Goal: Task Accomplishment & Management: Use online tool/utility

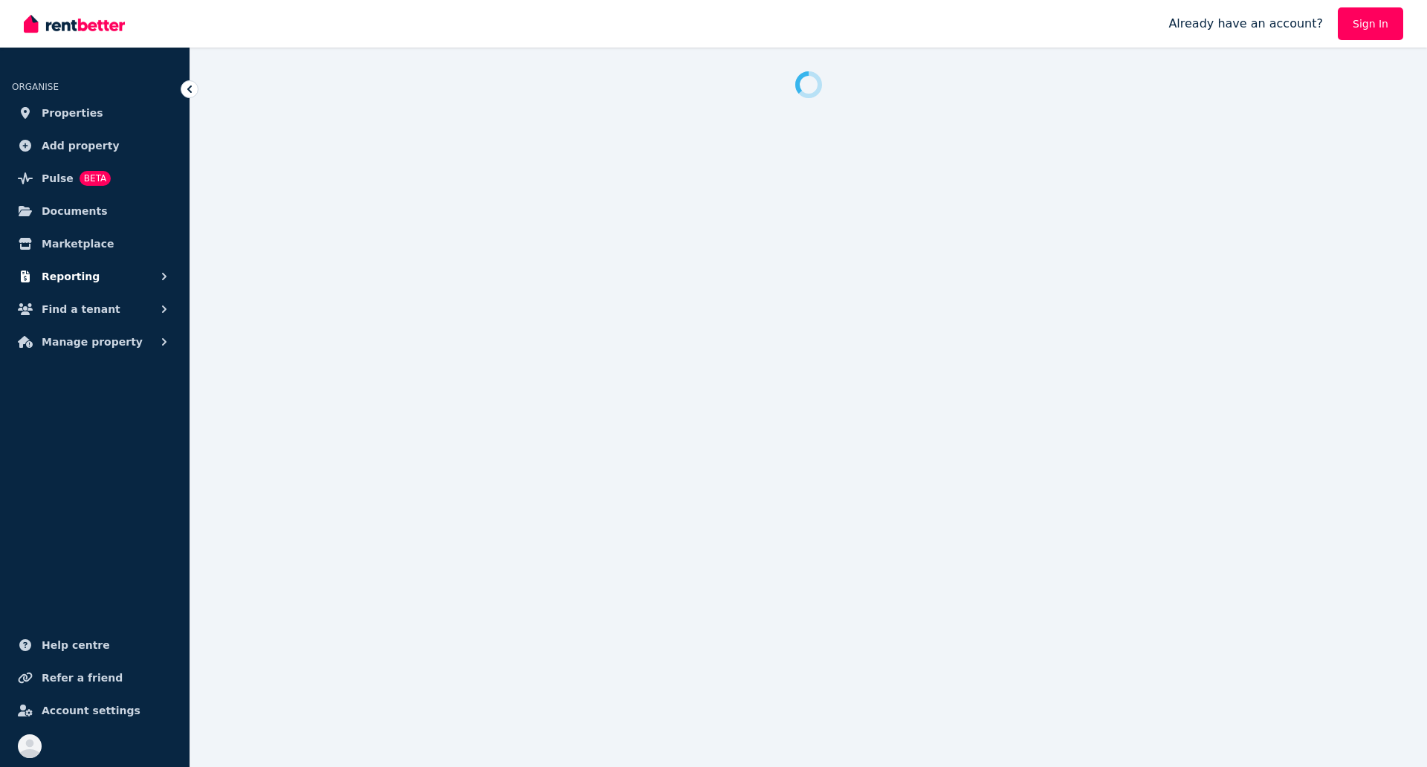
click at [86, 272] on span "Reporting" at bounding box center [71, 277] width 58 height 18
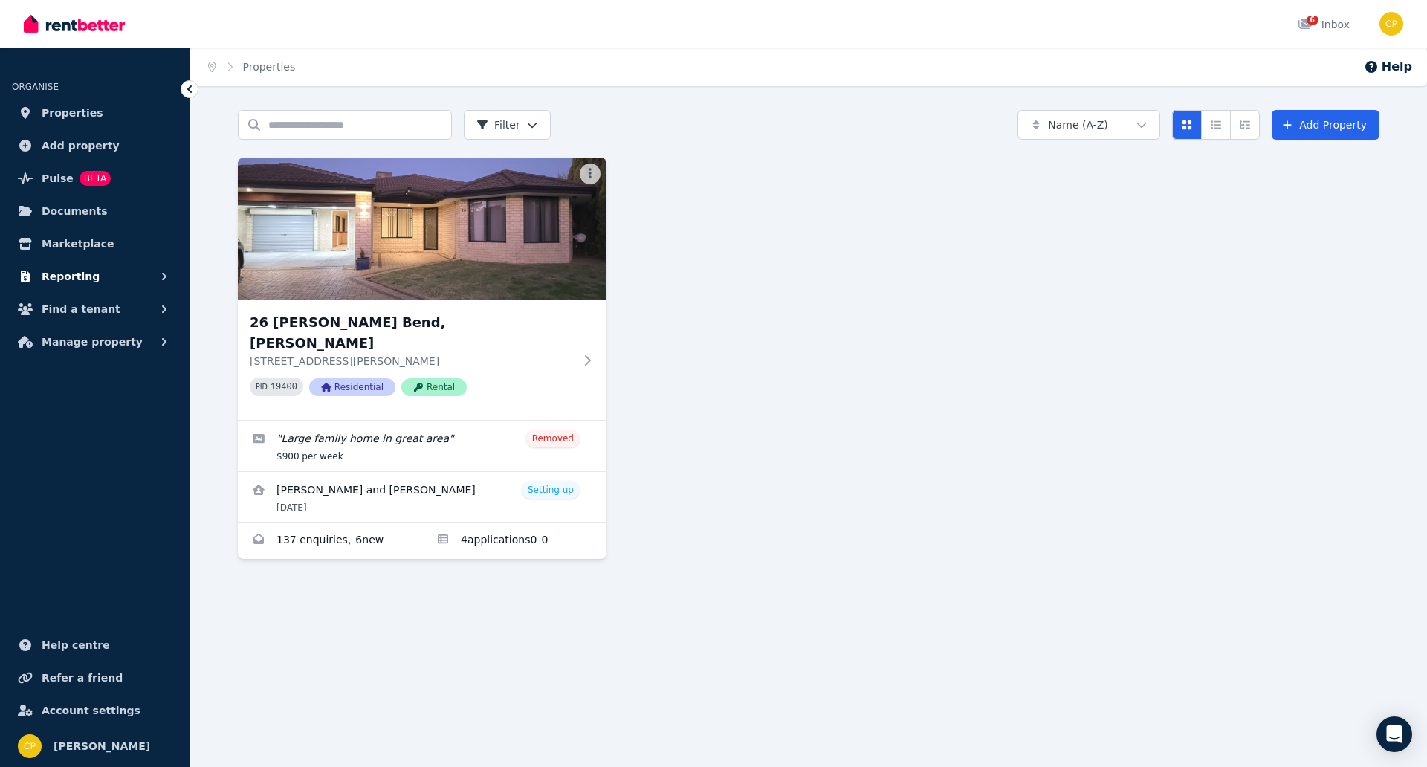
click at [97, 279] on button "Reporting" at bounding box center [95, 277] width 166 height 30
click at [78, 218] on span "Documents" at bounding box center [75, 211] width 66 height 18
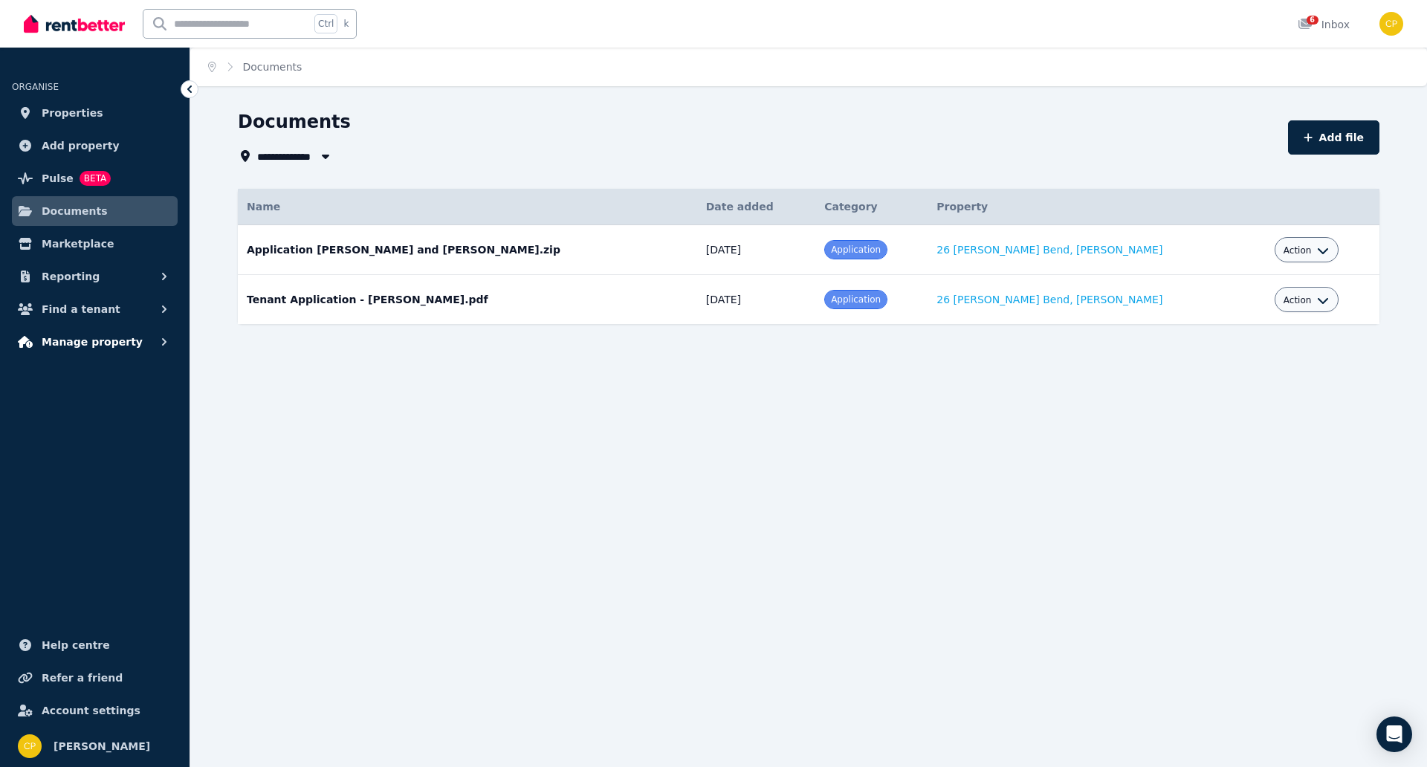
click at [64, 345] on span "Manage property" at bounding box center [92, 342] width 101 height 18
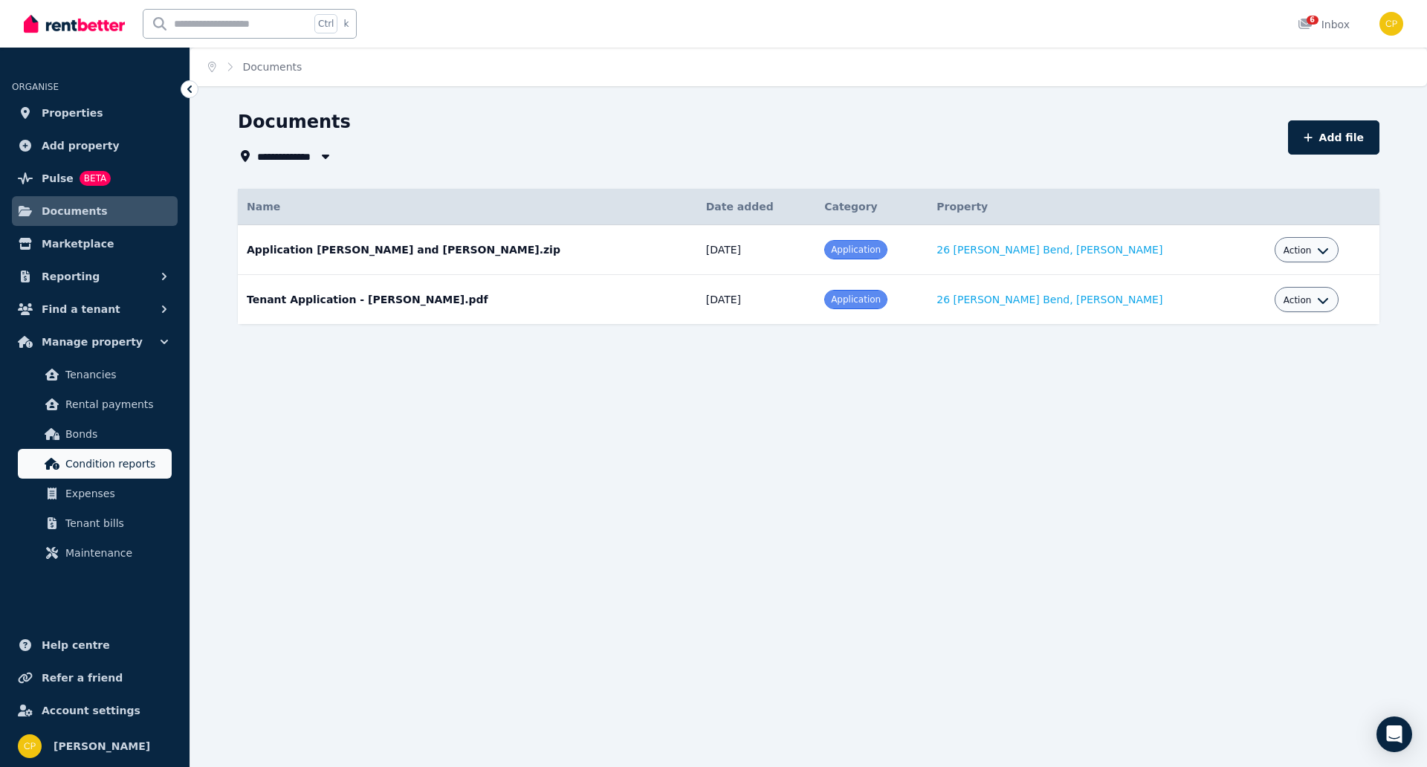
click at [108, 459] on span "Condition reports" at bounding box center [115, 464] width 100 height 18
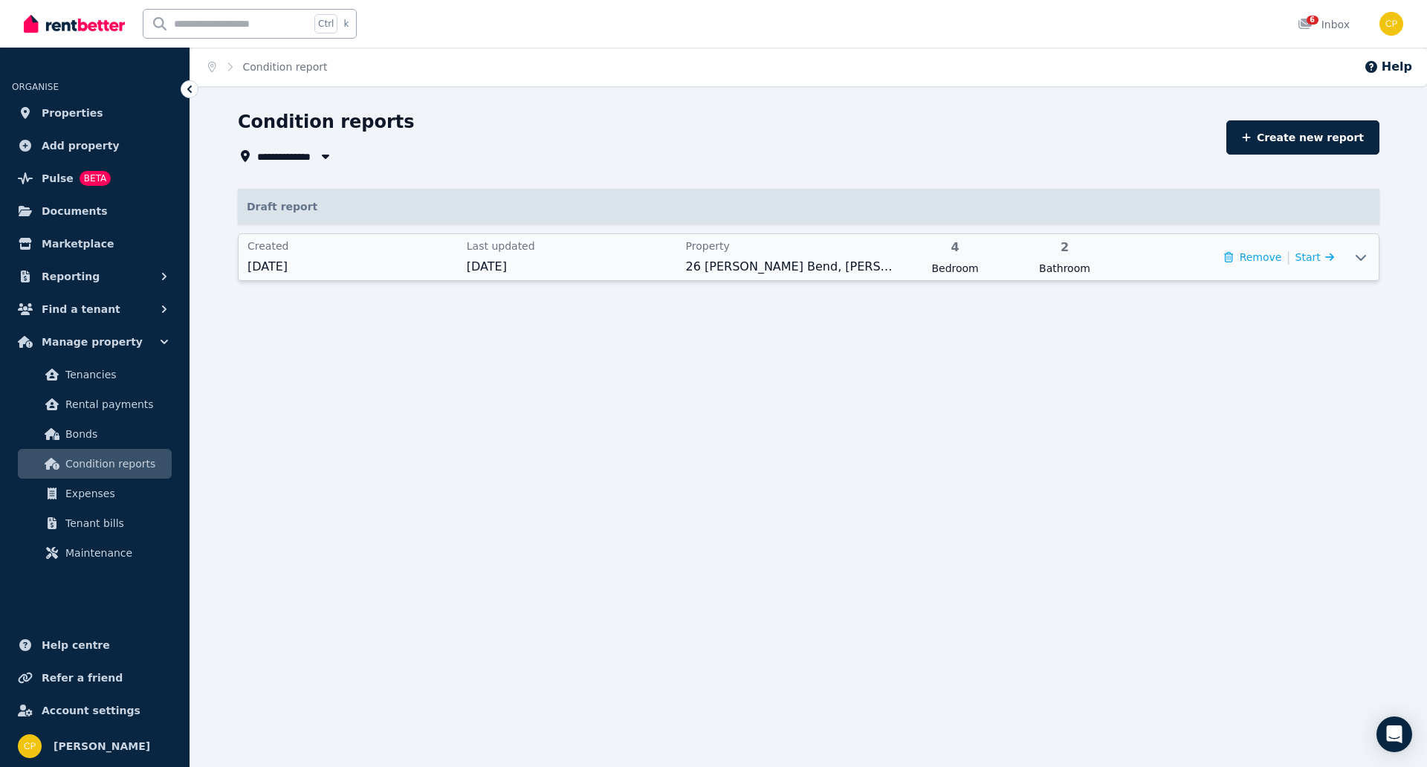
click at [1355, 251] on icon at bounding box center [1361, 257] width 18 height 12
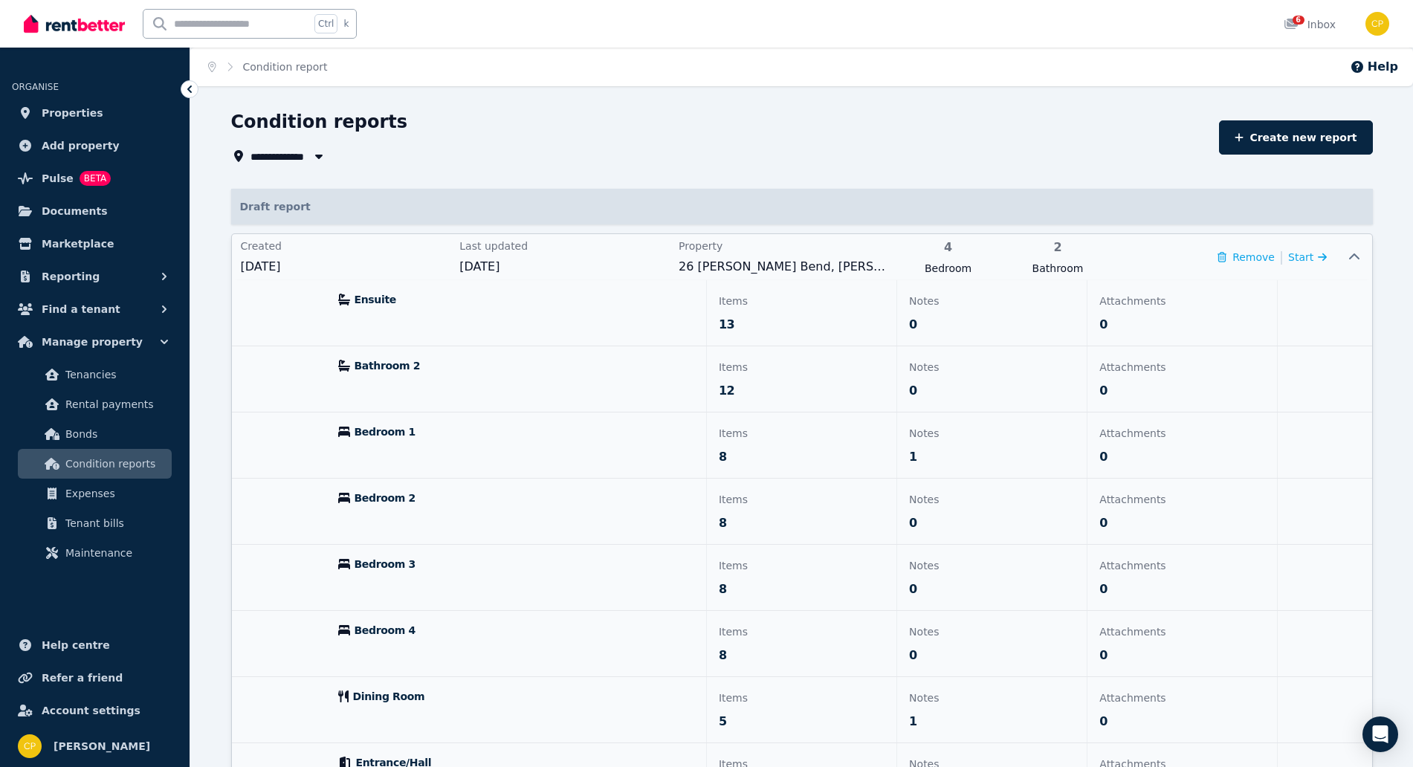
click at [732, 311] on div "Items 13" at bounding box center [801, 312] width 189 height 65
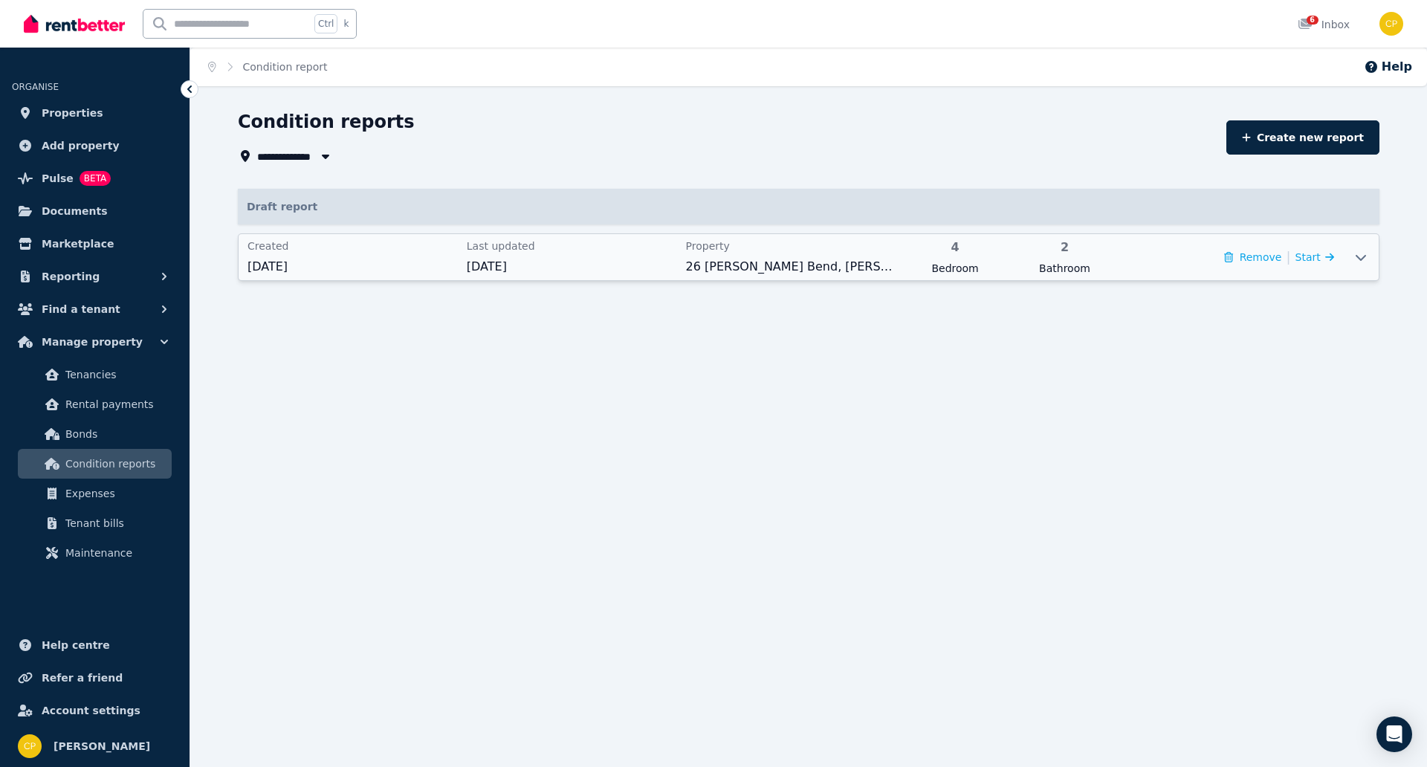
click at [1364, 255] on icon at bounding box center [1361, 257] width 18 height 12
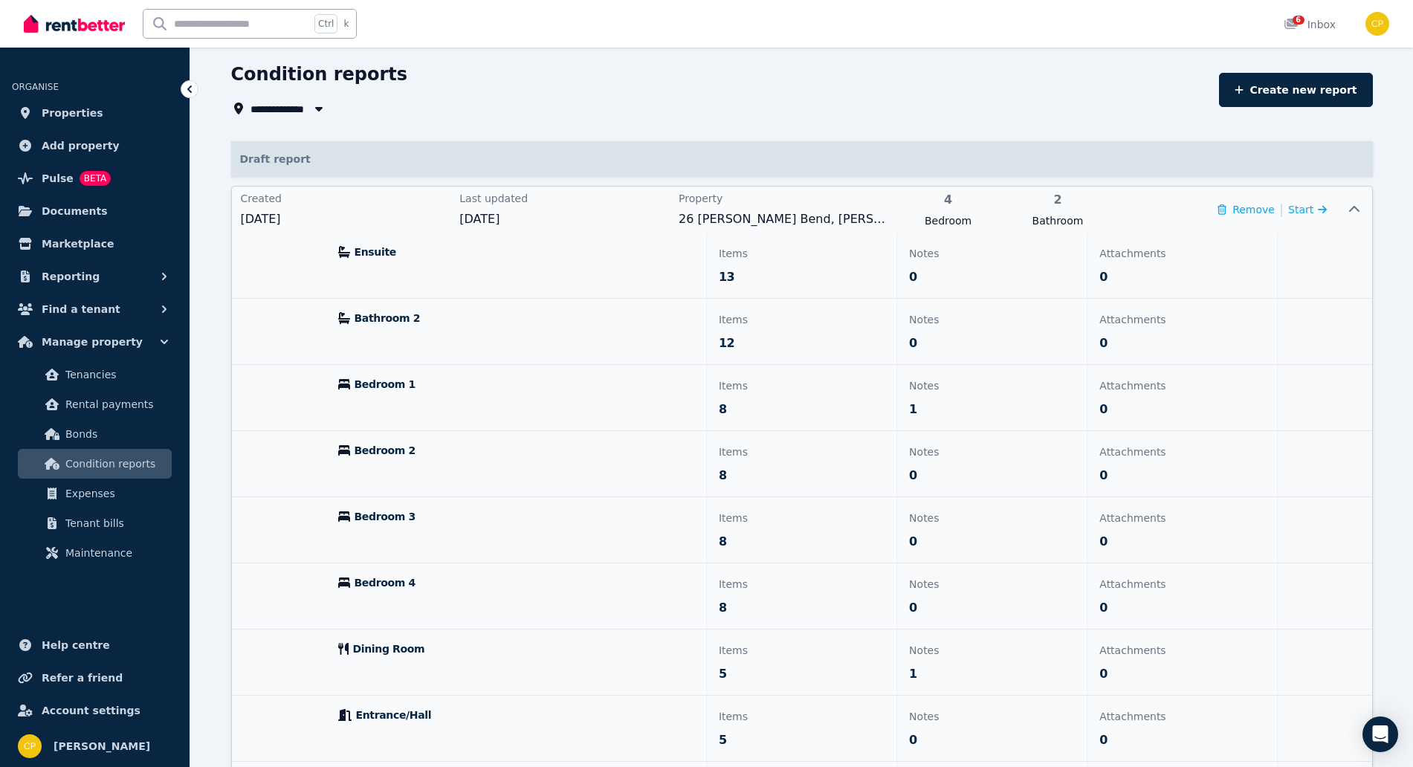
scroll to position [62, 0]
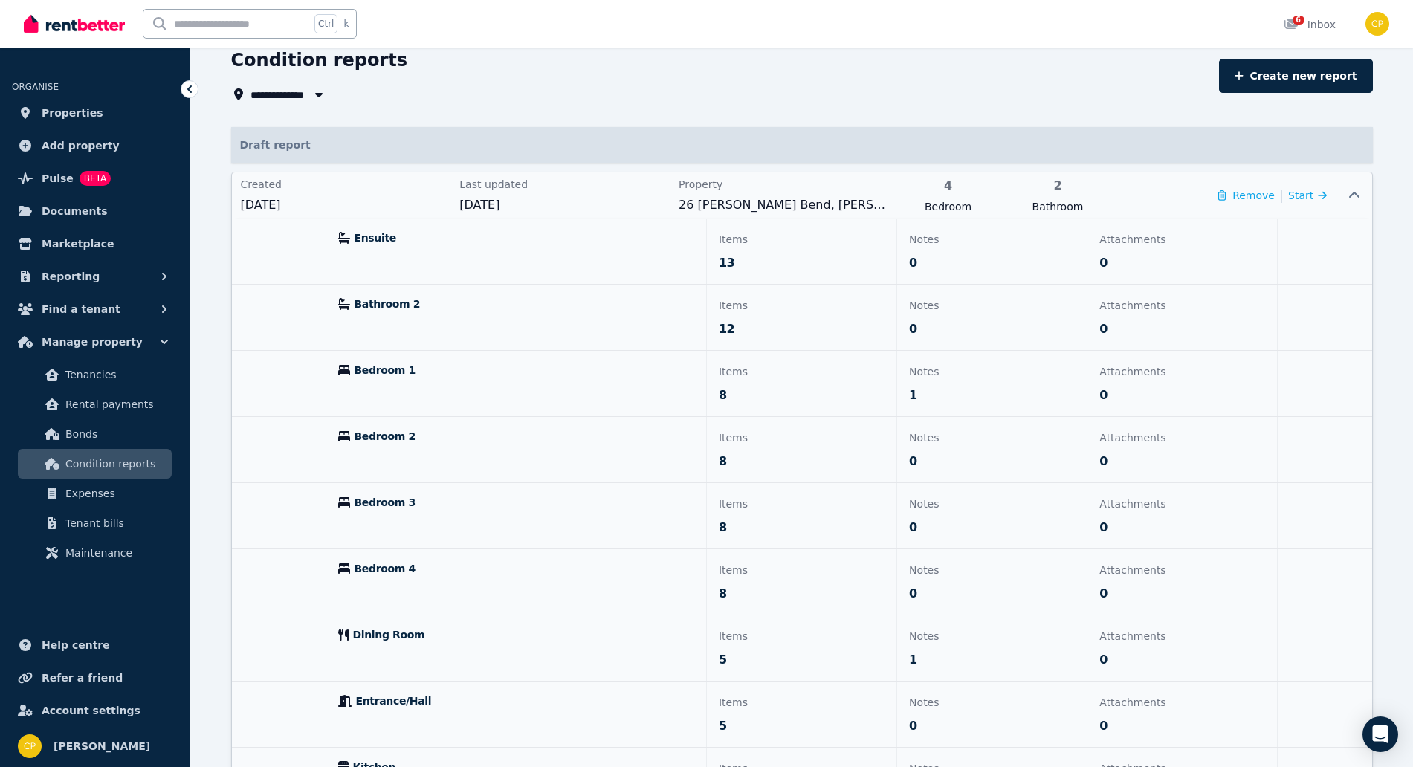
click at [751, 265] on p "13" at bounding box center [802, 263] width 166 height 18
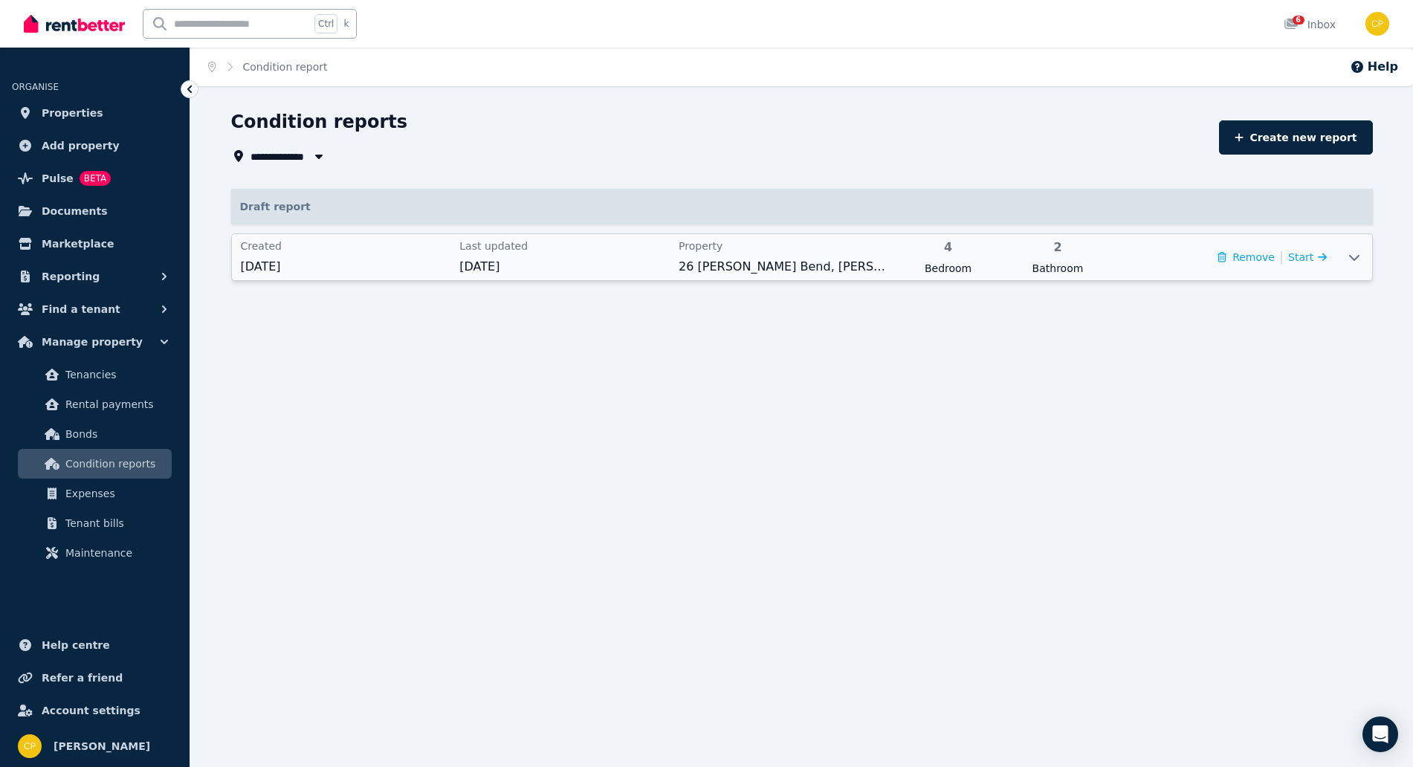
scroll to position [0, 0]
click at [781, 276] on div "Created 1 Sept 2025 Last updated 4 Sept 2025 Property 26 Hollins Bend, Madeley …" at bounding box center [791, 257] width 1104 height 46
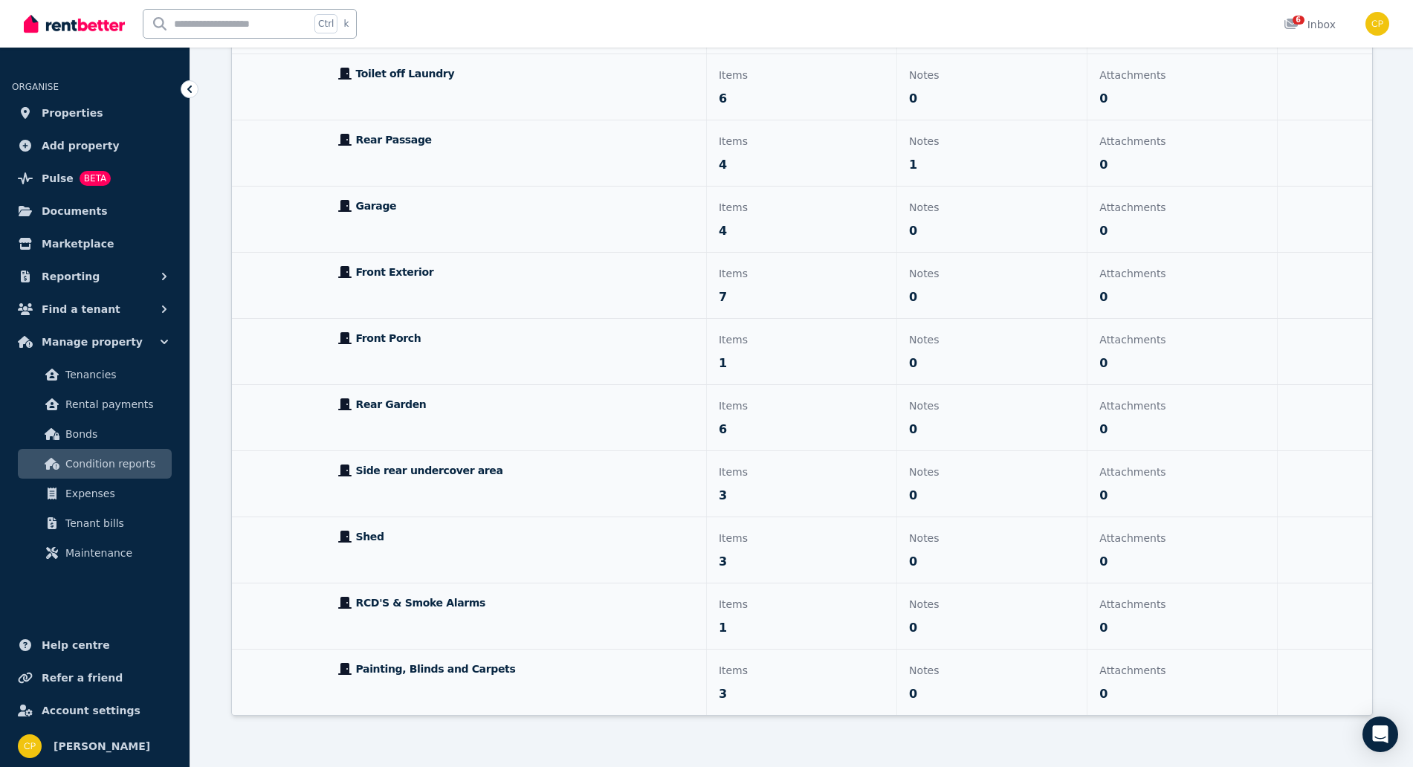
scroll to position [1022, 0]
drag, startPoint x: 373, startPoint y: 665, endPoint x: 385, endPoint y: 665, distance: 11.9
click at [377, 665] on span "Painting, Blinds and Carpets" at bounding box center [436, 666] width 160 height 15
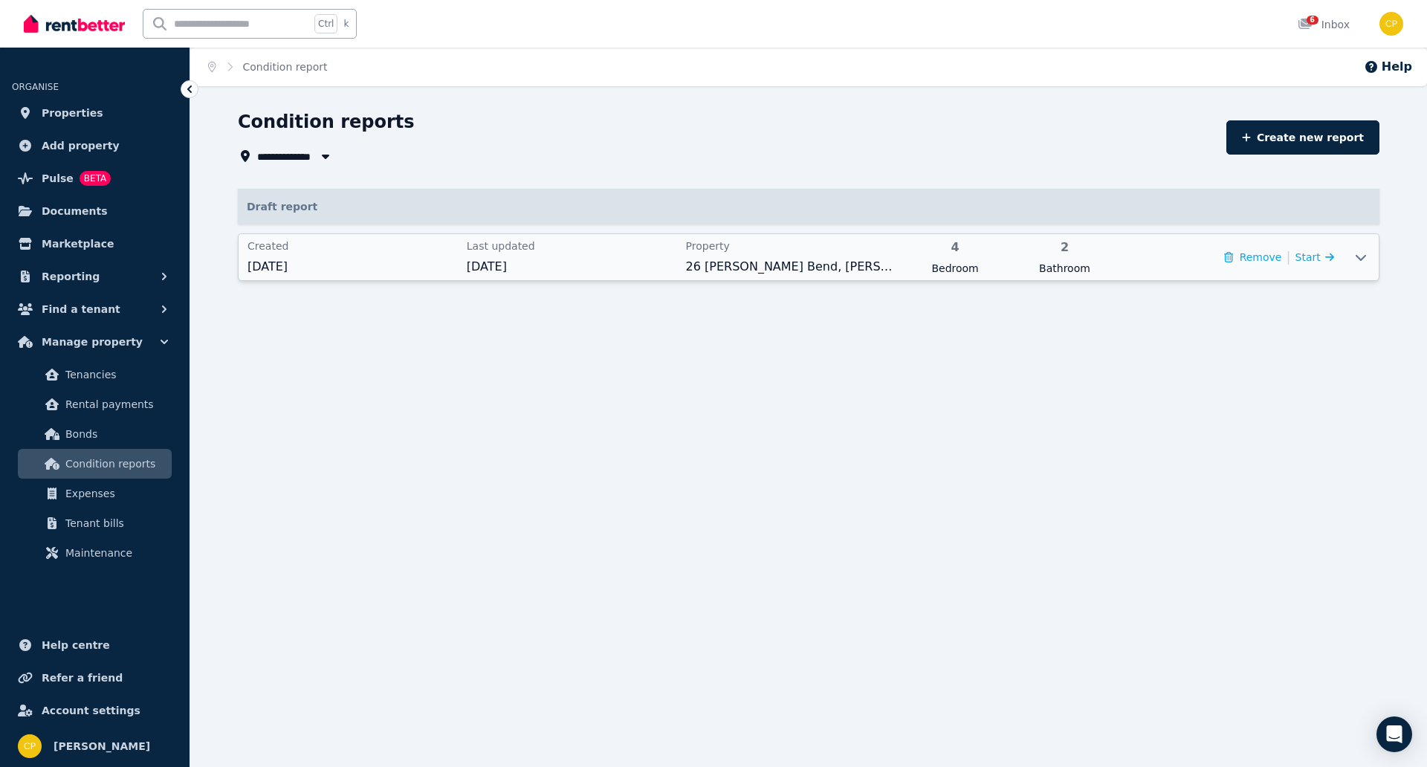
click at [1360, 255] on icon at bounding box center [1361, 257] width 18 height 12
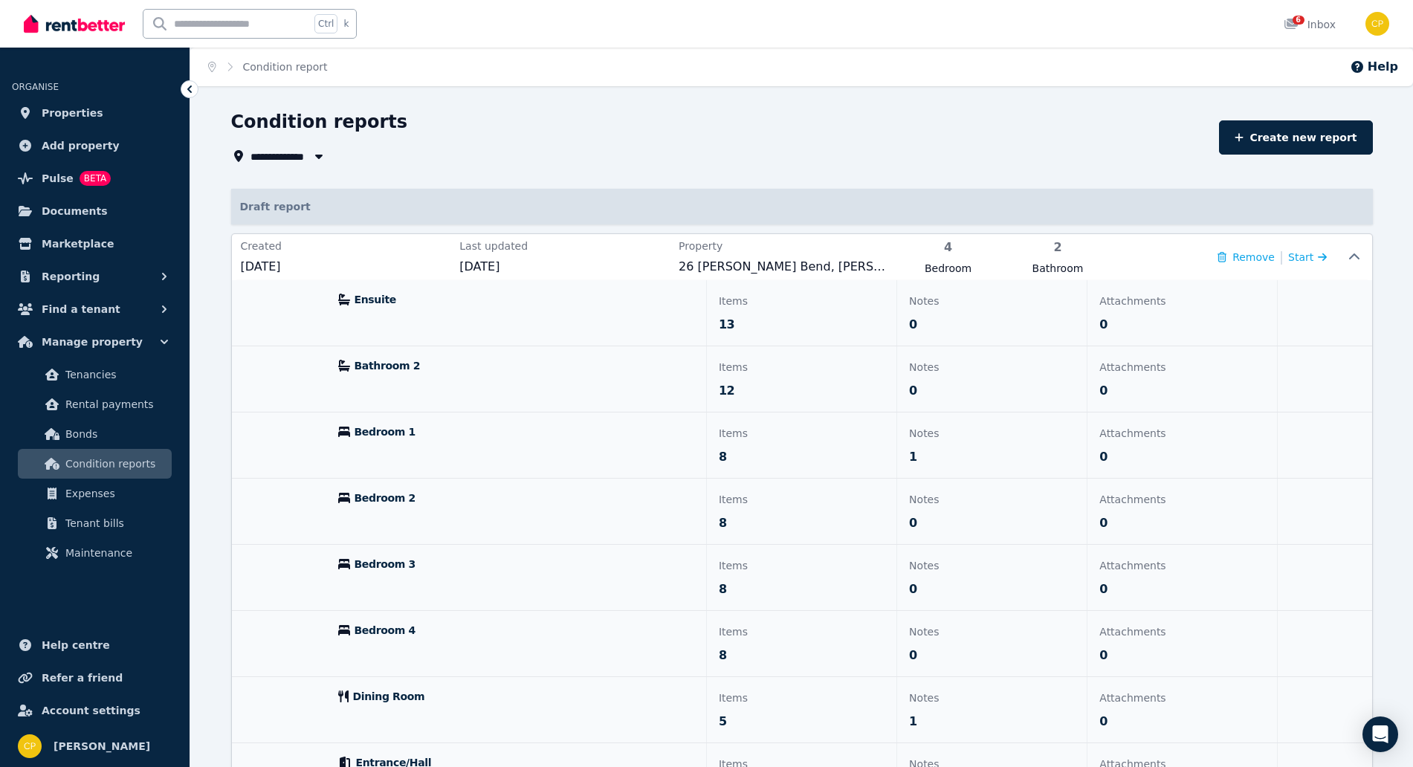
click at [293, 151] on span "All Properties" at bounding box center [295, 156] width 90 height 18
click at [366, 213] on span "26 [PERSON_NAME] Bend, [PERSON_NAME]" at bounding box center [334, 211] width 150 height 15
type input "**********"
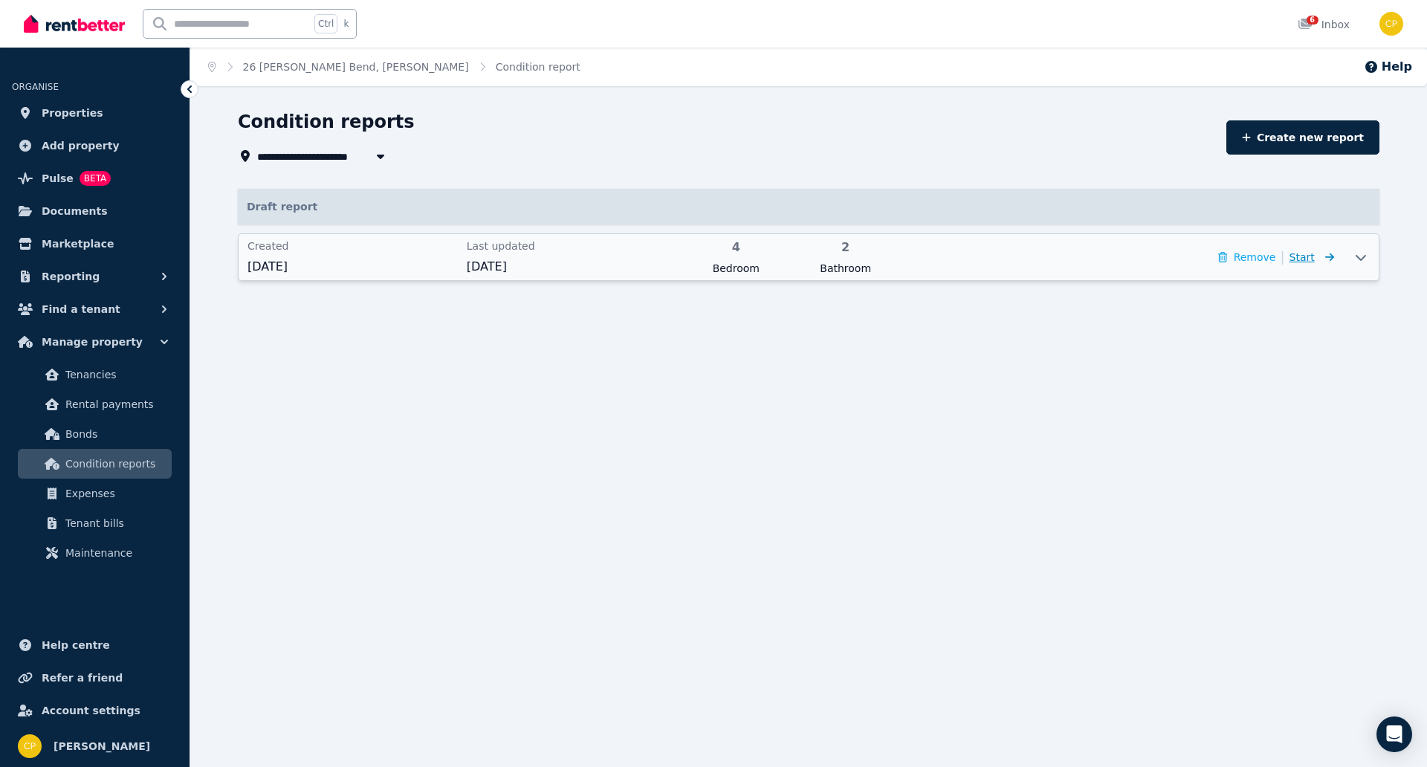
click at [1305, 254] on span "Start" at bounding box center [1301, 257] width 25 height 12
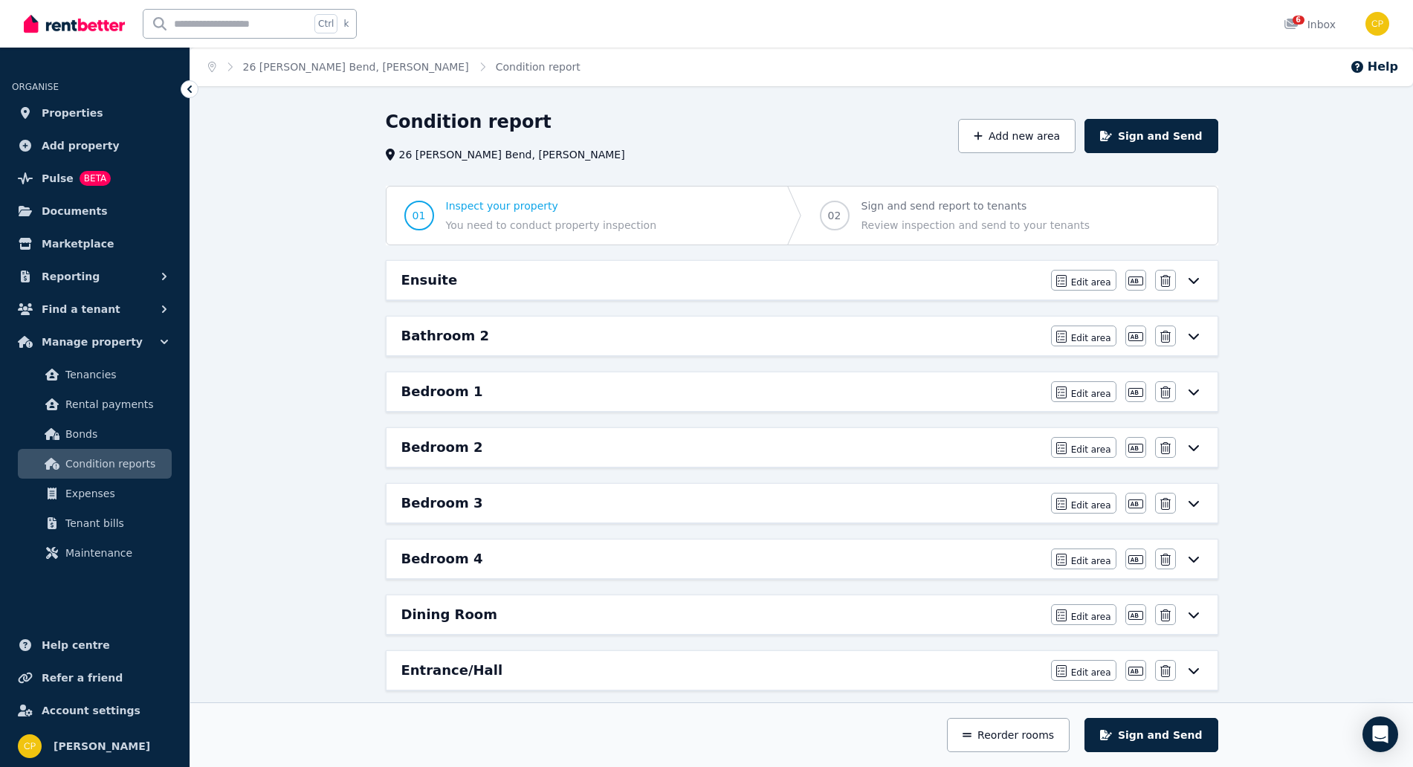
click at [1192, 272] on div "Edit area Edit area Edit name Delete" at bounding box center [1127, 280] width 152 height 21
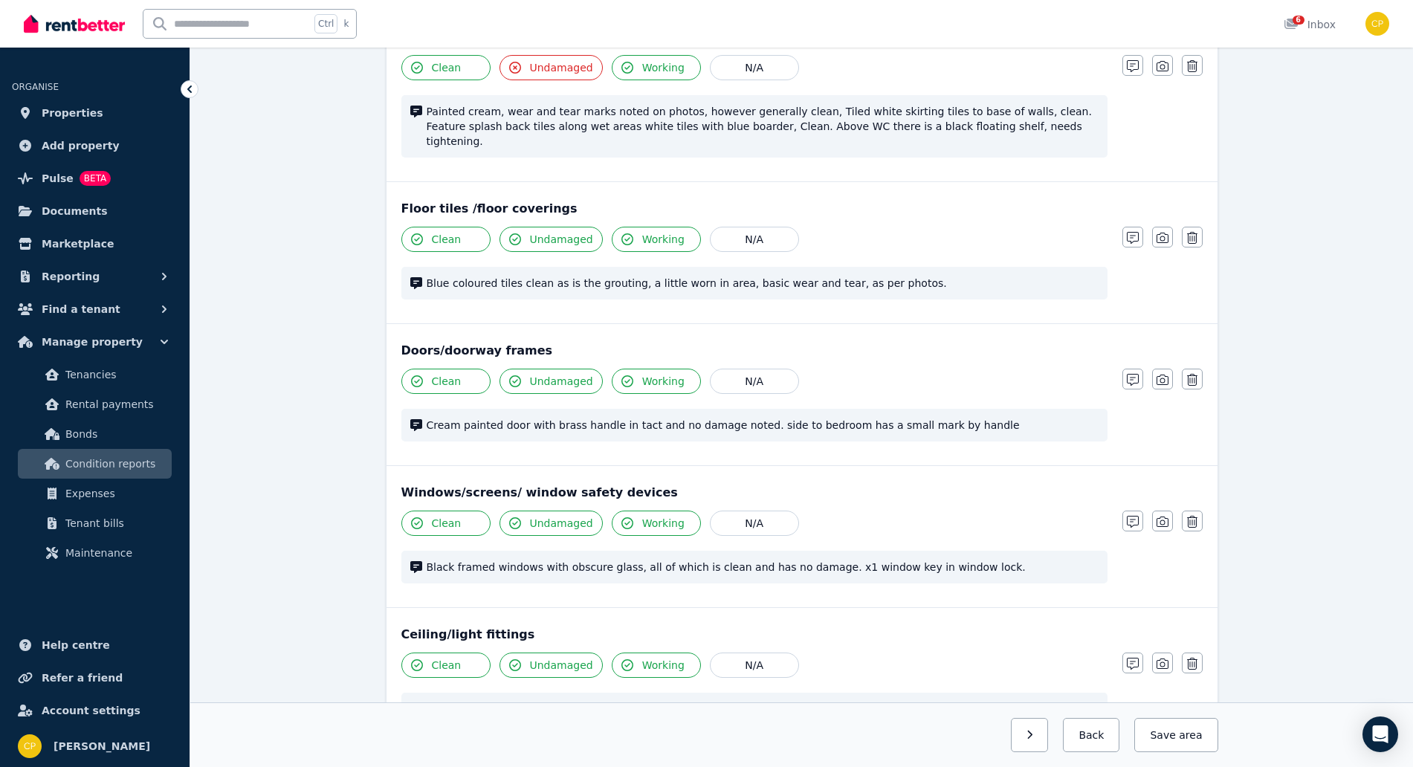
scroll to position [217, 0]
click at [1113, 733] on button "Back" at bounding box center [1091, 735] width 56 height 34
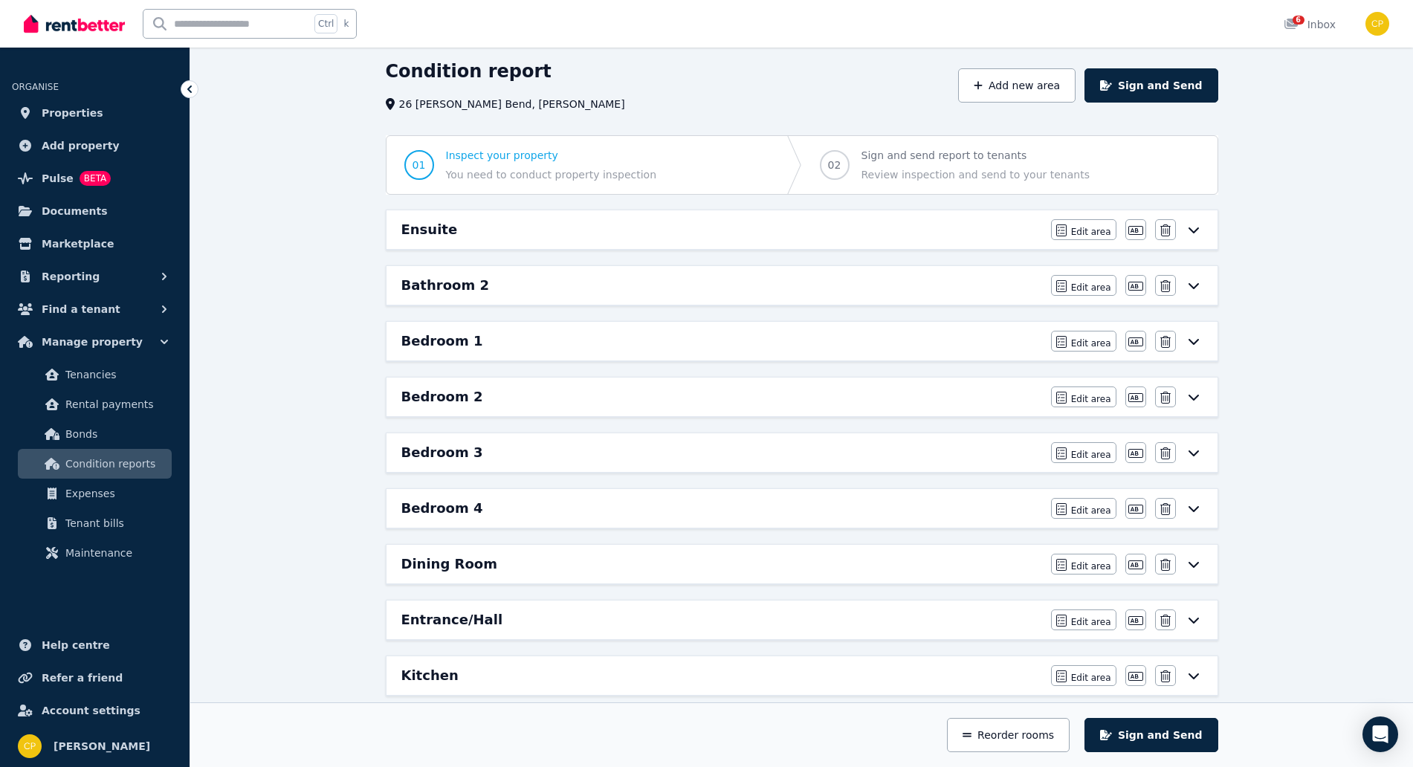
scroll to position [74, 0]
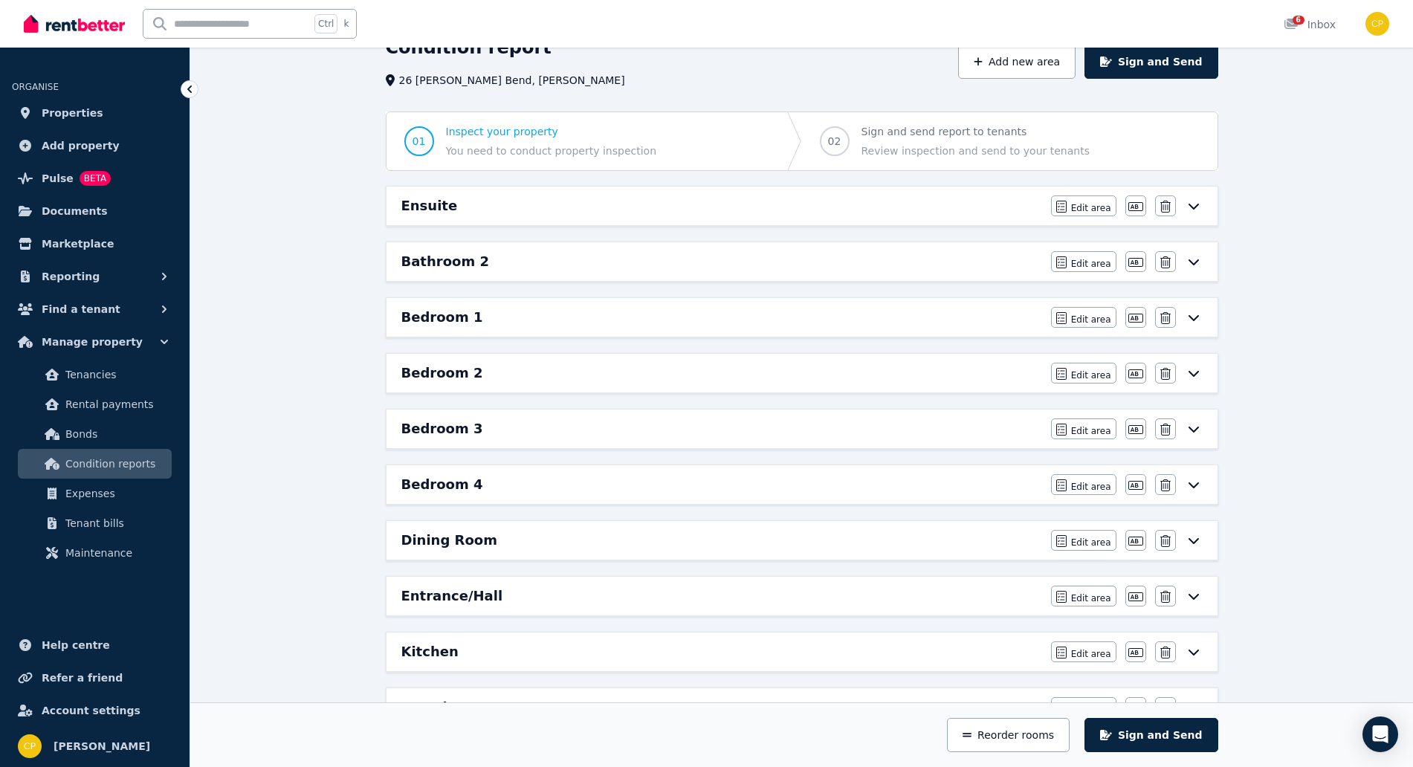
click at [1196, 603] on div "Edit area Edit area Edit name Delete" at bounding box center [1127, 596] width 152 height 21
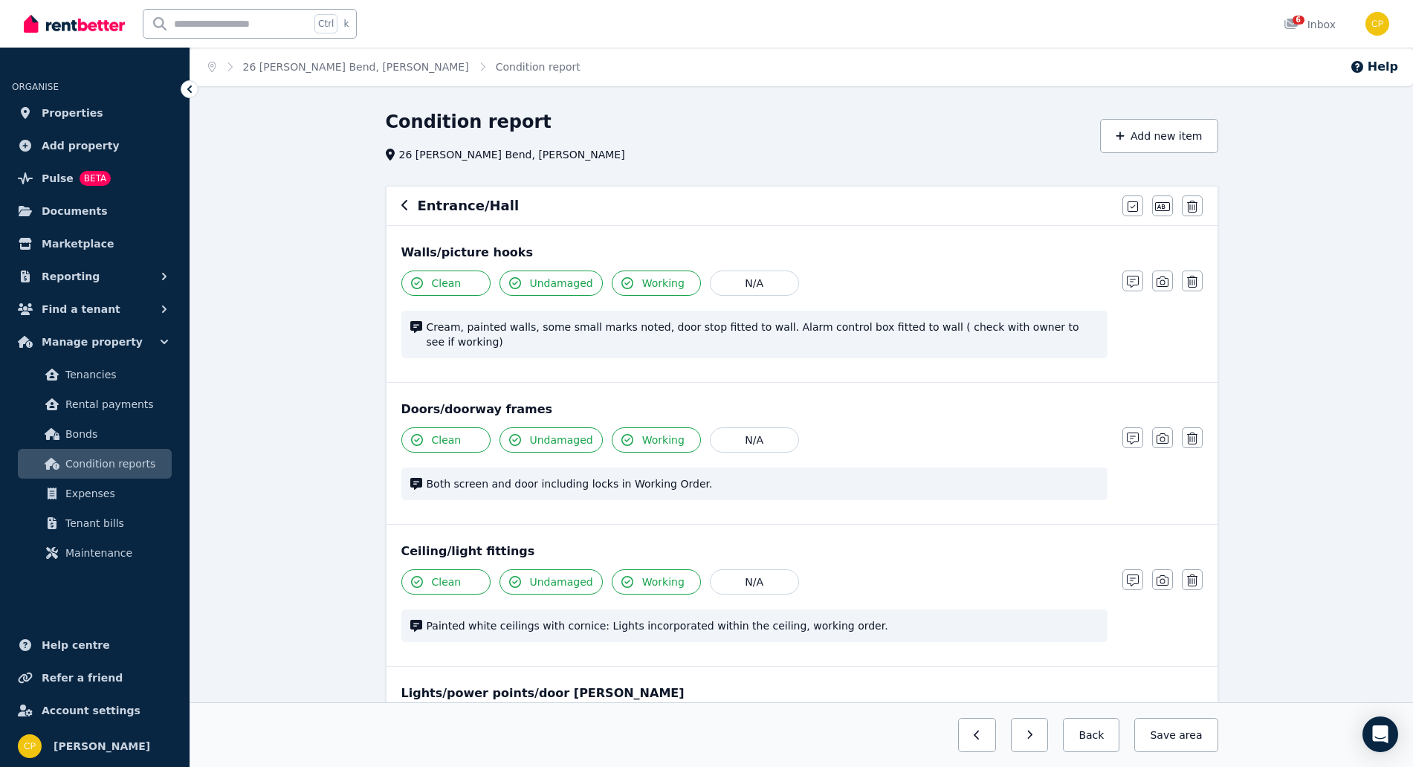
click at [1081, 334] on span "Cream, painted walls, some small marks noted, door stop fitted to wall. Alarm c…" at bounding box center [763, 335] width 672 height 30
click at [1065, 323] on span "Cream, painted walls, some small marks noted, door stop fitted to wall. Alarm c…" at bounding box center [763, 335] width 672 height 30
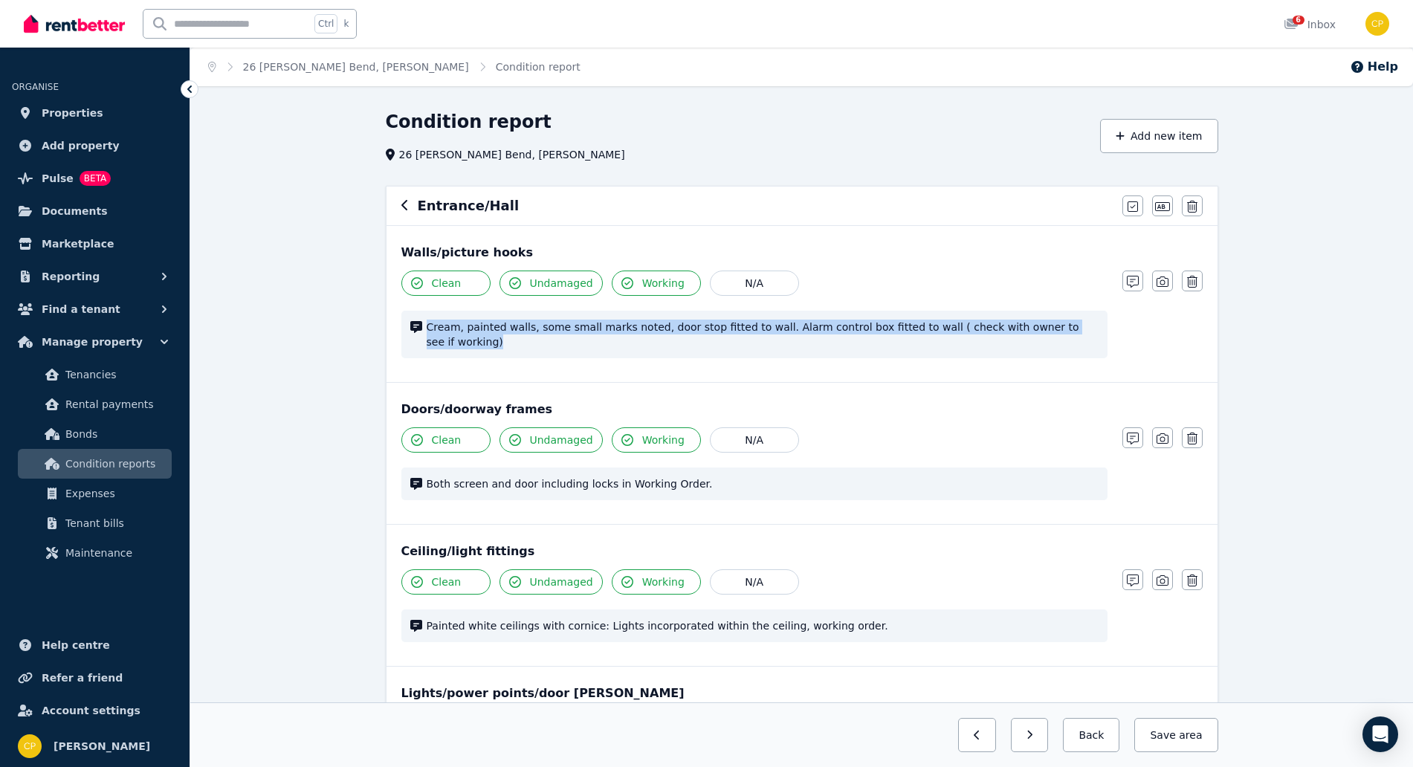
drag, startPoint x: 1071, startPoint y: 324, endPoint x: 423, endPoint y: 331, distance: 648.0
click at [423, 331] on div "Cream, painted walls, some small marks noted, door stop fitted to wall. Alarm c…" at bounding box center [754, 335] width 706 height 48
copy span "Cream, painted walls, some small marks noted, door stop fitted to wall. Alarm c…"
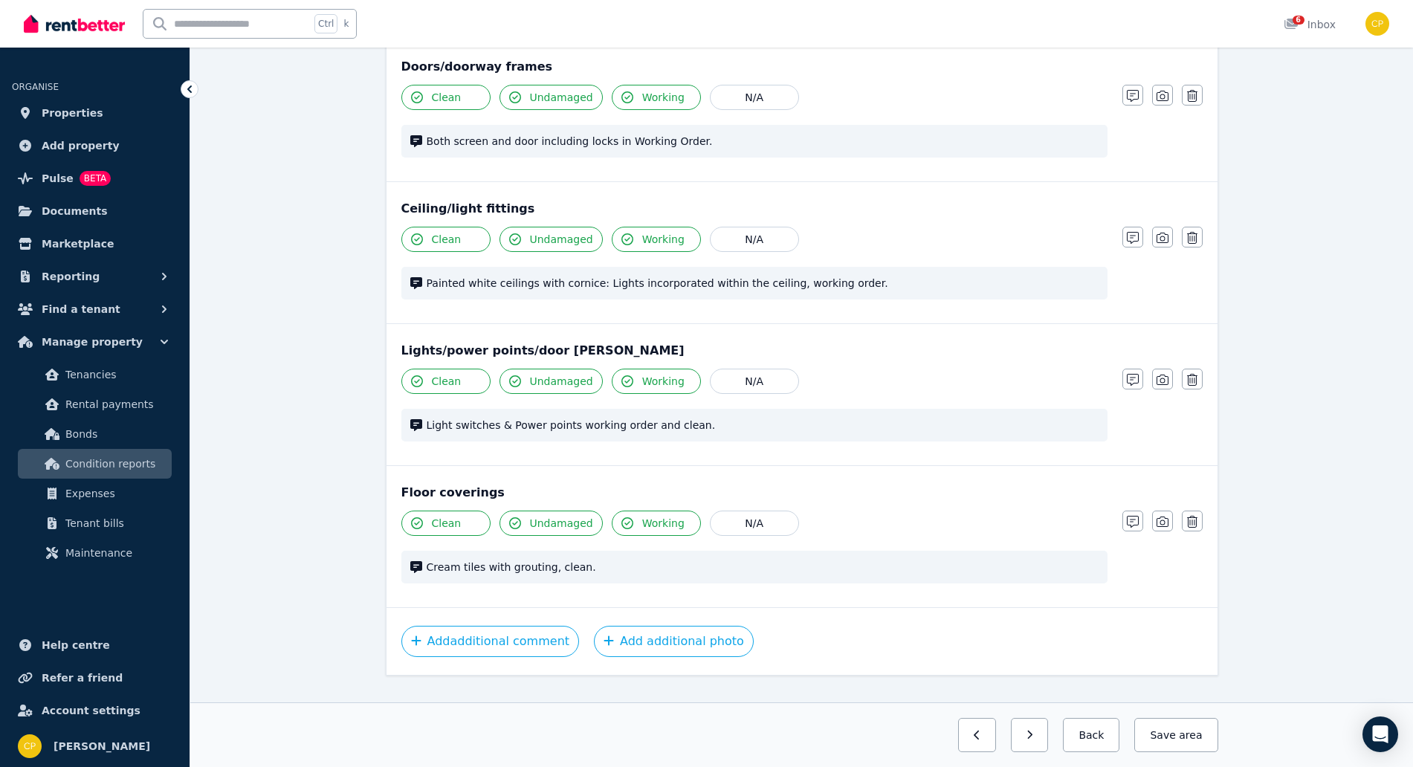
scroll to position [354, 0]
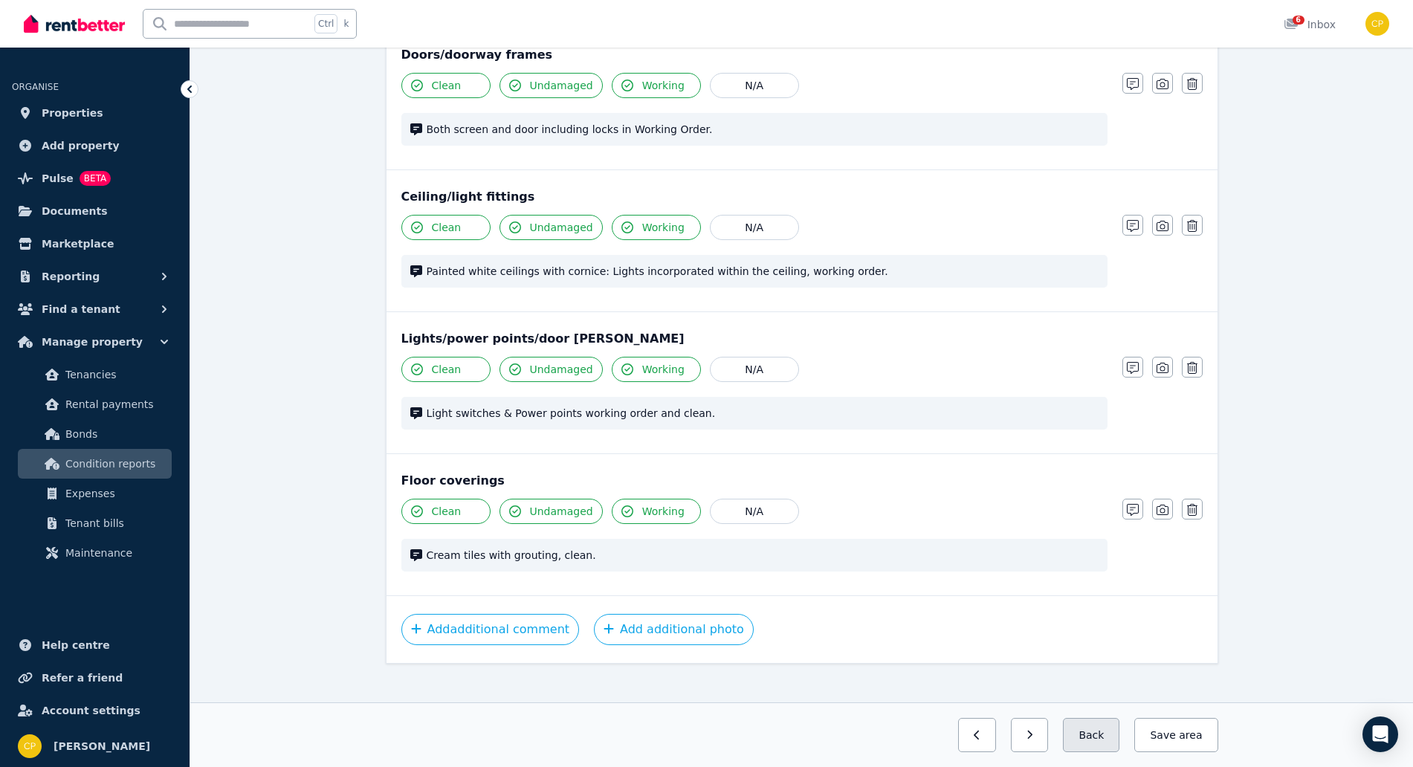
click at [1092, 727] on button "Back" at bounding box center [1091, 735] width 56 height 34
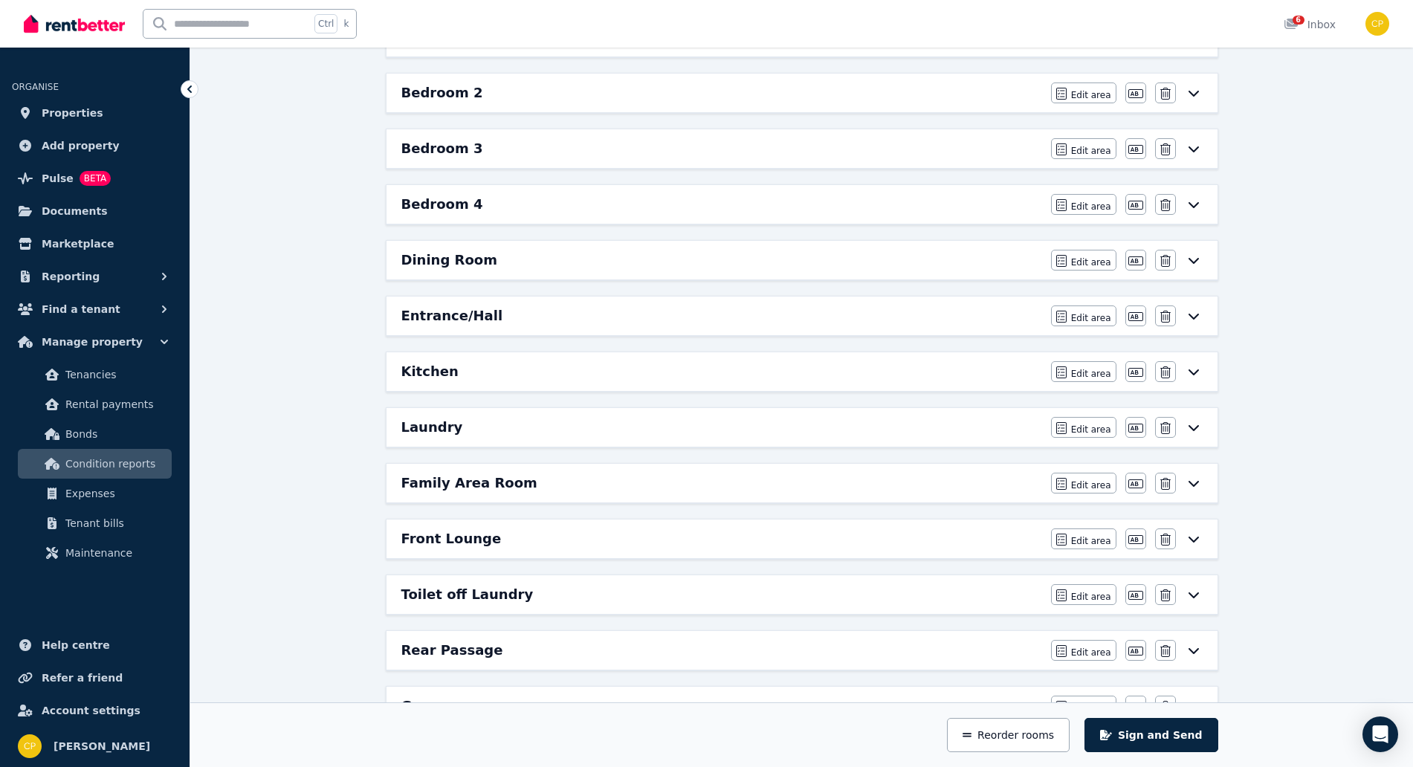
scroll to position [429, 0]
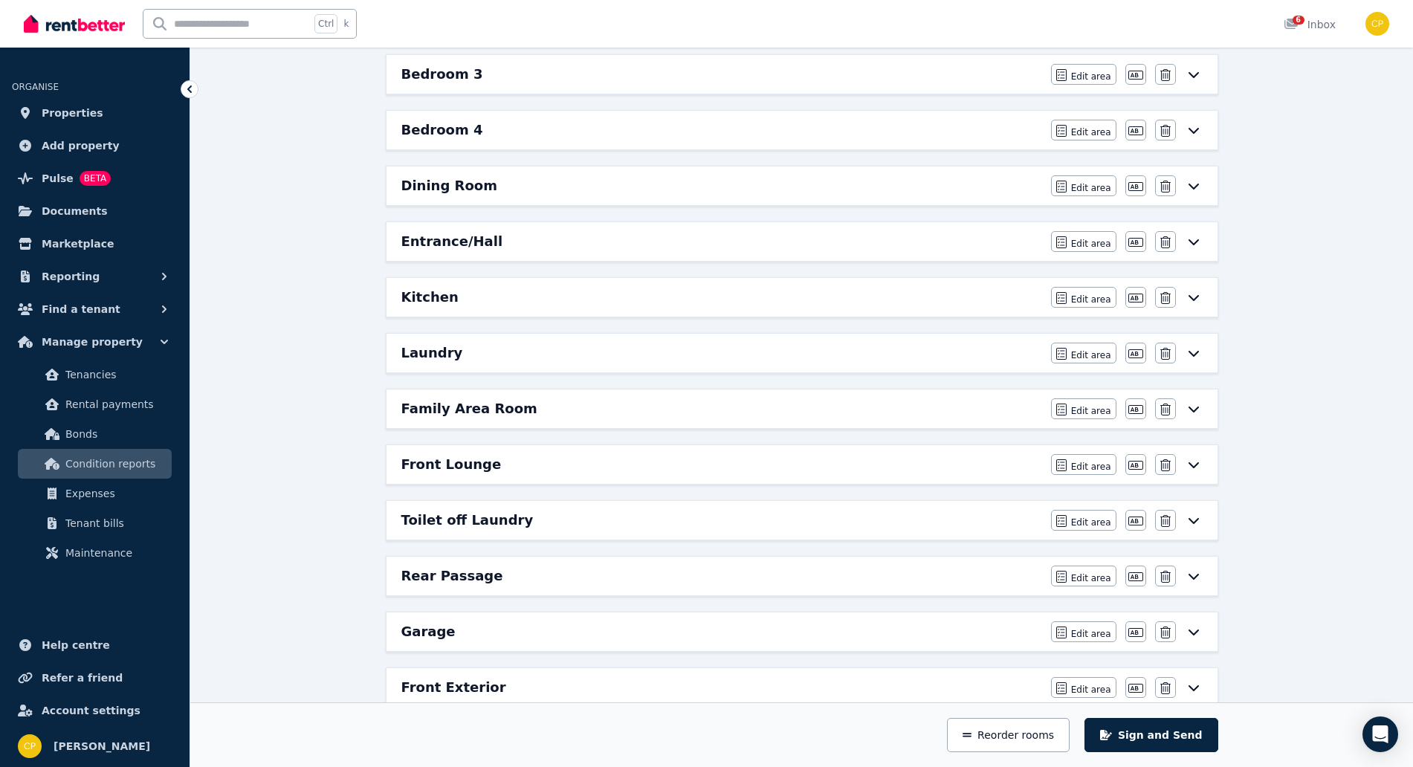
click at [1193, 187] on icon at bounding box center [1194, 186] width 18 height 12
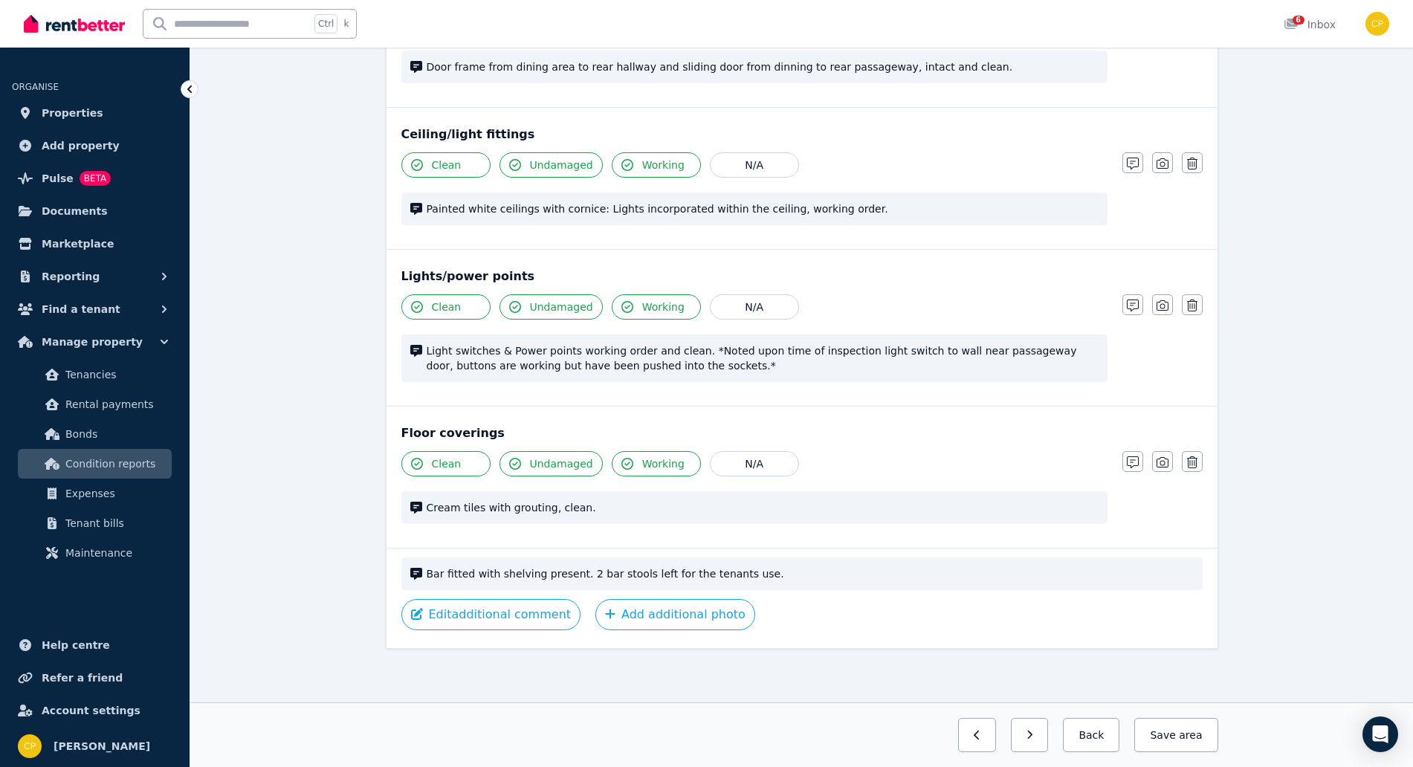
scroll to position [0, 0]
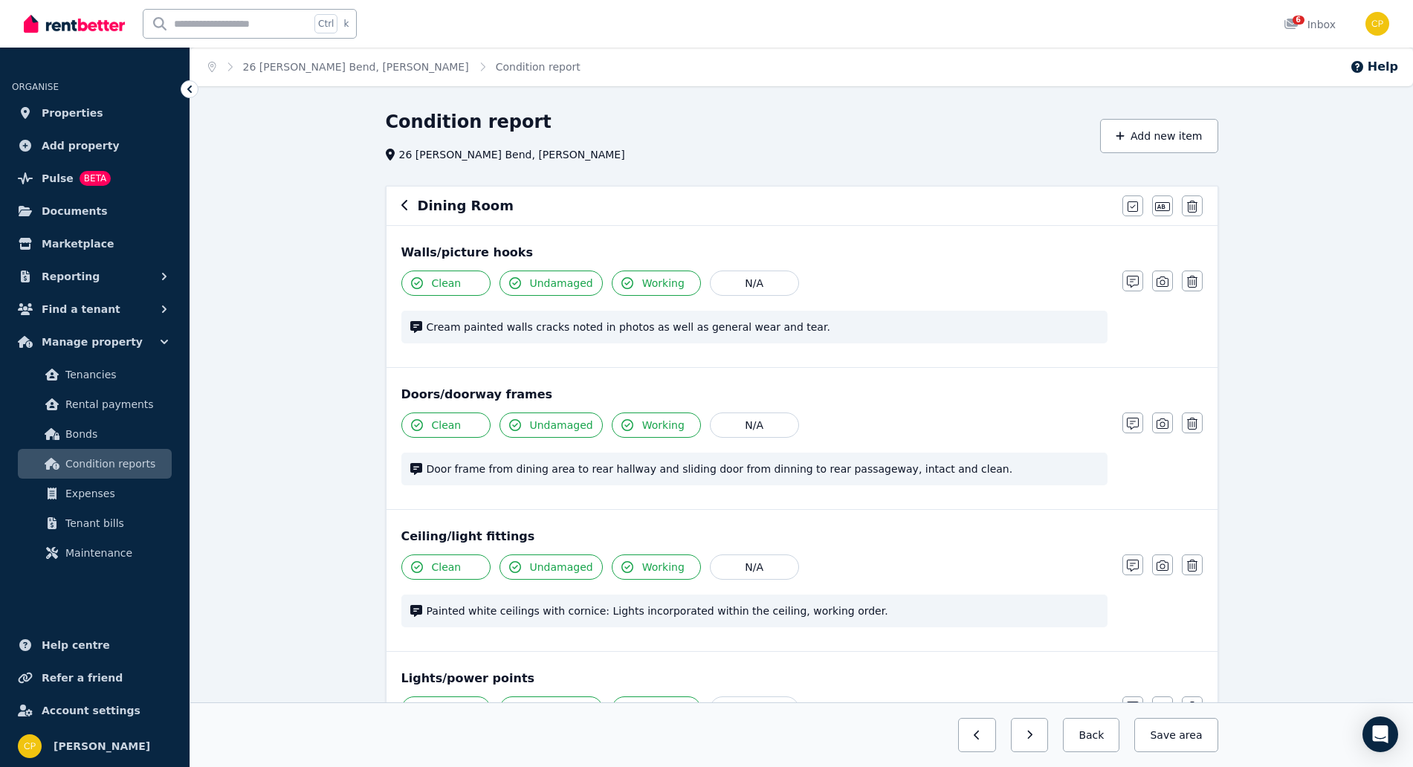
drag, startPoint x: 761, startPoint y: 317, endPoint x: 778, endPoint y: 335, distance: 24.7
click at [761, 321] on div "Cream painted walls cracks noted in photos as well as general wear and tear." at bounding box center [754, 327] width 706 height 33
click at [794, 323] on span "Cream painted walls cracks noted in photos as well as general wear and tear." at bounding box center [763, 327] width 672 height 15
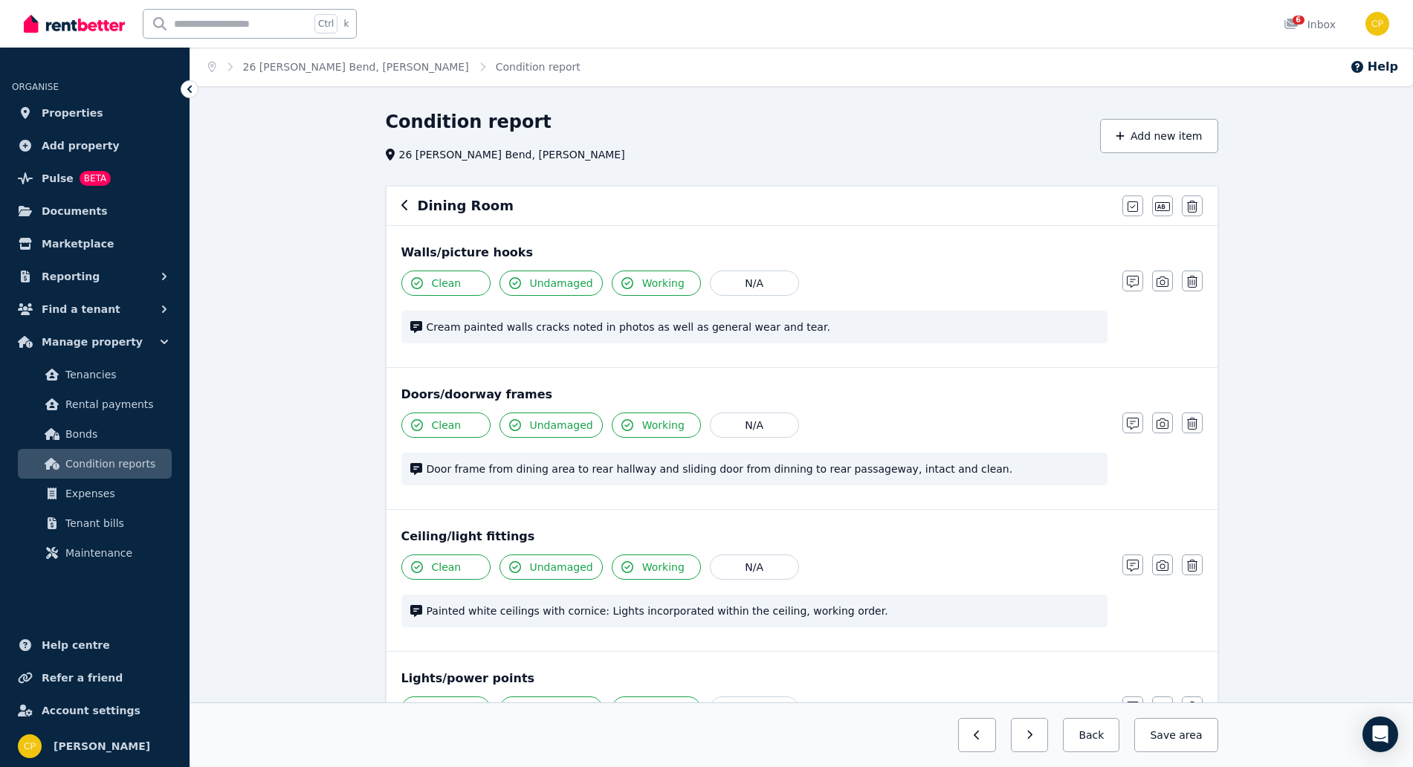
click at [780, 328] on span "Cream painted walls cracks noted in photos as well as general wear and tear." at bounding box center [763, 327] width 672 height 15
drag, startPoint x: 781, startPoint y: 325, endPoint x: 420, endPoint y: 331, distance: 361.2
click at [420, 331] on div "Cream painted walls cracks noted in photos as well as general wear and tear." at bounding box center [754, 327] width 706 height 33
copy span "Cream painted walls cracks noted in photos as well as general wear and tear."
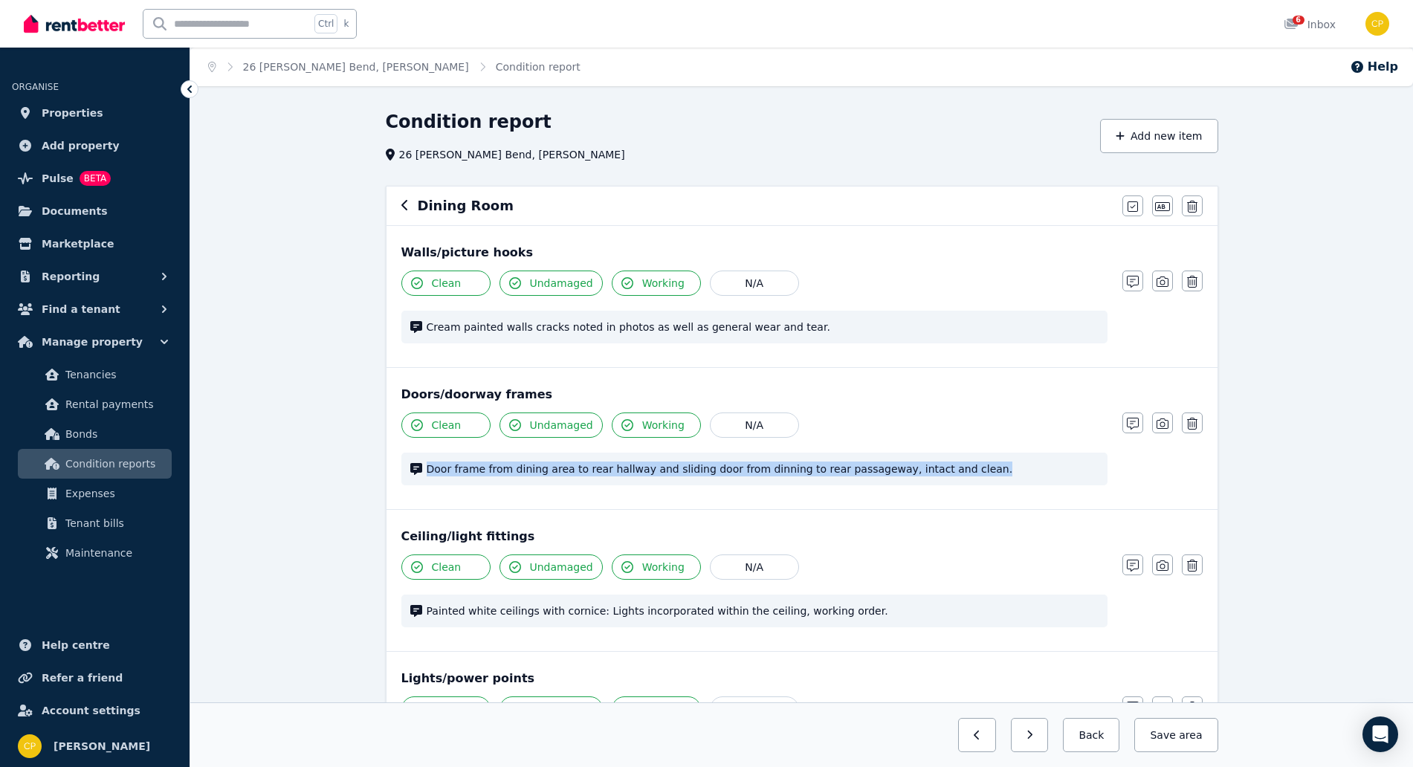
drag, startPoint x: 947, startPoint y: 468, endPoint x: 410, endPoint y: 466, distance: 537.3
click at [410, 466] on div "Door frame from dining area to rear hallway and sliding door from dinning to re…" at bounding box center [754, 469] width 706 height 33
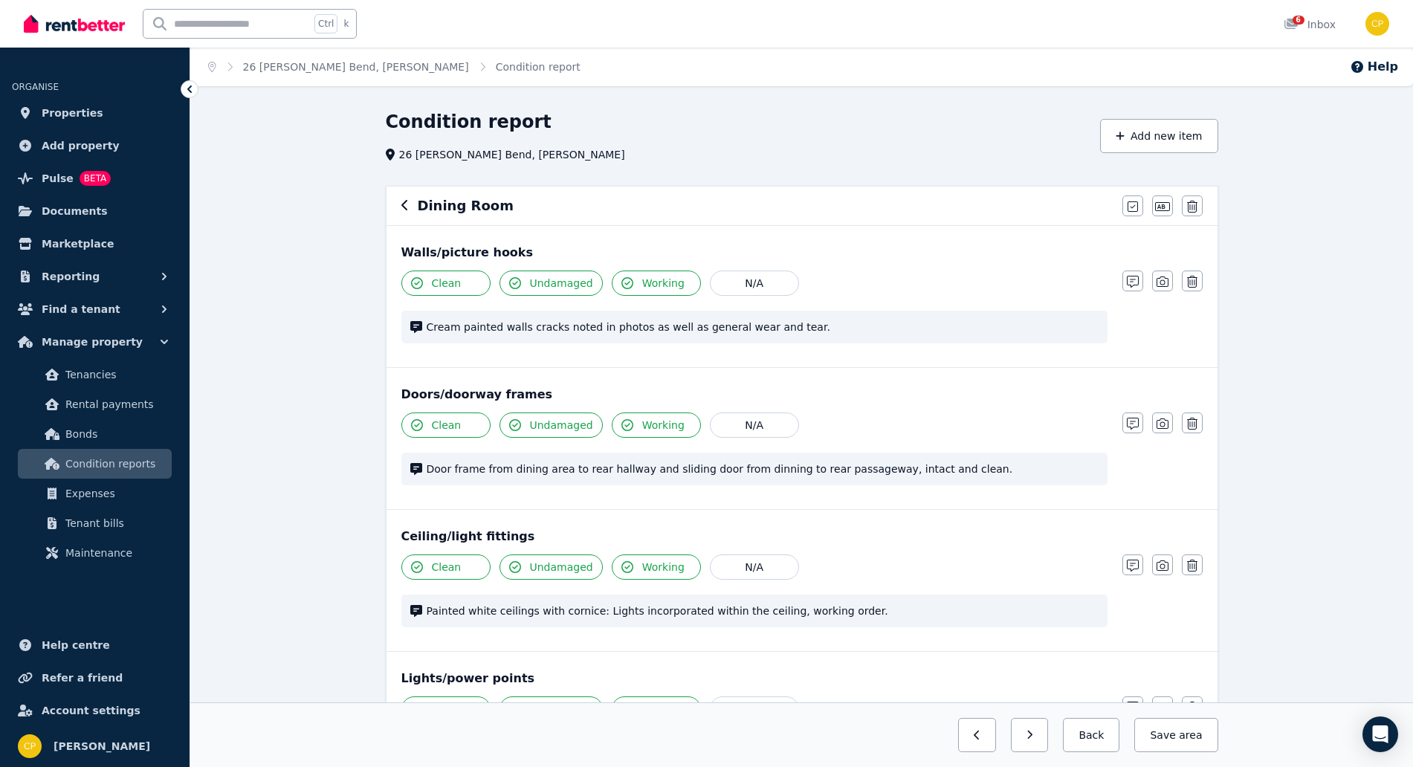
drag, startPoint x: 477, startPoint y: 465, endPoint x: 419, endPoint y: 470, distance: 58.2
click at [419, 470] on icon at bounding box center [416, 469] width 12 height 12
click at [422, 467] on div "Door frame from dining area to rear hallway and sliding door from dinning to re…" at bounding box center [754, 469] width 706 height 33
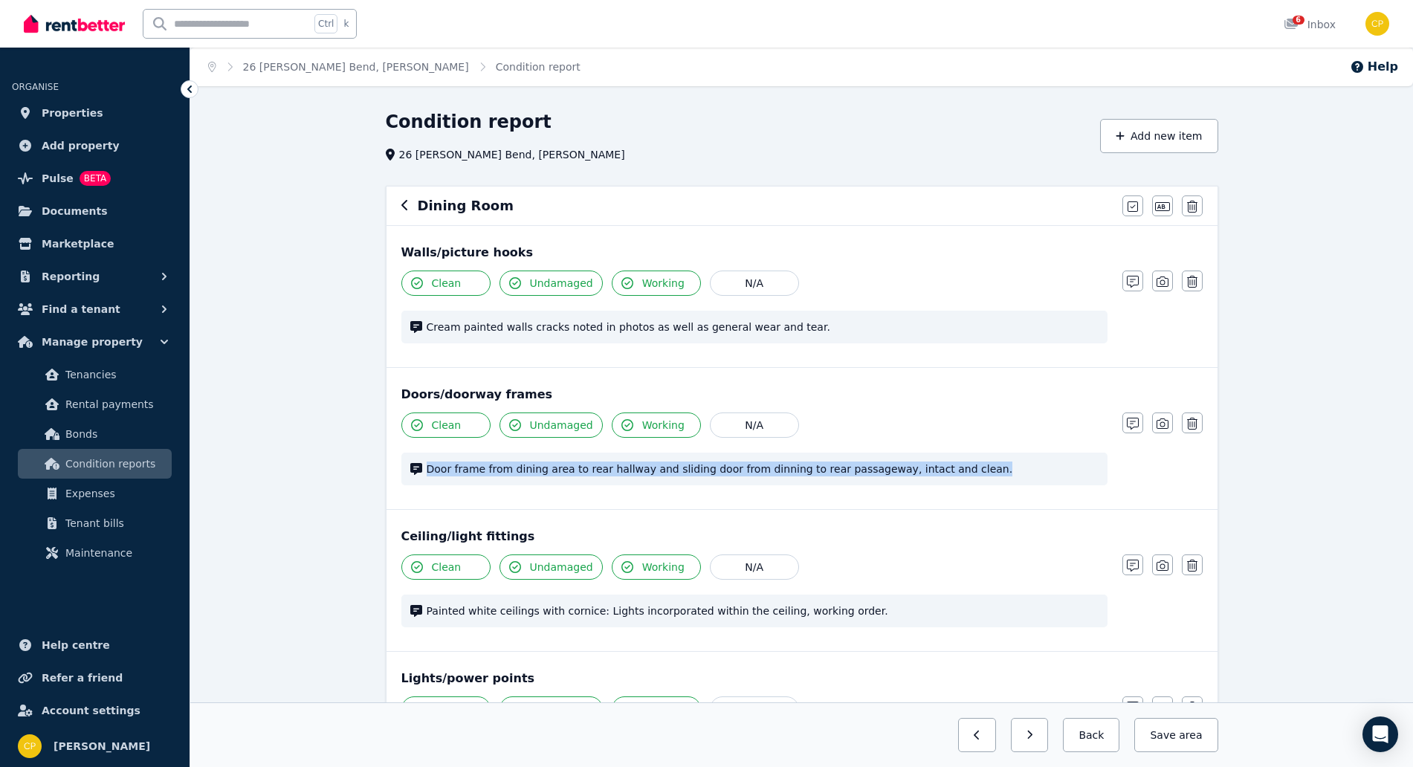
drag, startPoint x: 953, startPoint y: 470, endPoint x: 421, endPoint y: 470, distance: 532.8
click at [421, 470] on div "Door frame from dining area to rear hallway and sliding door from dinning to re…" at bounding box center [754, 469] width 706 height 33
copy span "Door frame from dining area to rear hallway and sliding door from dinning to re…"
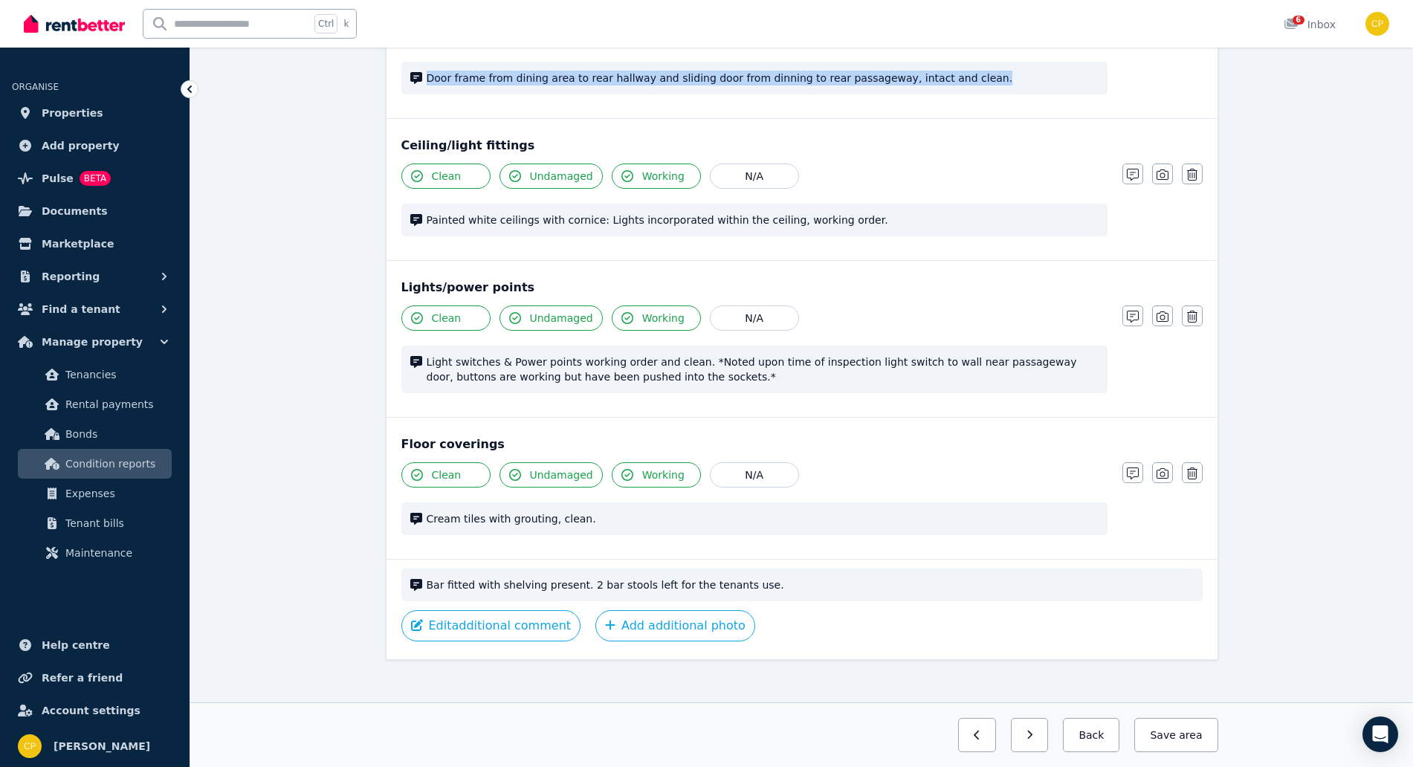
scroll to position [402, 0]
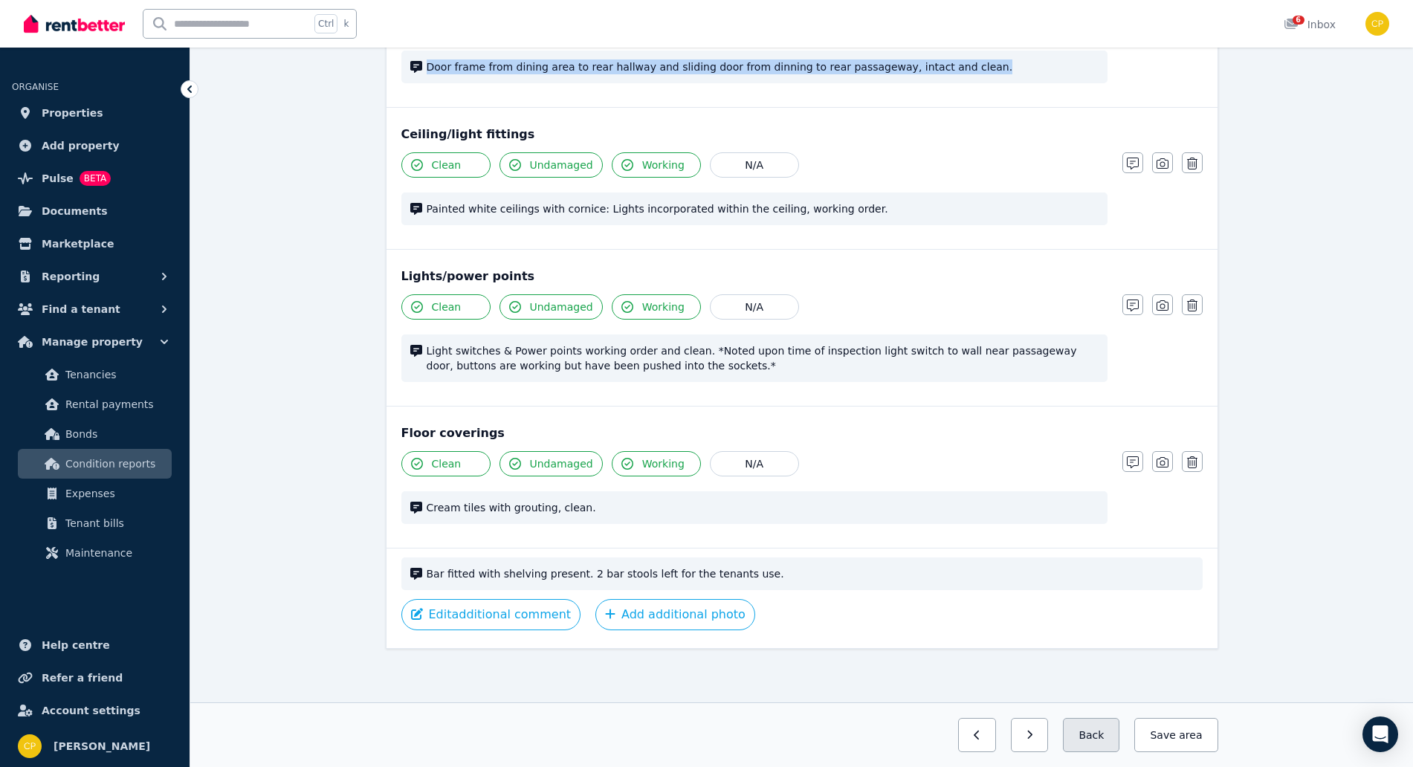
click at [1119, 739] on button "Back" at bounding box center [1091, 735] width 56 height 34
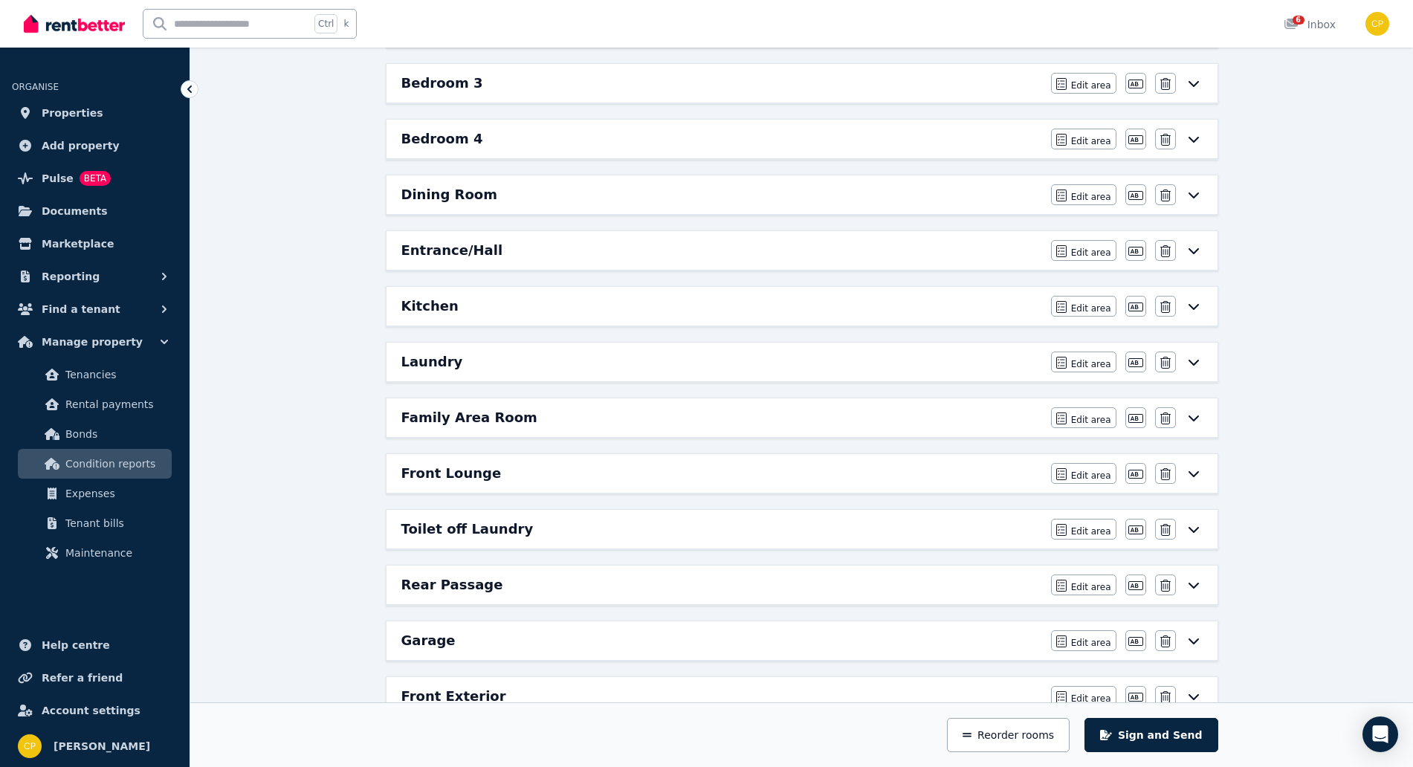
scroll to position [352, 0]
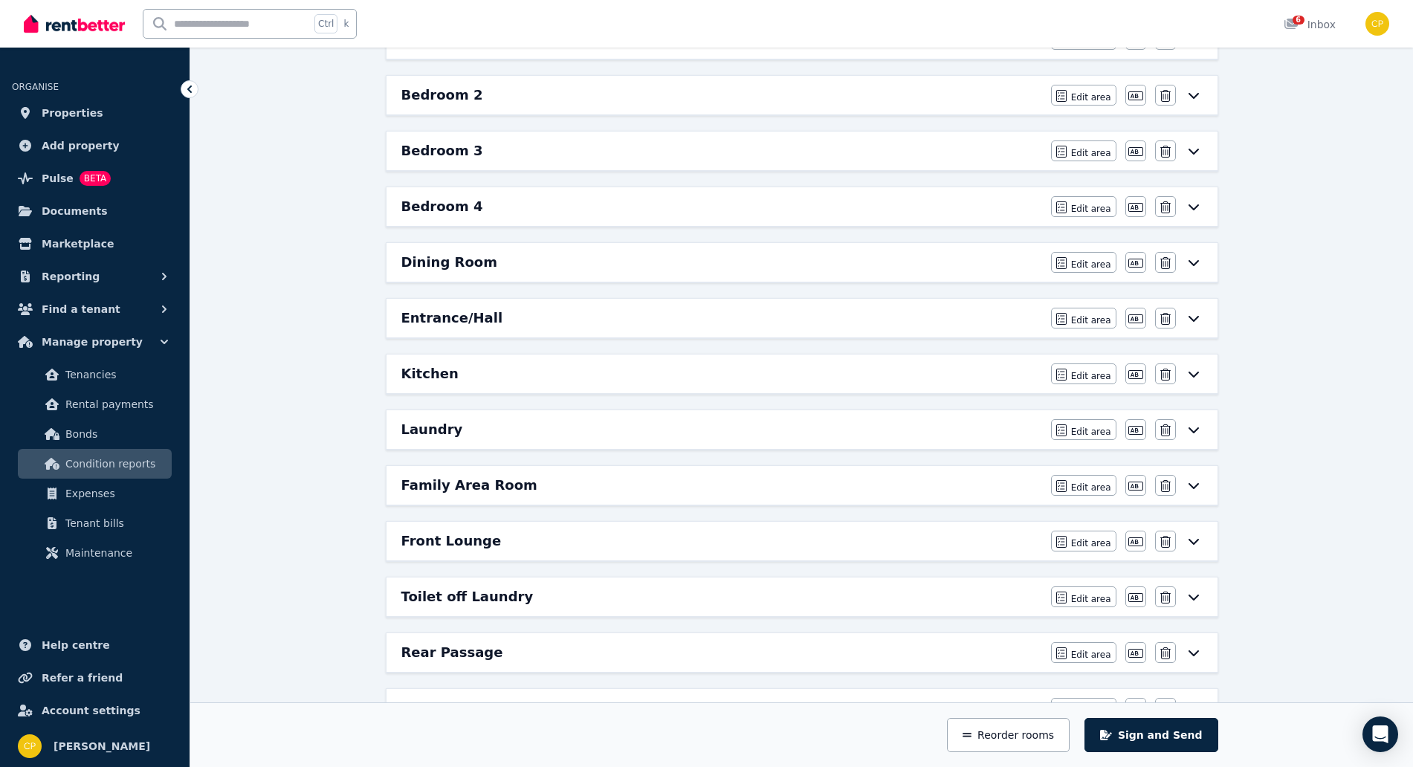
click at [699, 202] on div "Bedroom 4" at bounding box center [721, 206] width 641 height 21
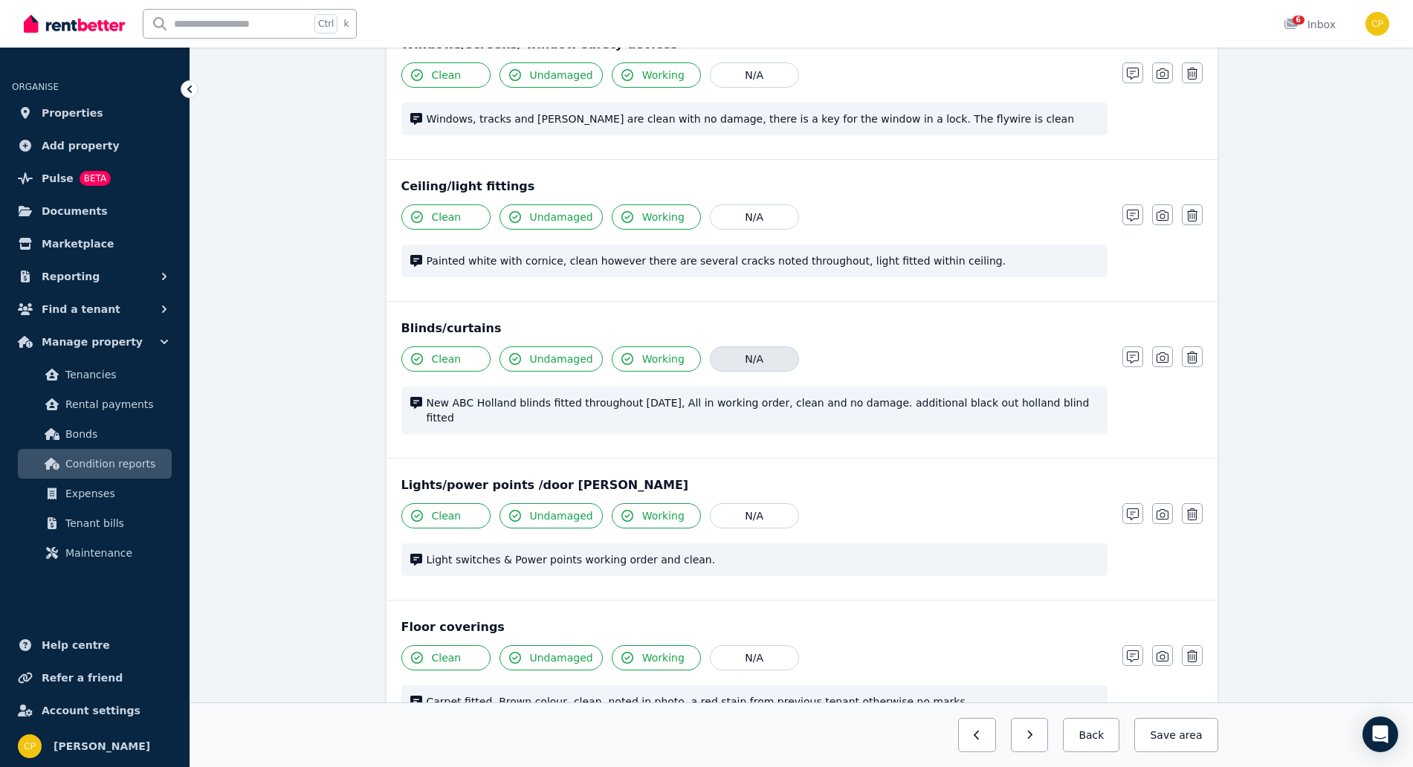
scroll to position [681, 0]
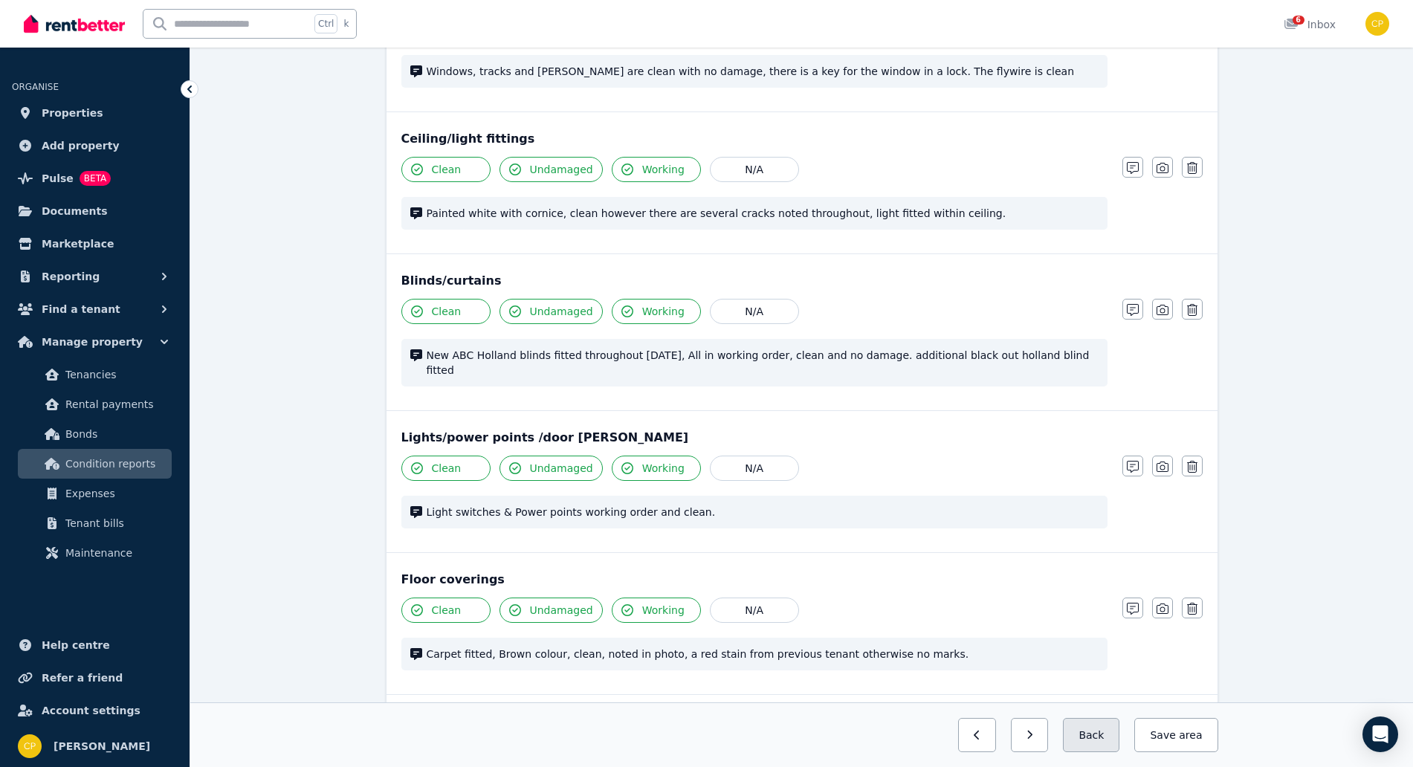
click at [1099, 733] on button "Back" at bounding box center [1091, 735] width 56 height 34
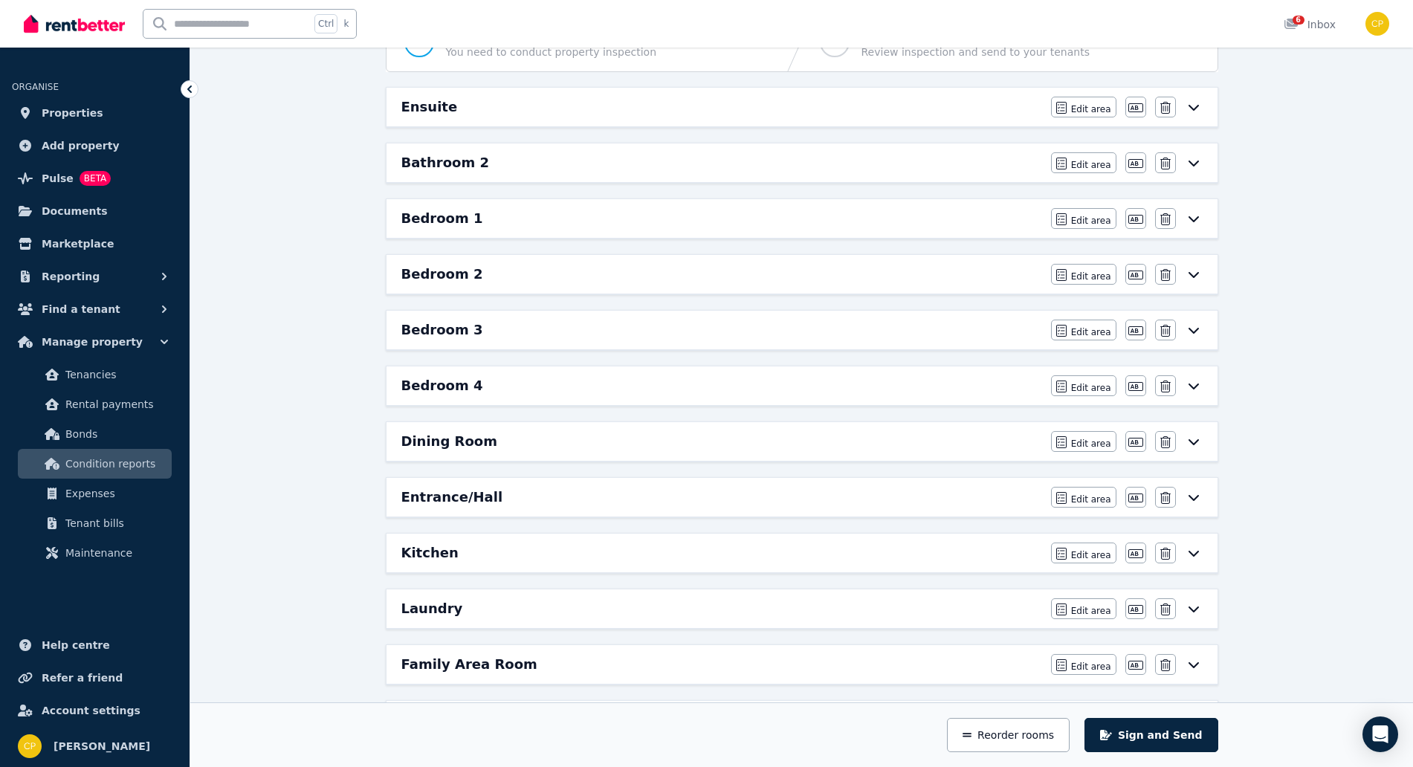
scroll to position [106, 0]
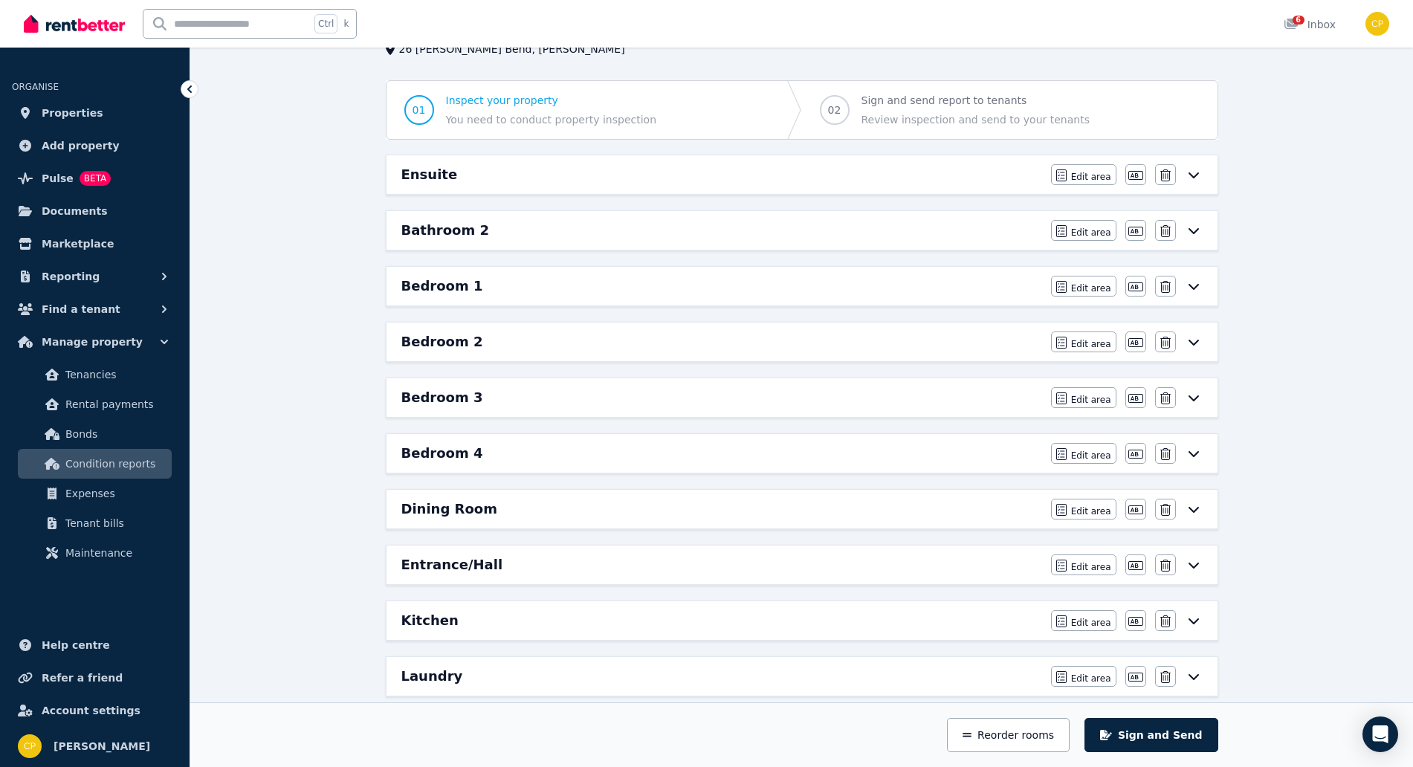
click at [716, 171] on div "Ensuite" at bounding box center [721, 174] width 641 height 21
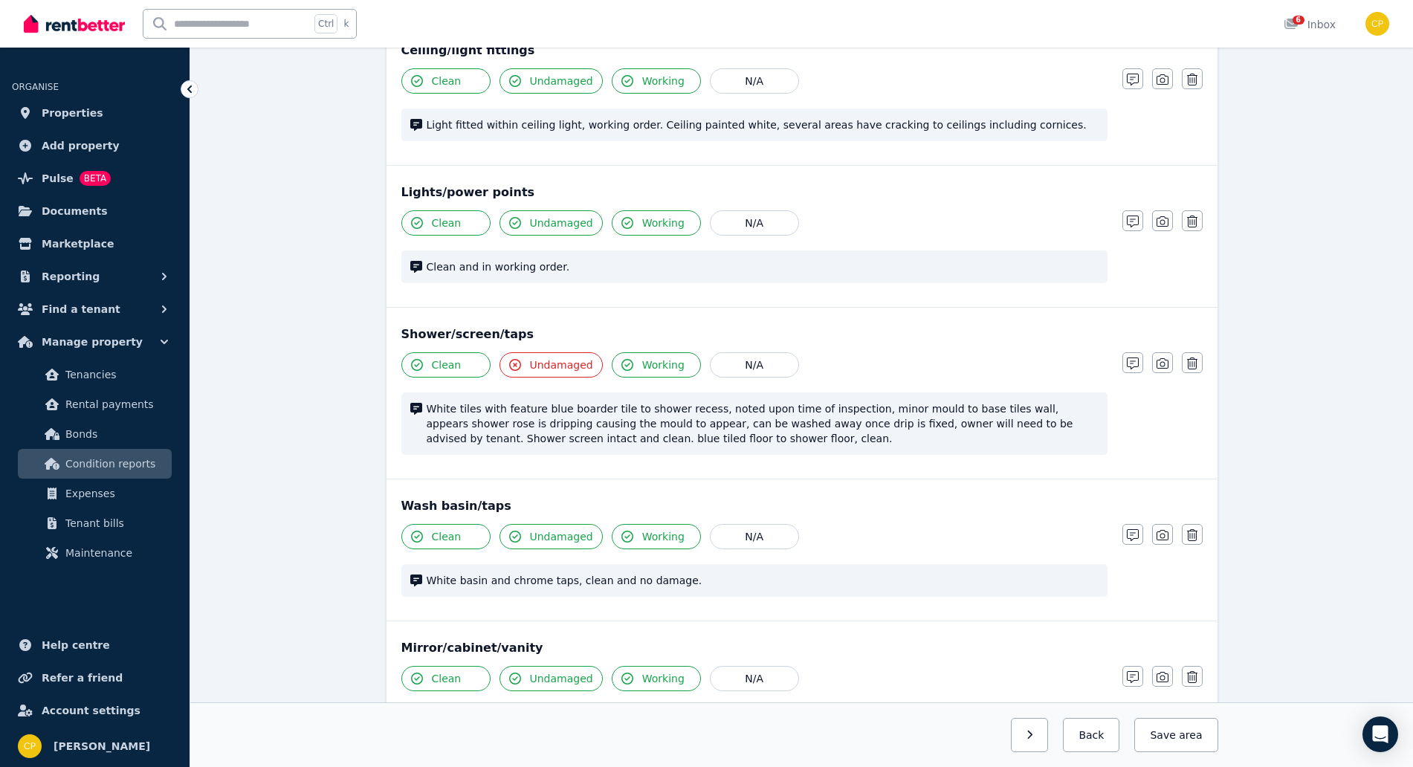
scroll to position [805, 0]
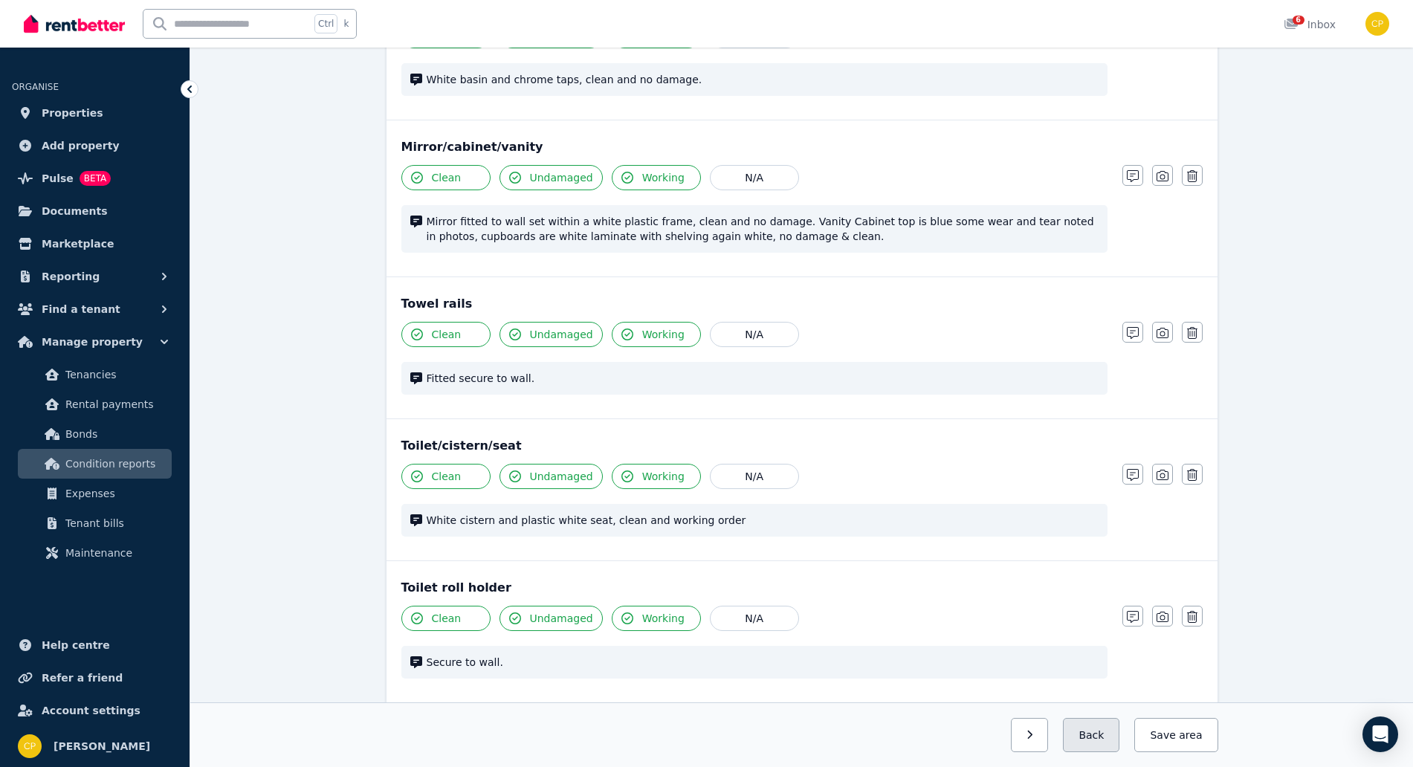
click at [1095, 737] on button "Back" at bounding box center [1091, 735] width 56 height 34
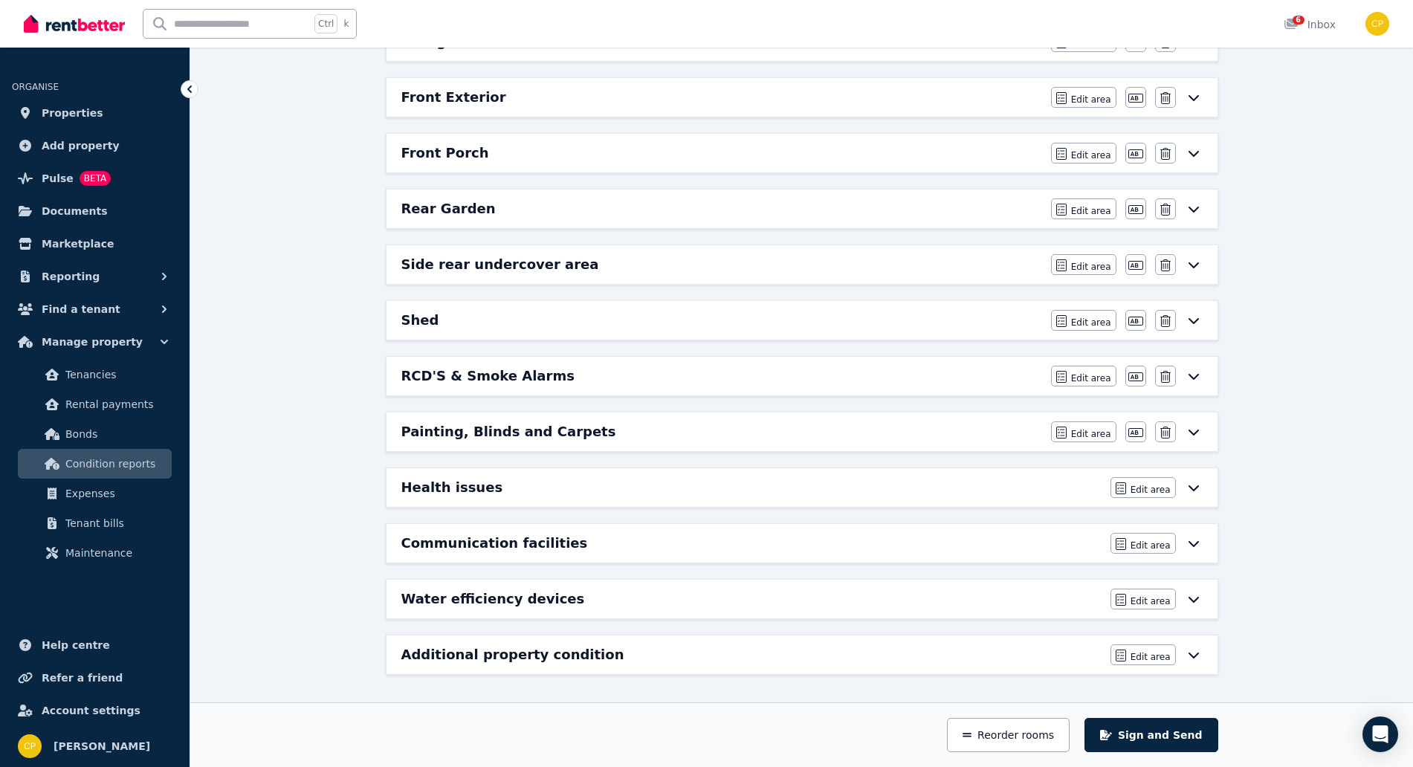
scroll to position [1019, 0]
click at [939, 654] on div "Additional property condition" at bounding box center [751, 654] width 700 height 21
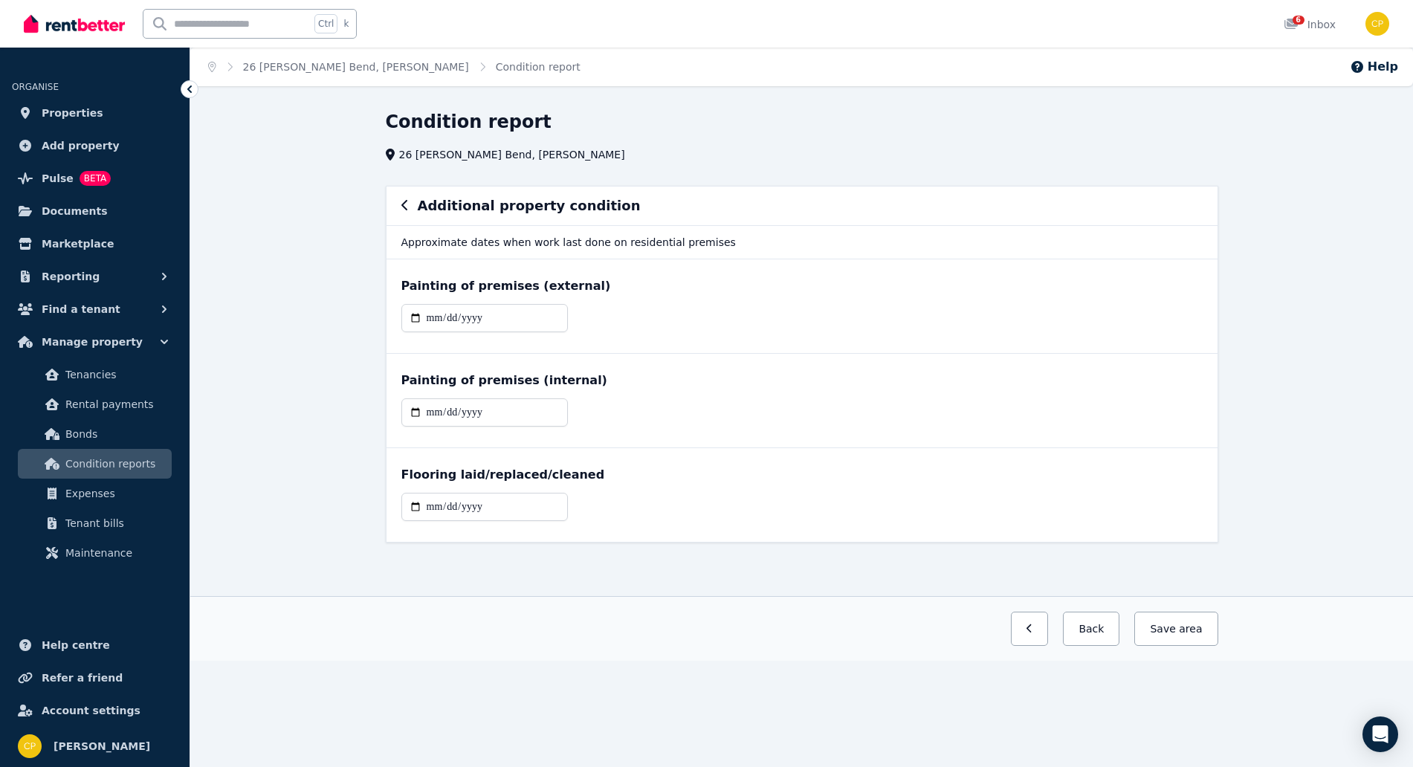
scroll to position [0, 0]
click at [1102, 635] on button "Back" at bounding box center [1098, 629] width 56 height 34
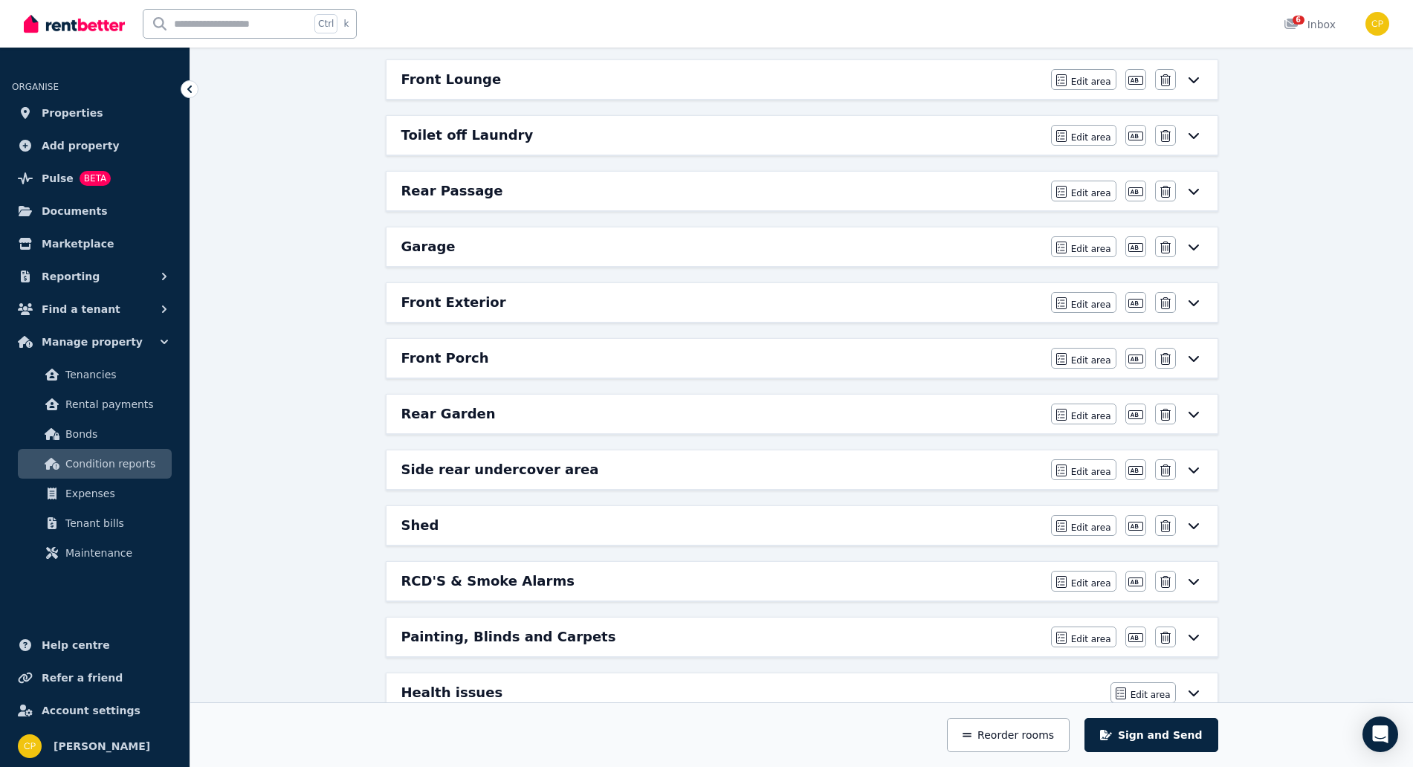
scroll to position [898, 0]
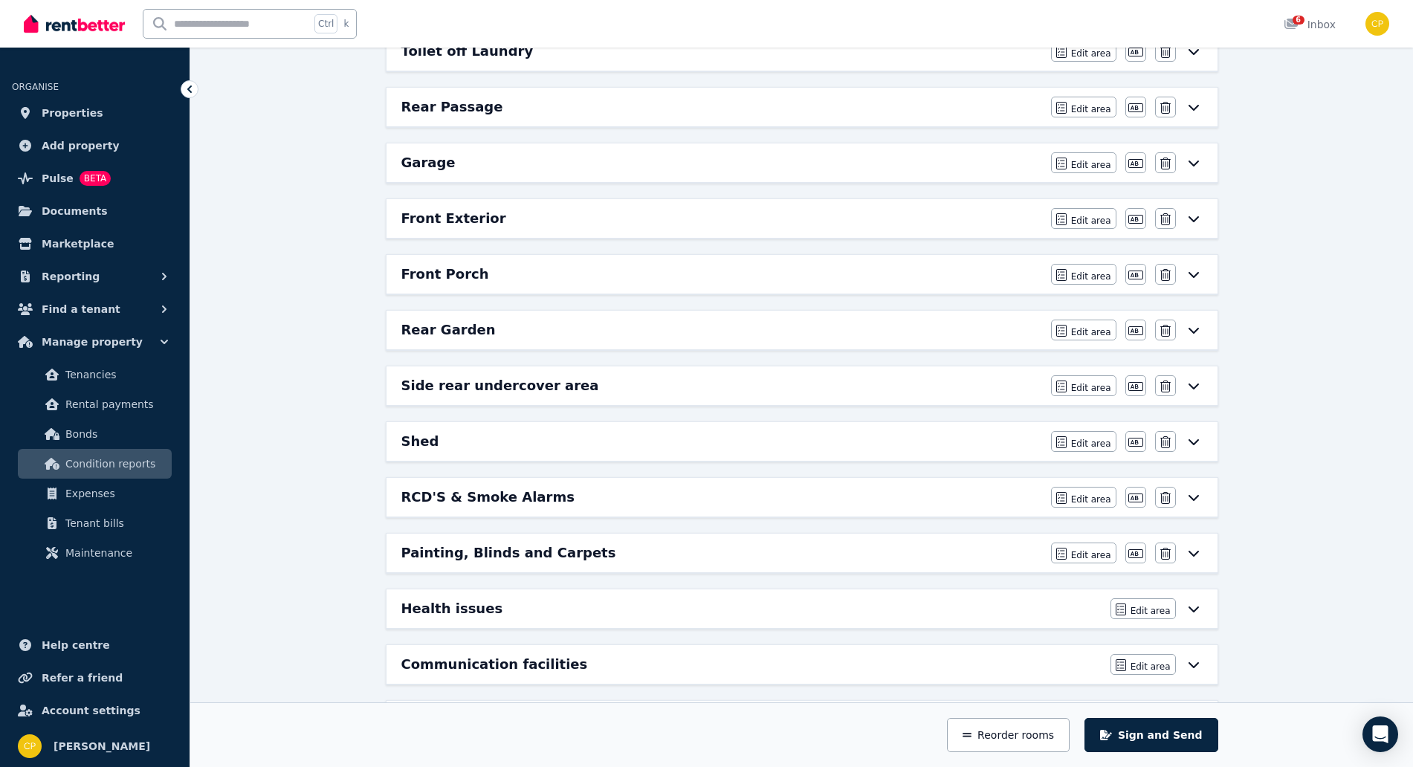
click at [754, 566] on div "Painting, Blinds and Carpets Edit area Edit area Edit name Delete" at bounding box center [801, 553] width 831 height 39
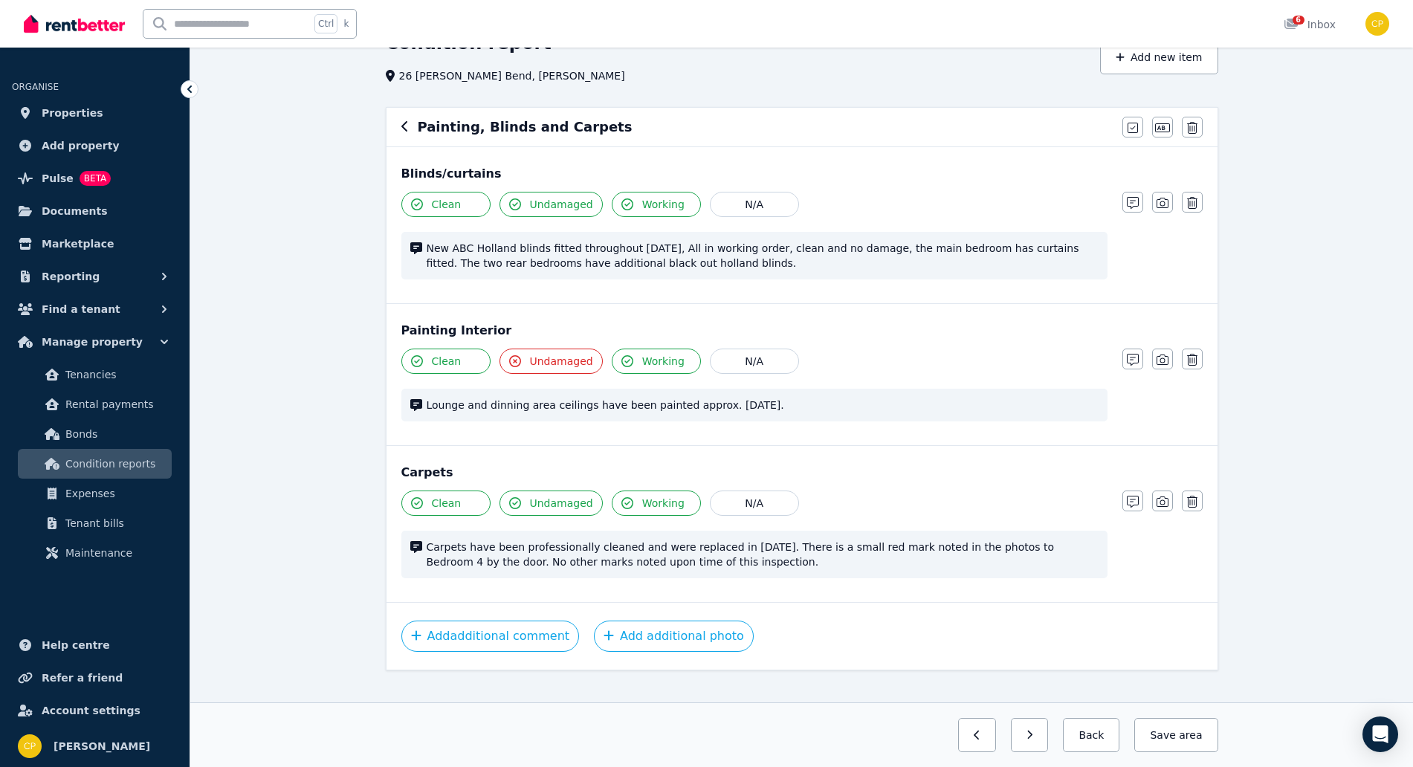
scroll to position [100, 0]
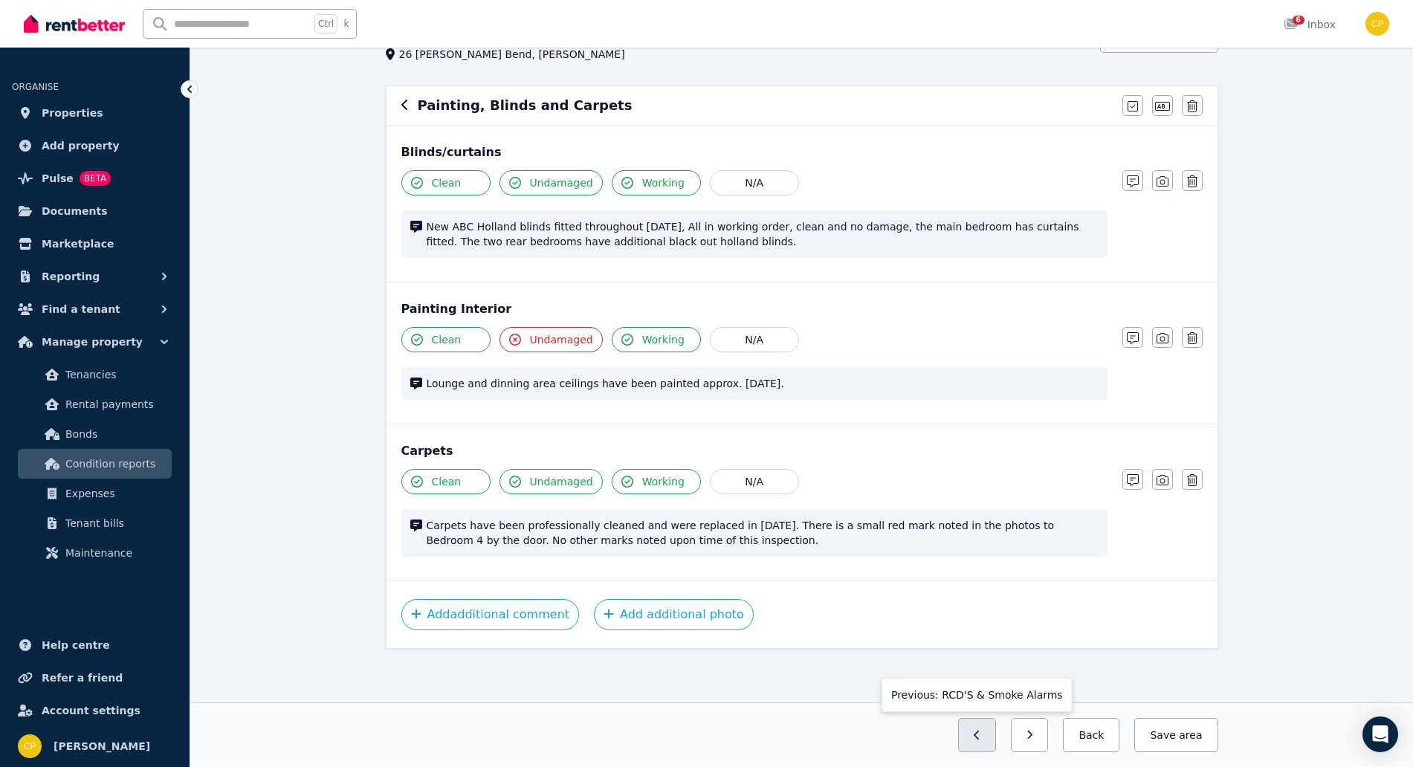
click at [995, 742] on button "button" at bounding box center [977, 735] width 38 height 34
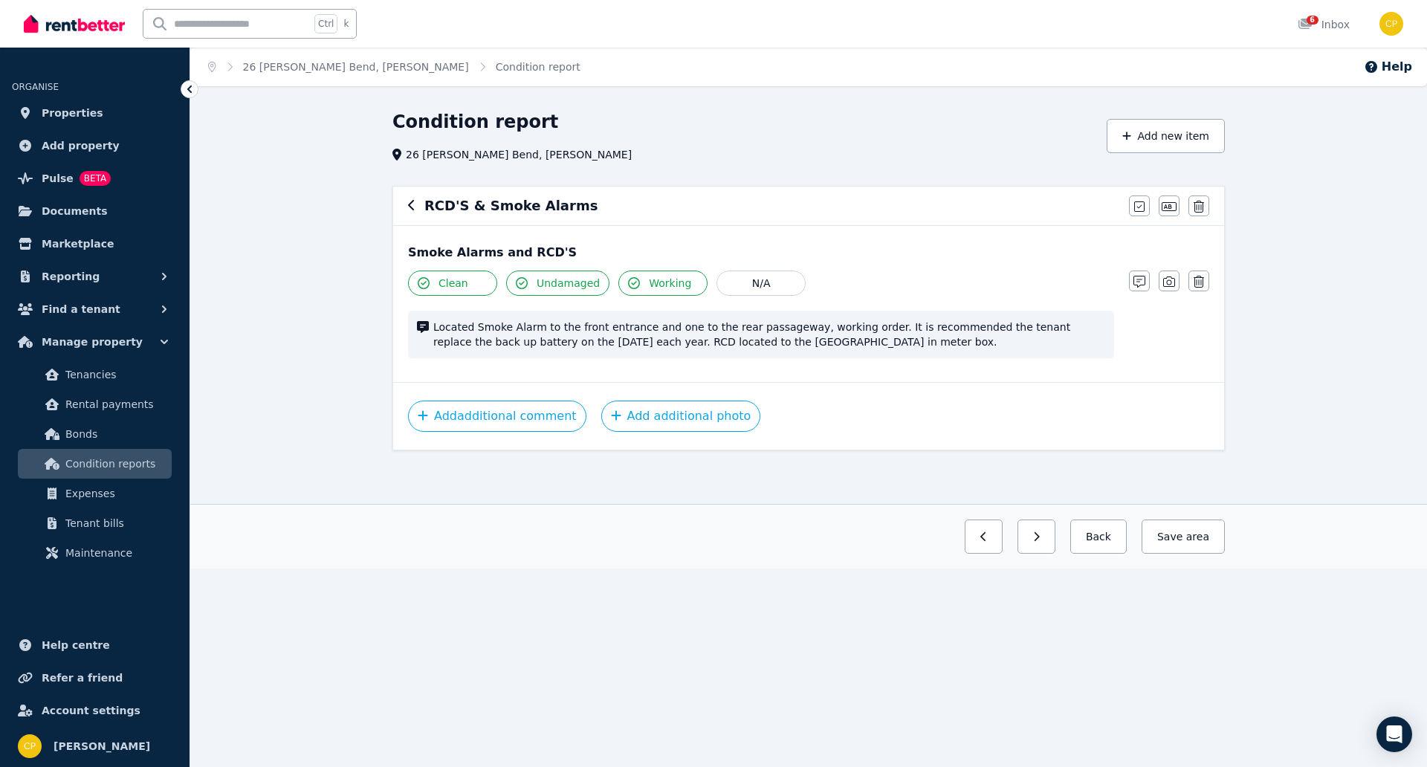
drag, startPoint x: 435, startPoint y: 323, endPoint x: 839, endPoint y: 361, distance: 405.4
click at [839, 361] on div "Clean Undamaged Working N/A Located Smoke Alarm to the front entrance and one t…" at bounding box center [761, 321] width 706 height 103
copy span "Located Smoke Alarm to the front entrance and one to the rear passageway, worki…"
click at [1107, 545] on button "Back" at bounding box center [1098, 536] width 56 height 34
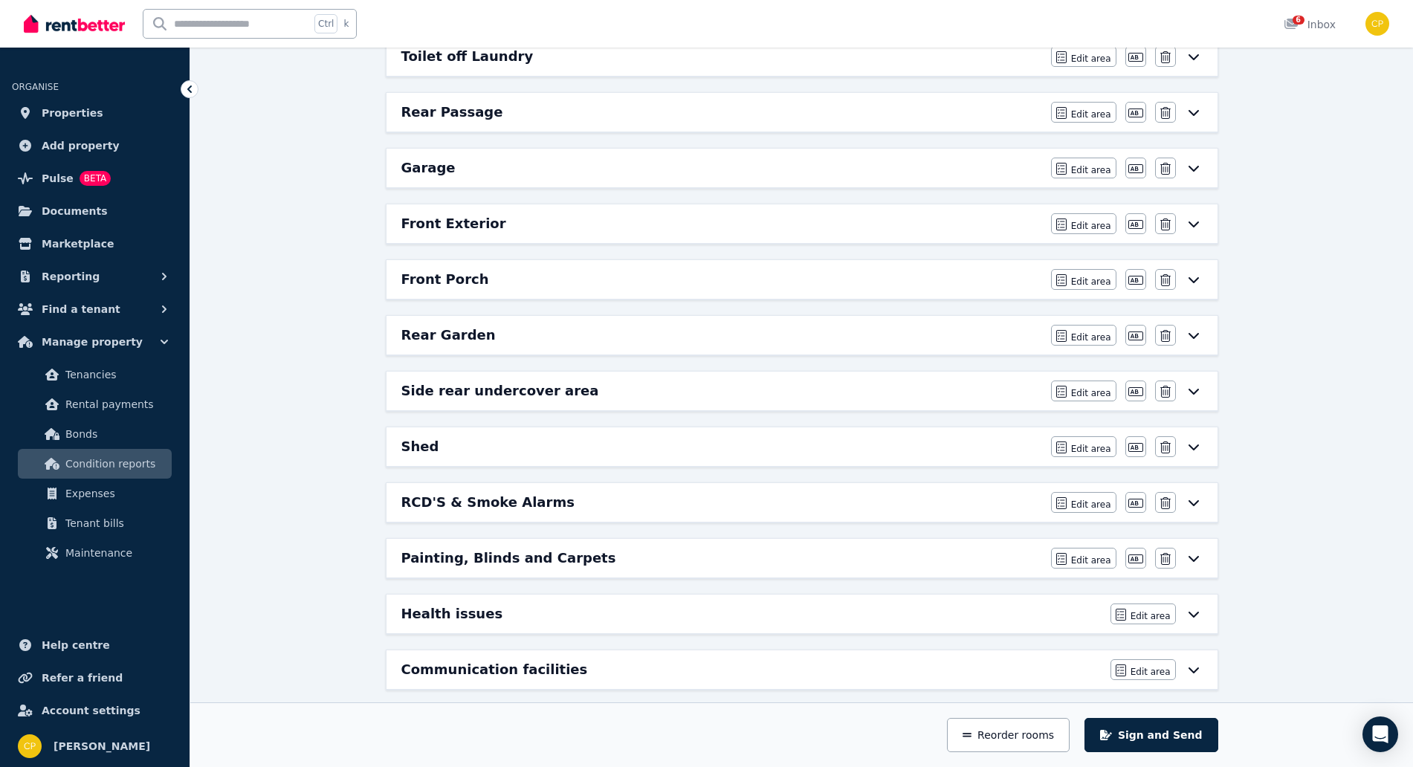
scroll to position [898, 0]
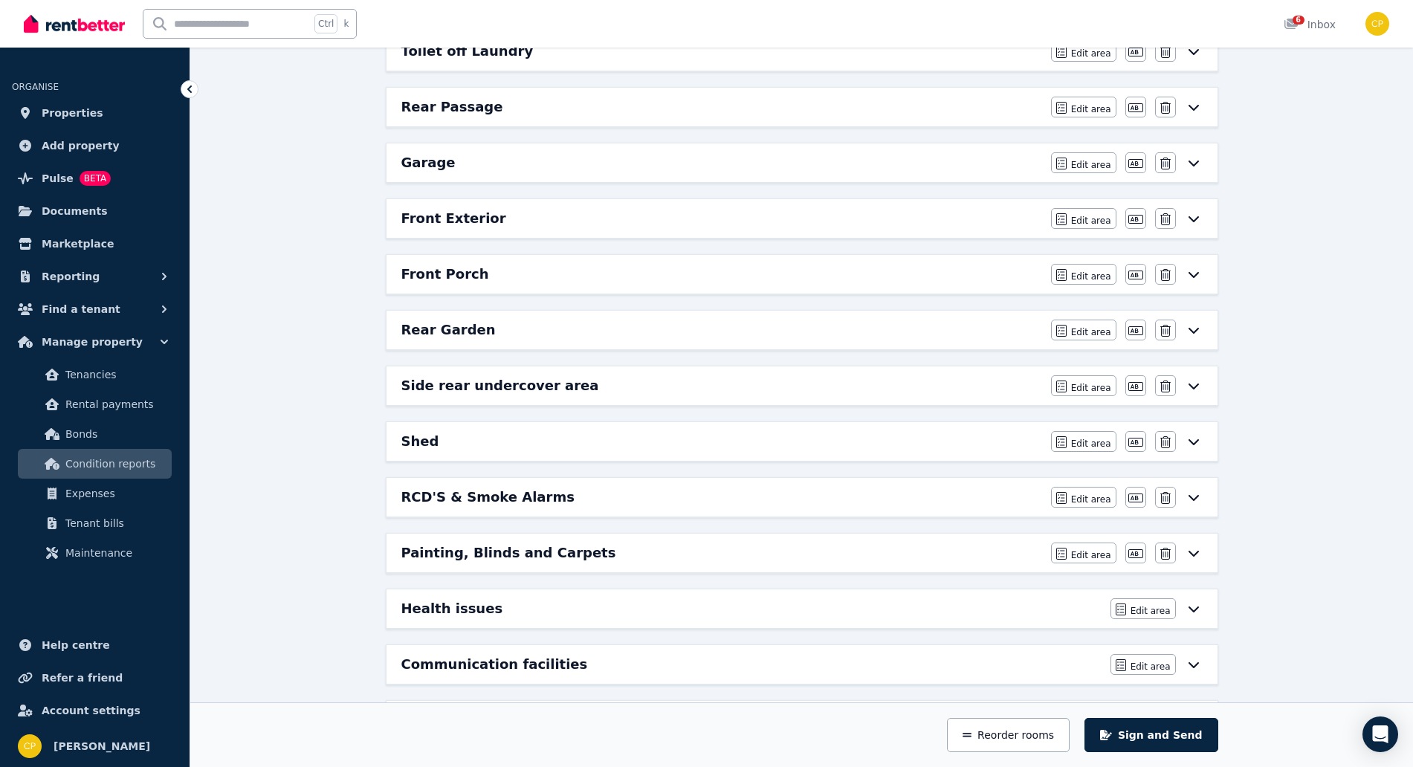
click at [926, 441] on div "Shed" at bounding box center [721, 441] width 641 height 21
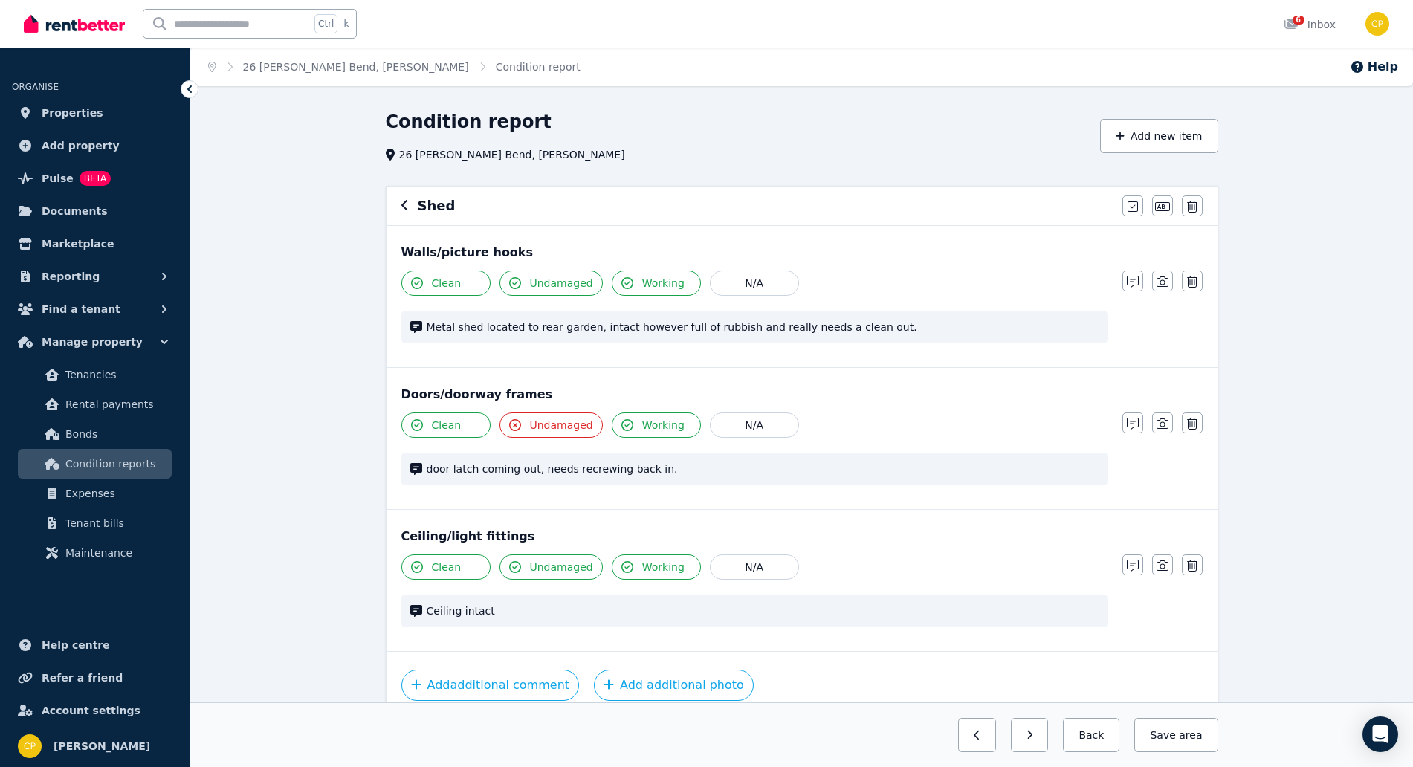
click at [867, 326] on span "Metal shed located to rear garden, intact however full of rubbish and really ne…" at bounding box center [763, 327] width 672 height 15
drag, startPoint x: 866, startPoint y: 326, endPoint x: 618, endPoint y: 334, distance: 249.1
click at [618, 334] on div "Metal shed located to rear garden, intact however full of rubbish and really ne…" at bounding box center [754, 327] width 706 height 33
copy span "however full of rubbish and really needs a clean out."
click at [1083, 728] on button "Back" at bounding box center [1091, 735] width 56 height 34
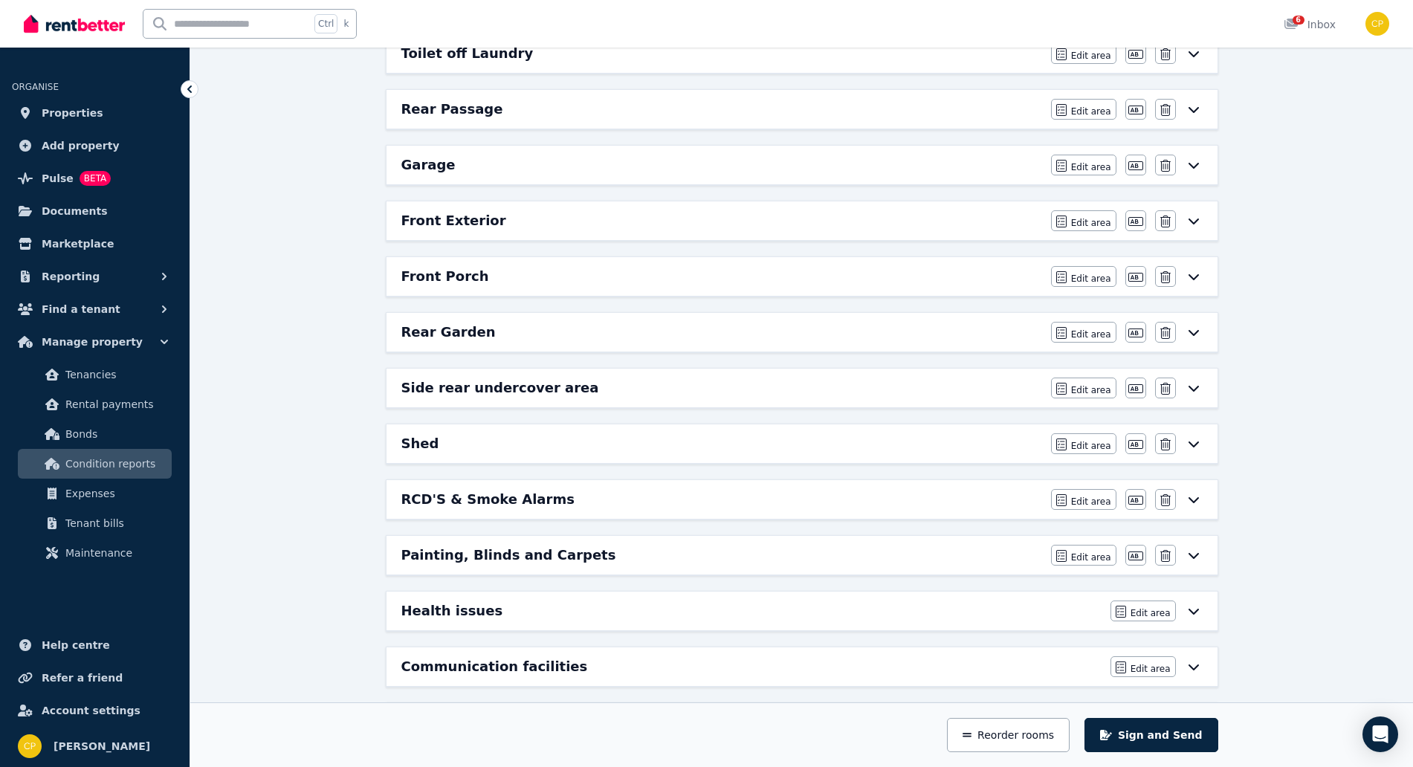
scroll to position [895, 0]
click at [709, 334] on div "Rear Garden" at bounding box center [721, 333] width 641 height 21
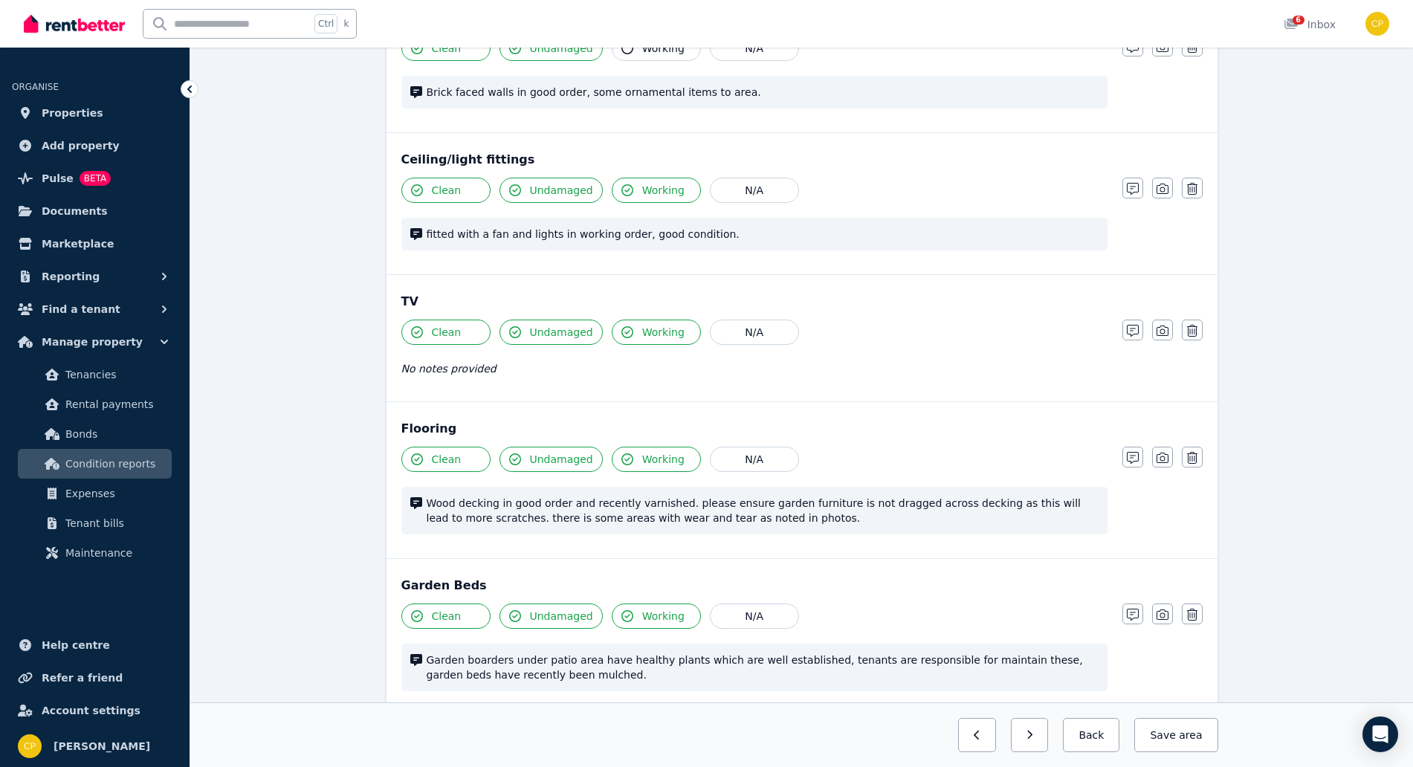
scroll to position [247, 0]
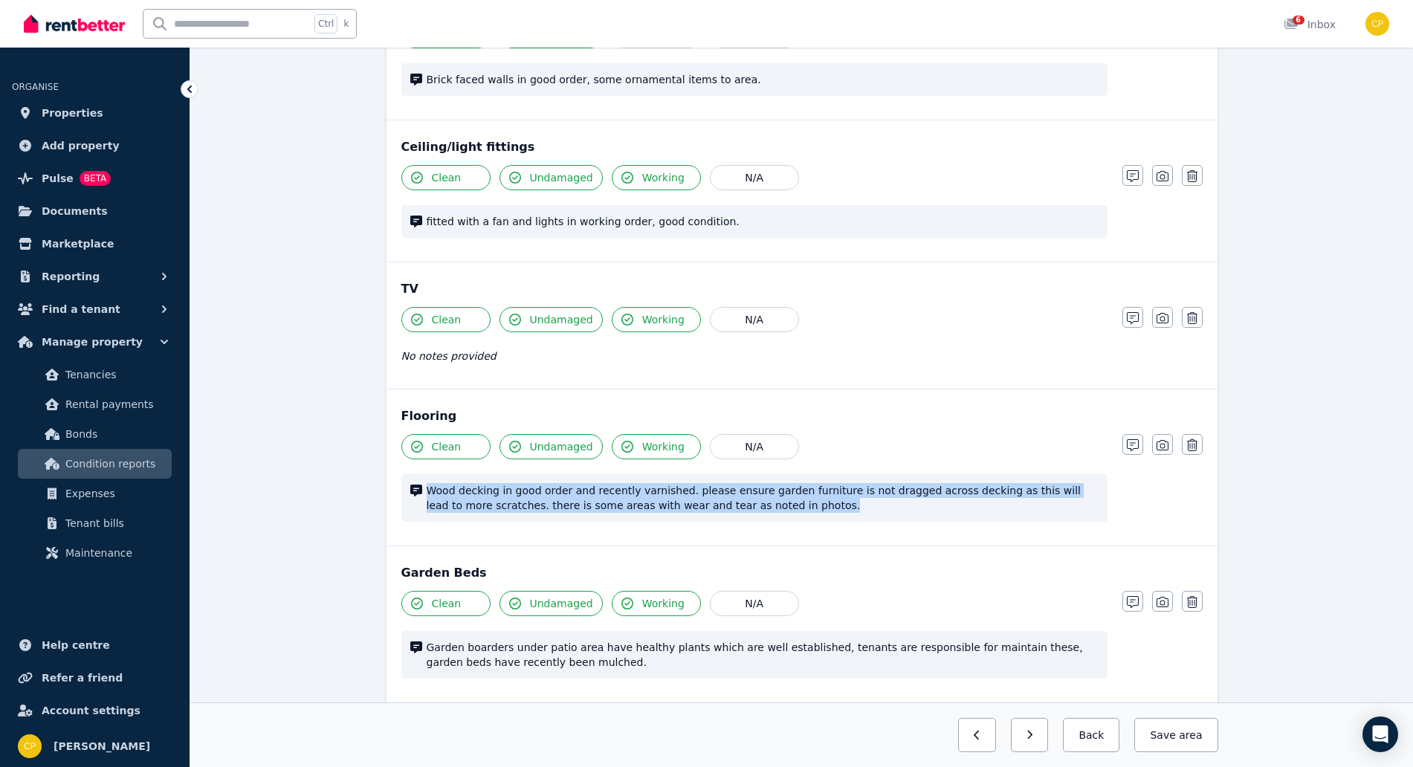
drag, startPoint x: 754, startPoint y: 506, endPoint x: 418, endPoint y: 485, distance: 335.8
click at [418, 485] on div "Wood decking in good order and recently varnished. please ensure garden furnitu…" at bounding box center [754, 498] width 706 height 48
copy span "Wood decking in good order and recently varnished. please ensure garden furnitu…"
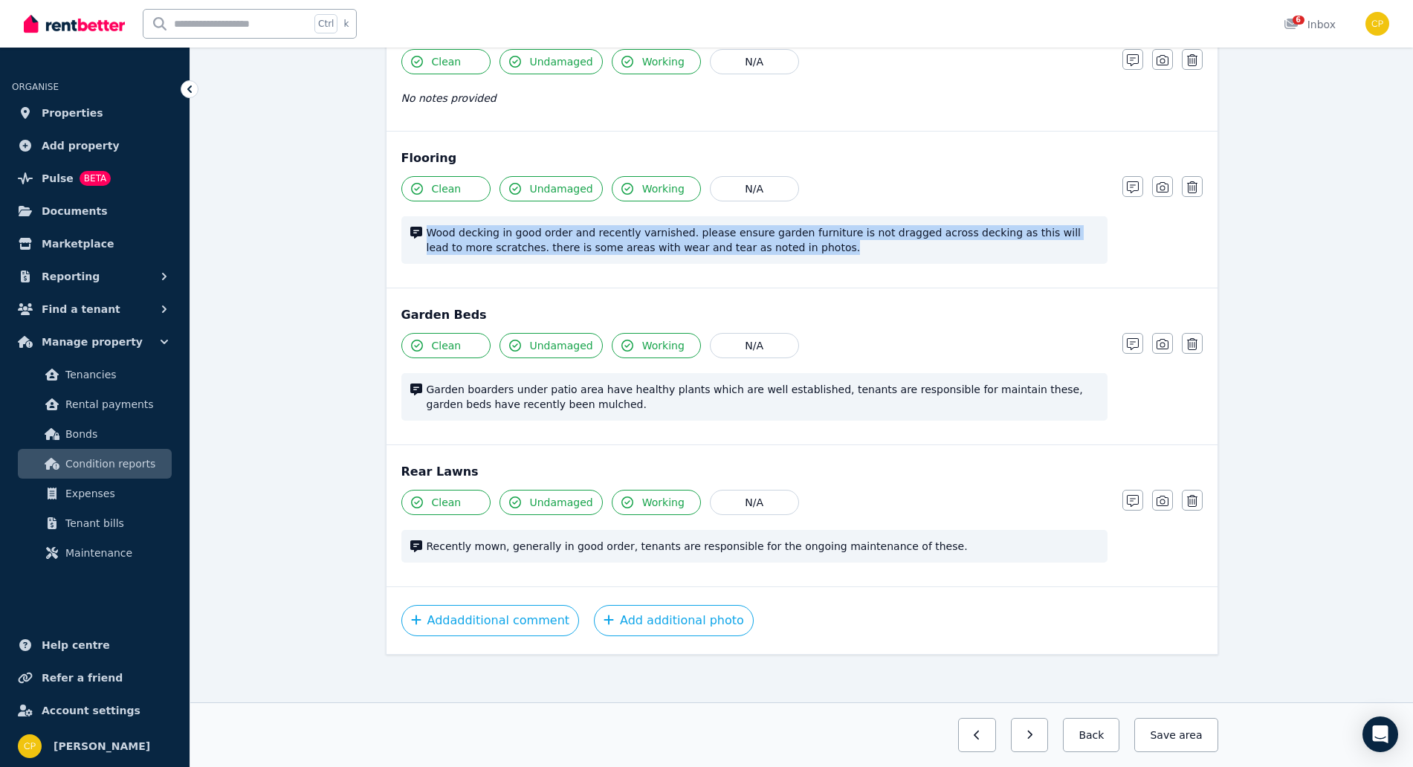
scroll to position [511, 0]
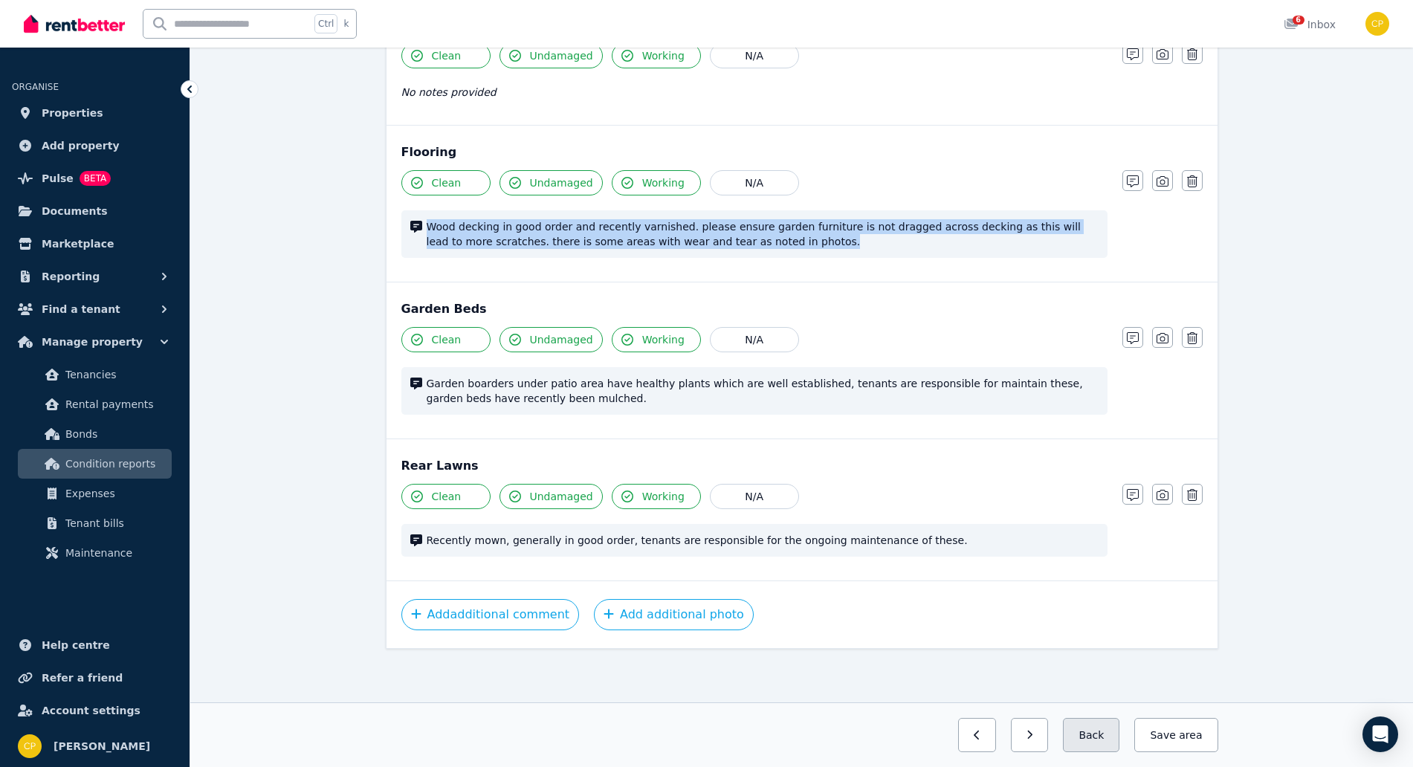
click at [1115, 747] on button "Back" at bounding box center [1091, 735] width 56 height 34
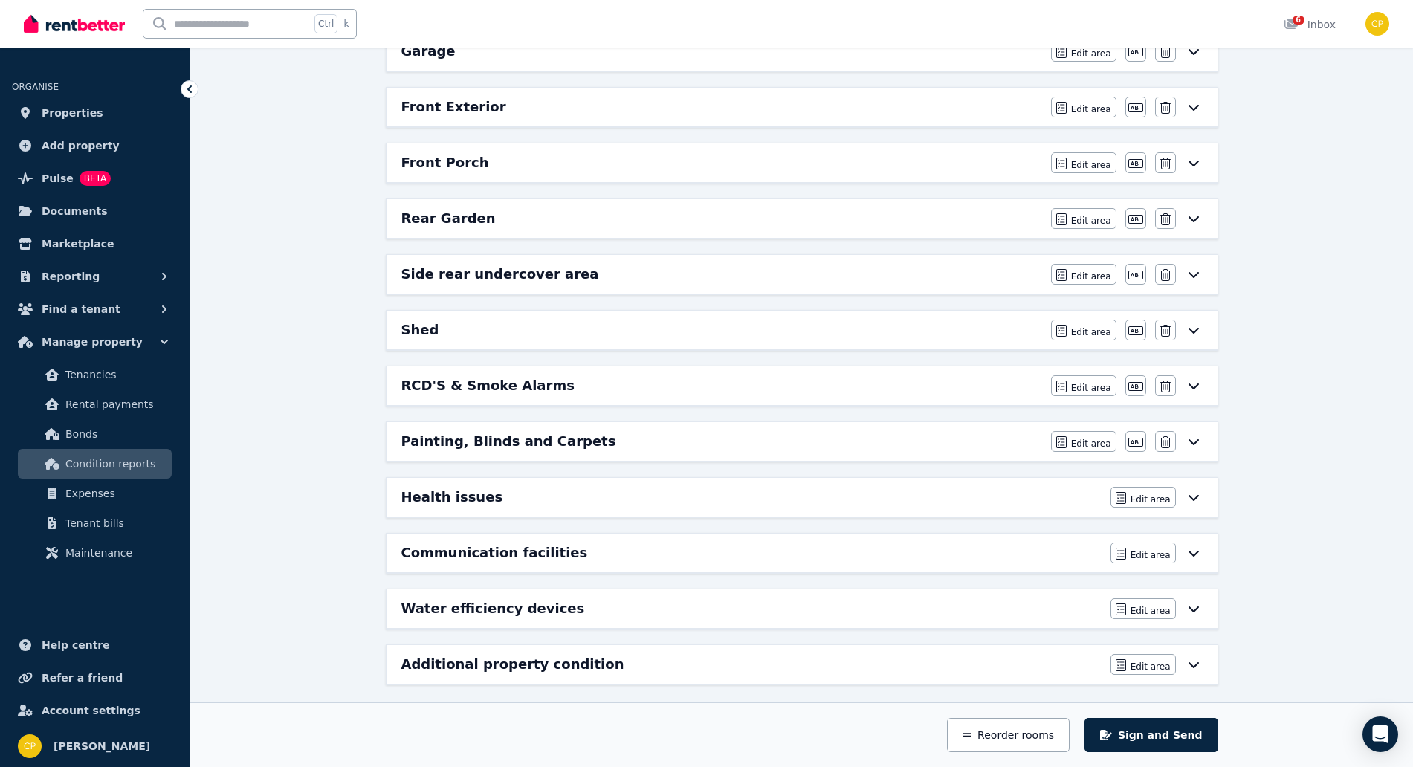
scroll to position [1019, 0]
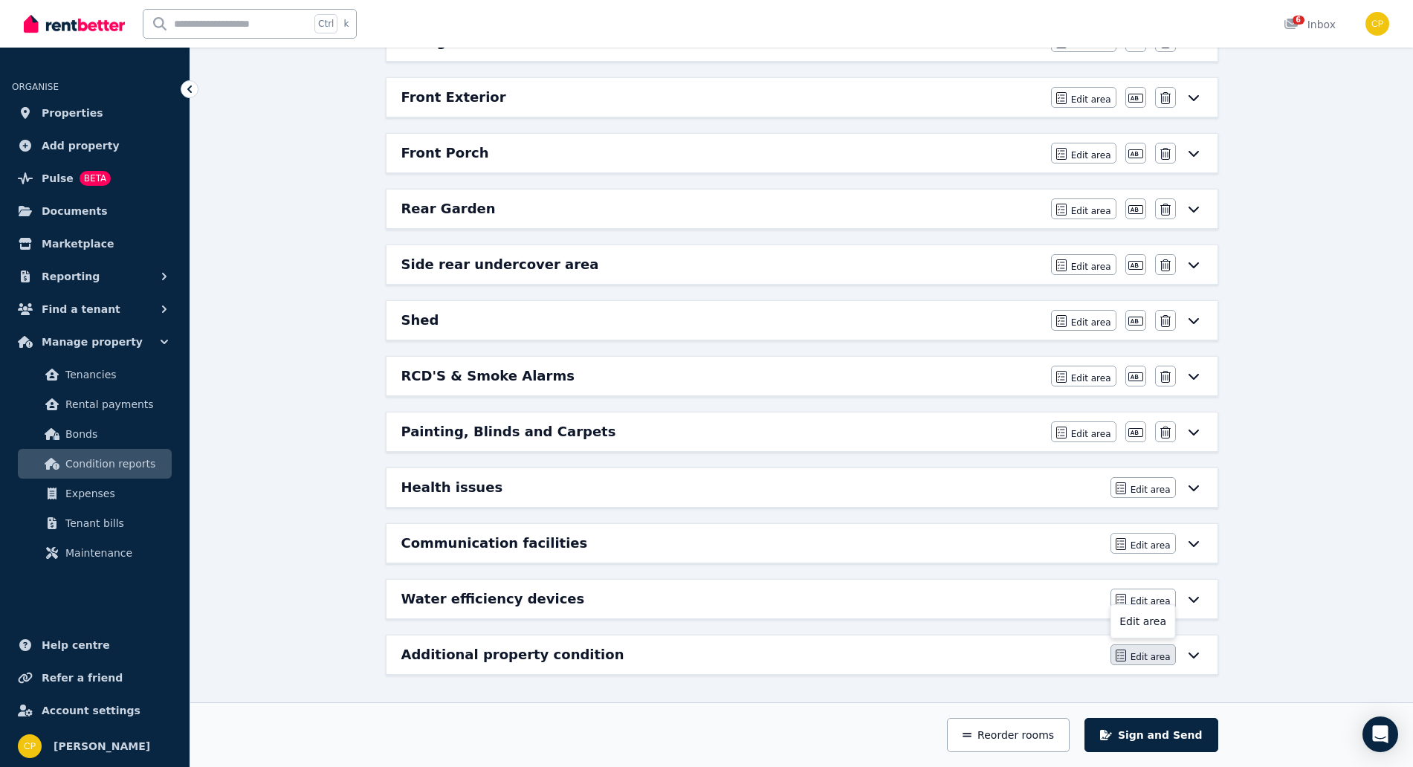
click at [1126, 656] on icon "button" at bounding box center [1120, 655] width 10 height 12
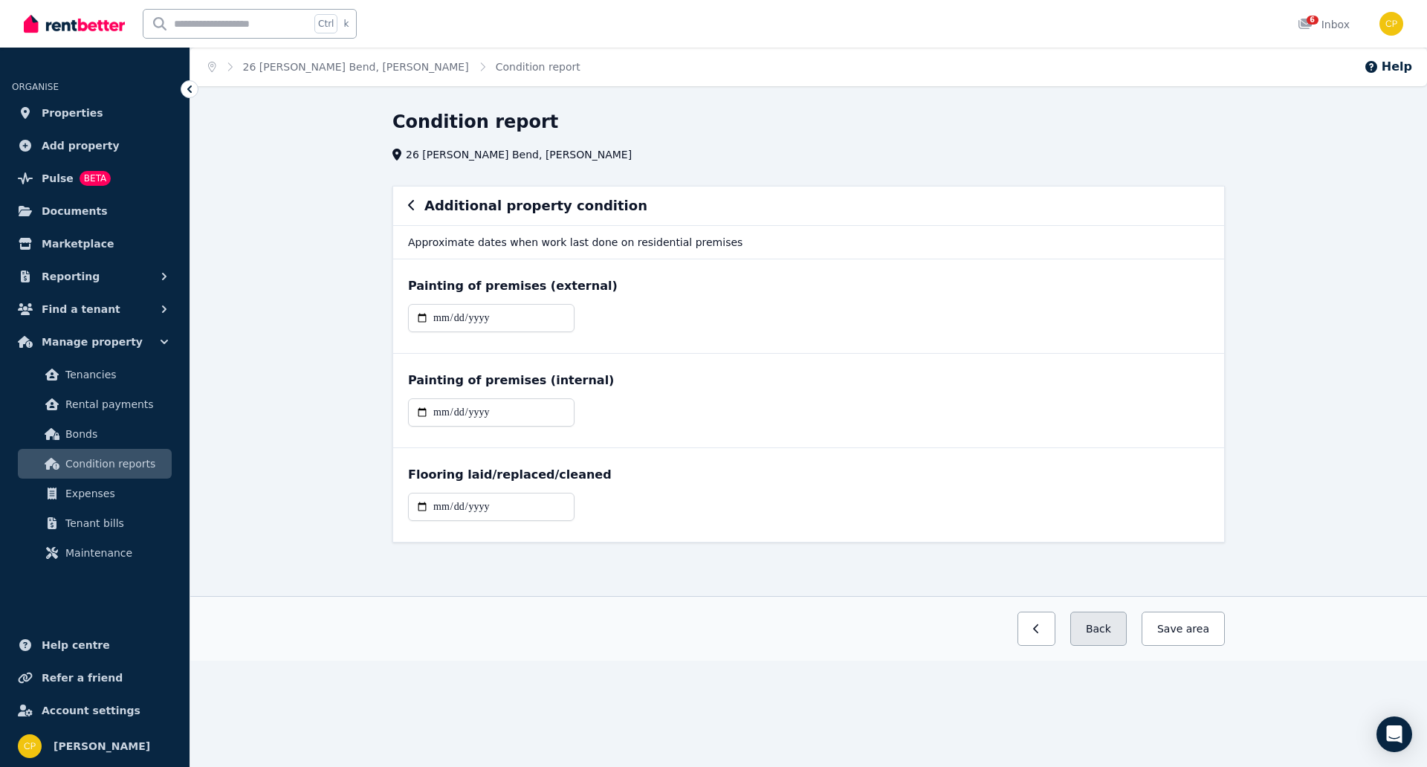
click at [1106, 644] on button "Back" at bounding box center [1098, 629] width 56 height 34
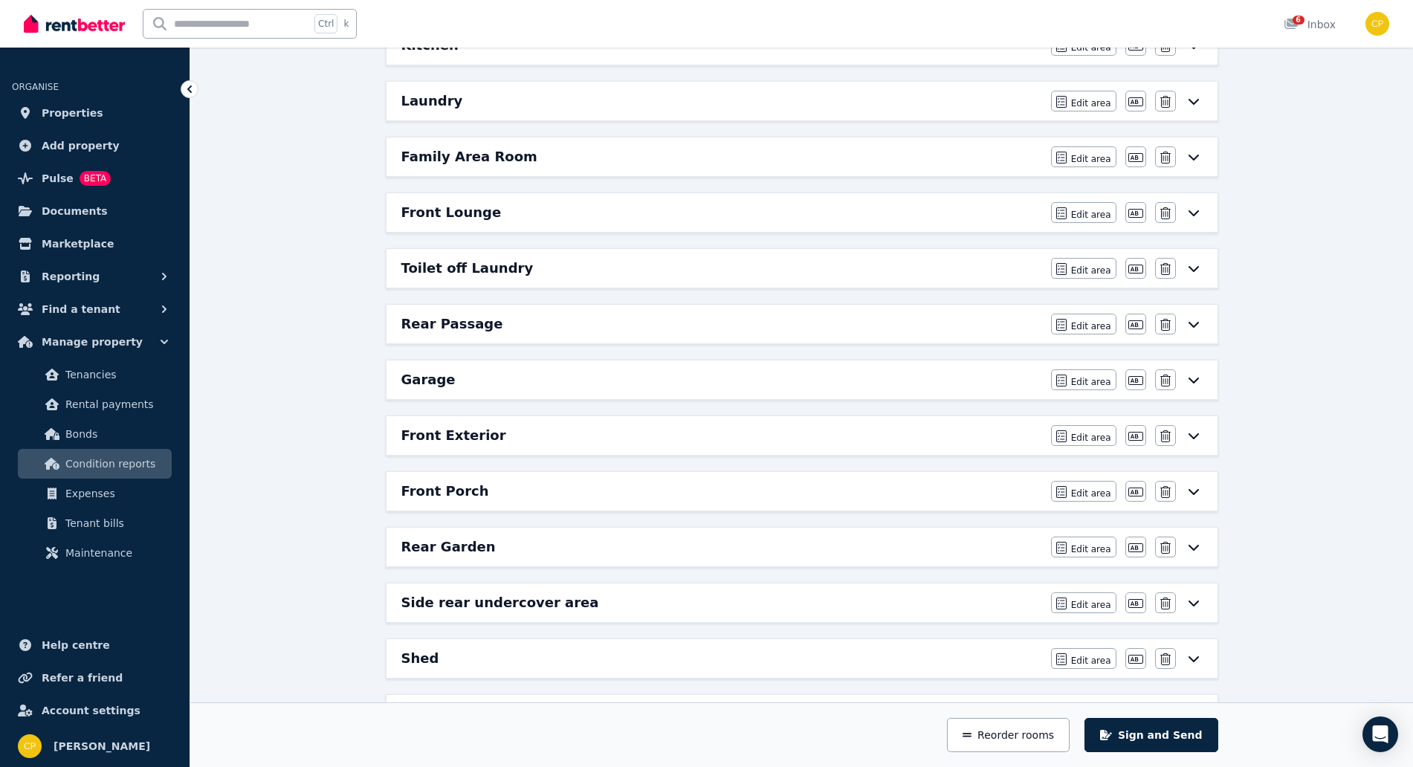
scroll to position [681, 0]
click at [840, 600] on div "Side rear undercover area" at bounding box center [721, 602] width 641 height 21
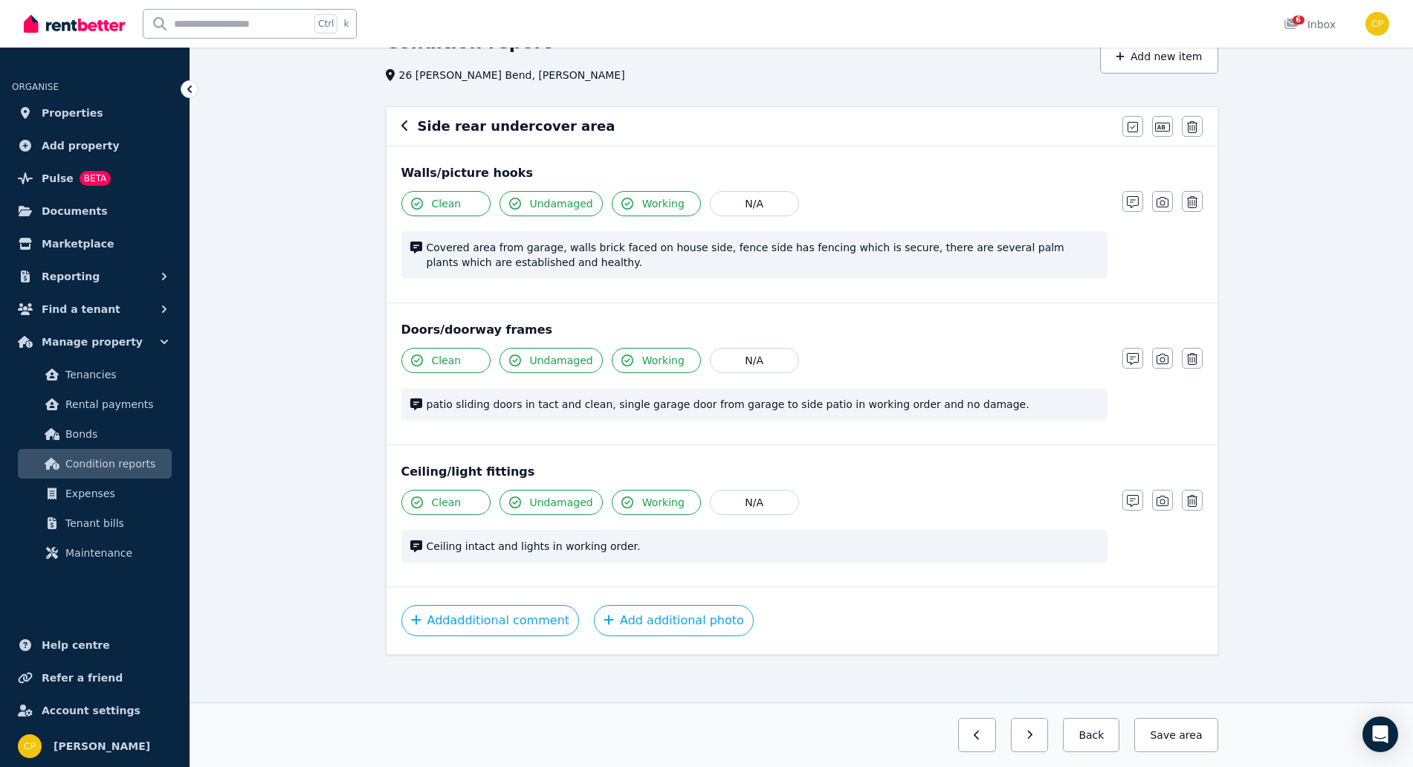
scroll to position [85, 0]
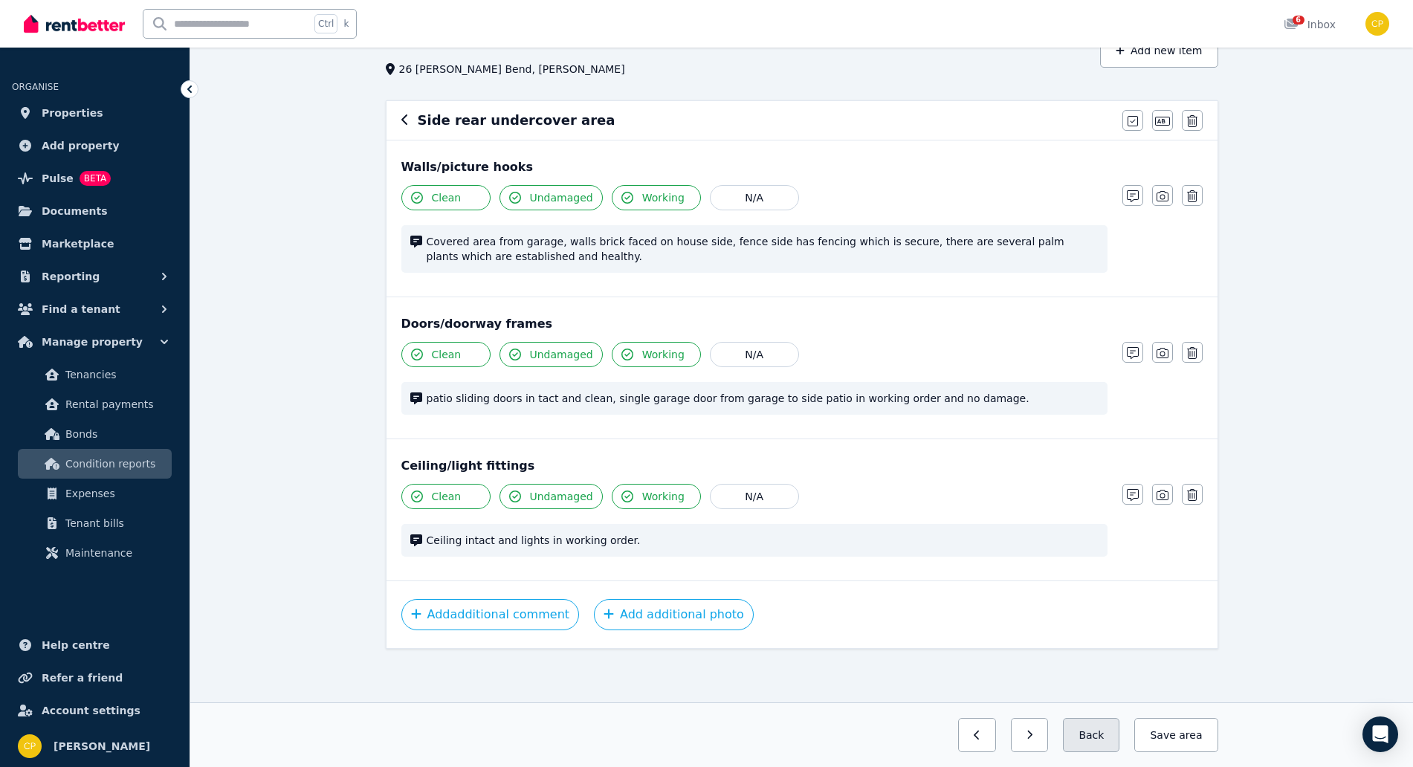
click at [1119, 737] on button "Back" at bounding box center [1091, 735] width 56 height 34
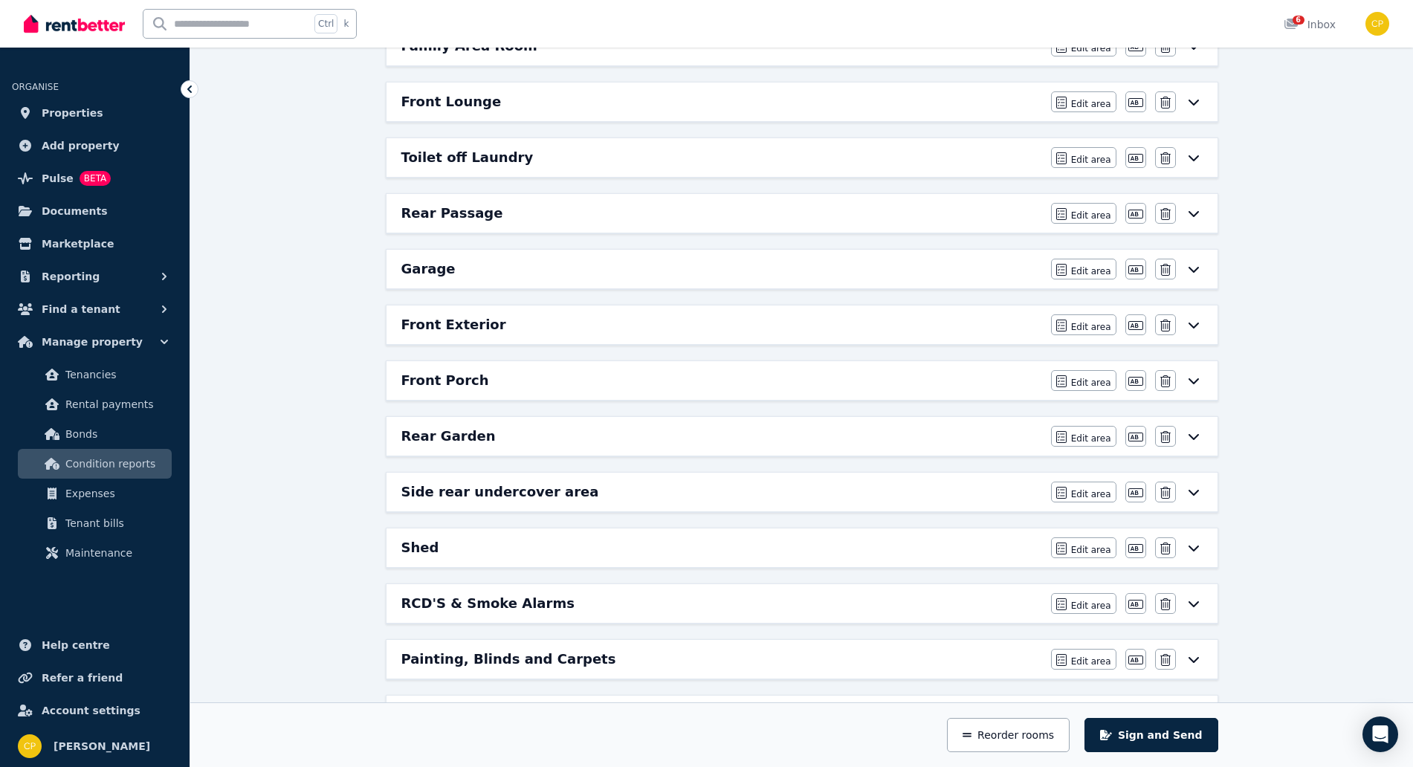
scroll to position [829, 0]
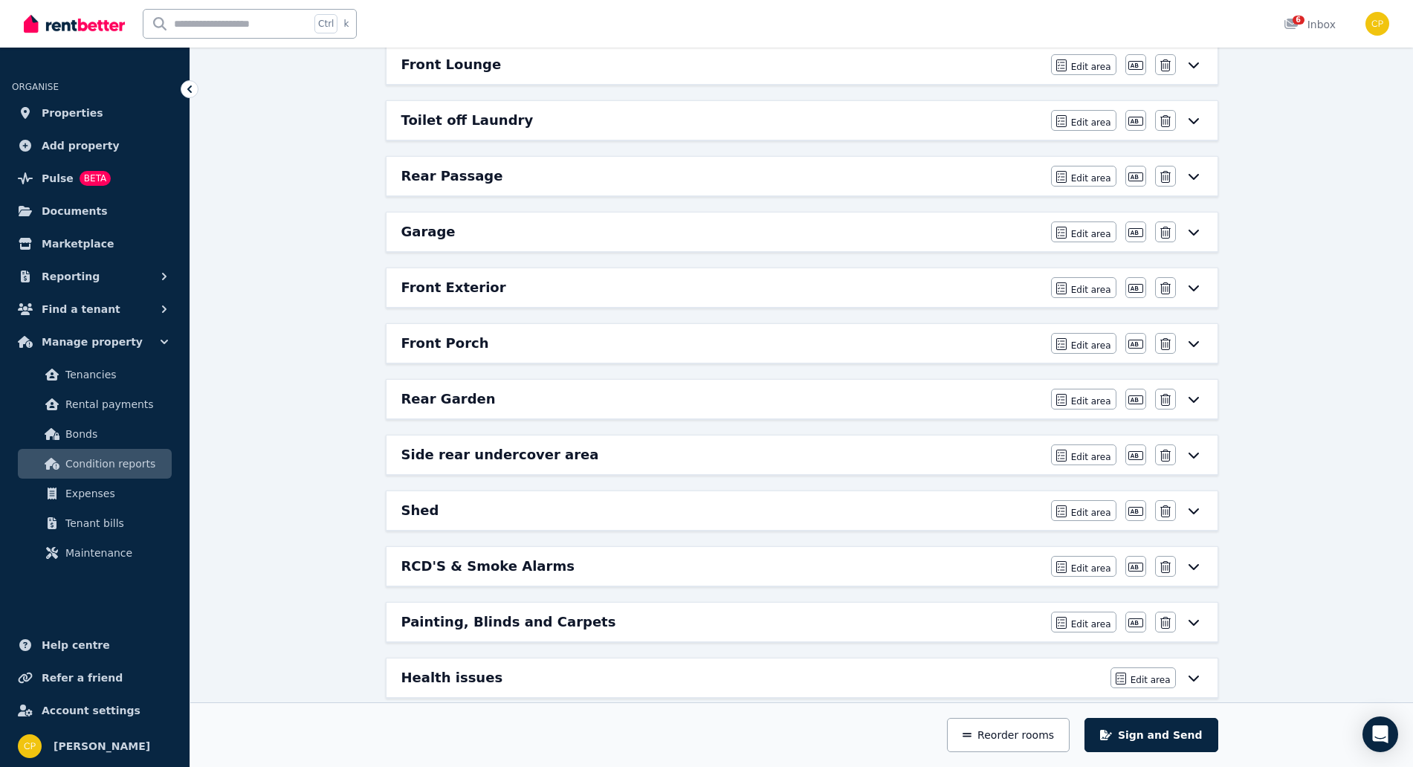
click at [622, 455] on div "Side rear undercover area" at bounding box center [721, 454] width 641 height 21
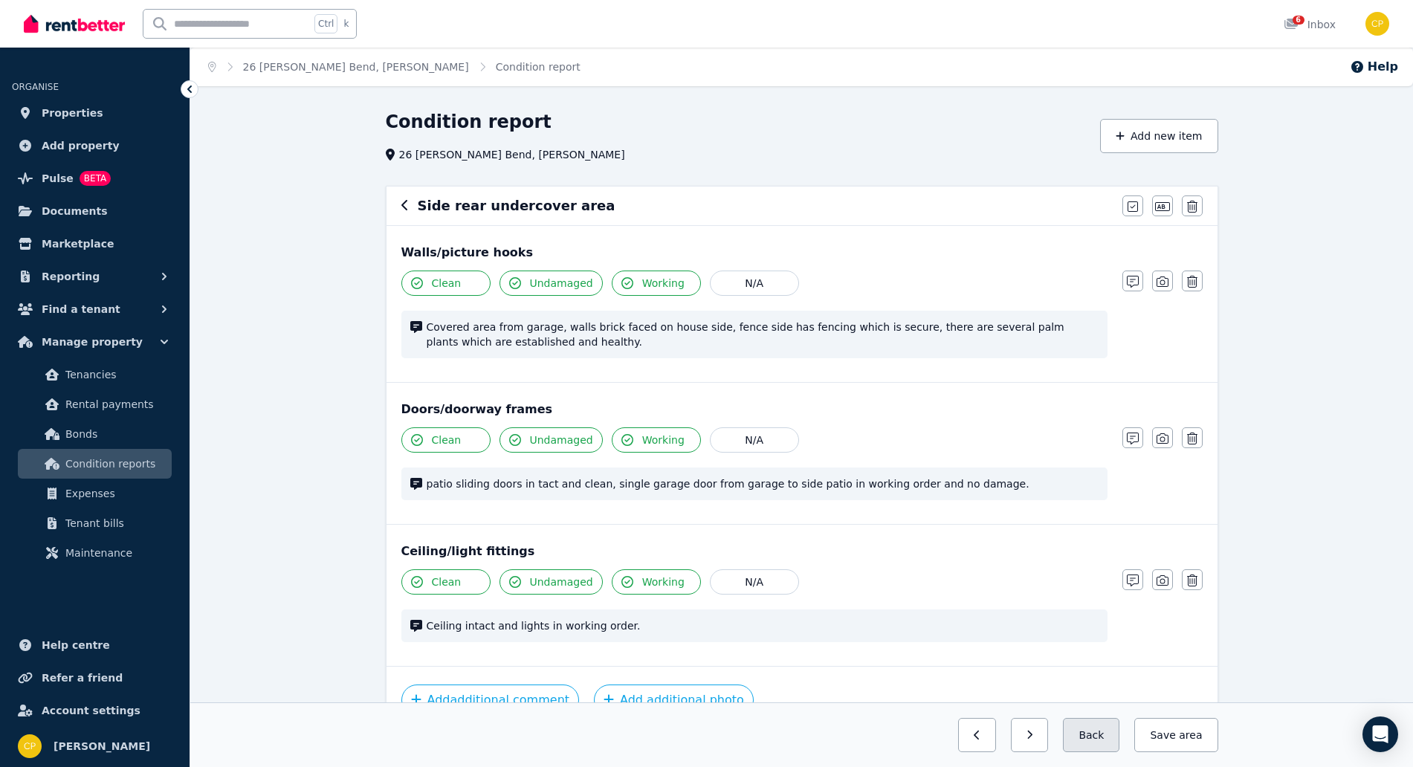
click at [1110, 725] on button "Back" at bounding box center [1091, 735] width 56 height 34
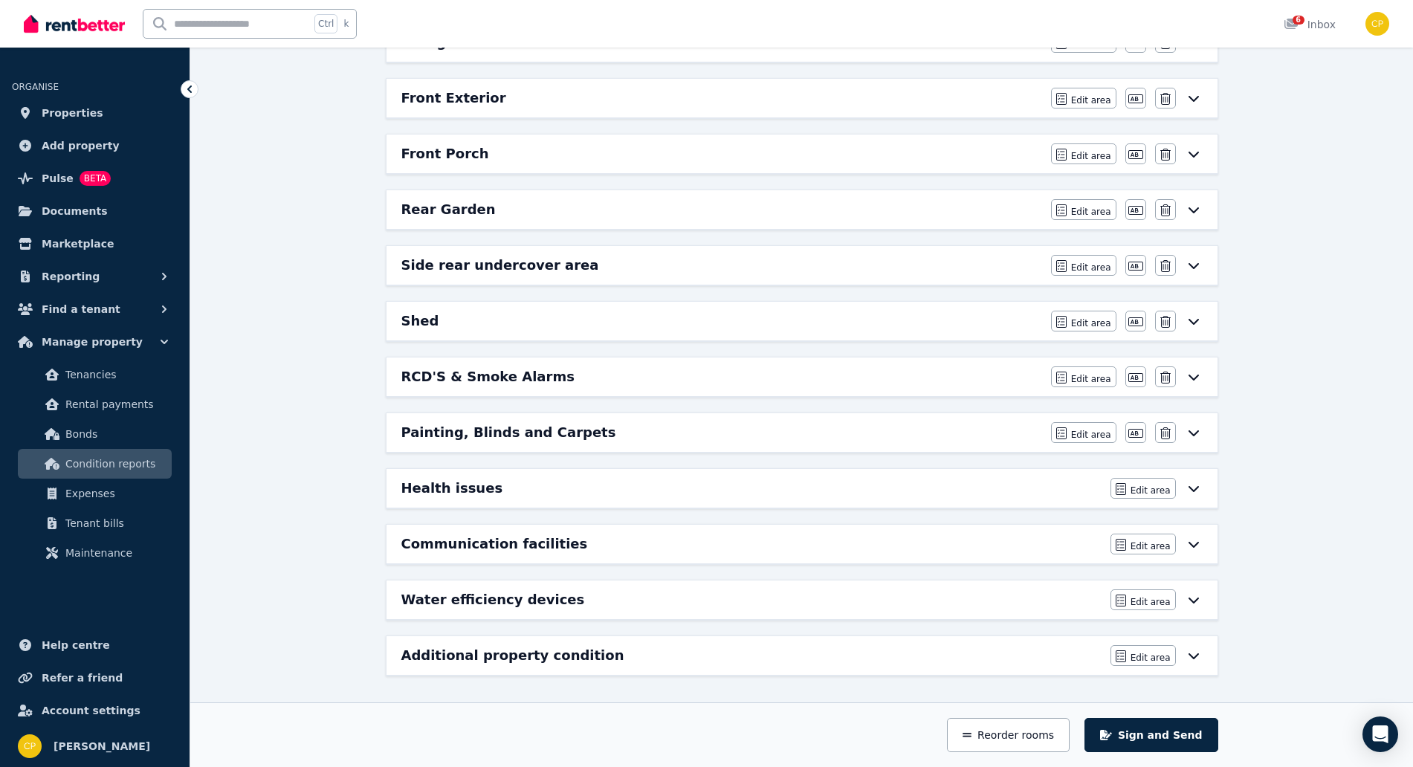
scroll to position [1019, 0]
click at [629, 663] on div "Additional property condition" at bounding box center [751, 654] width 700 height 21
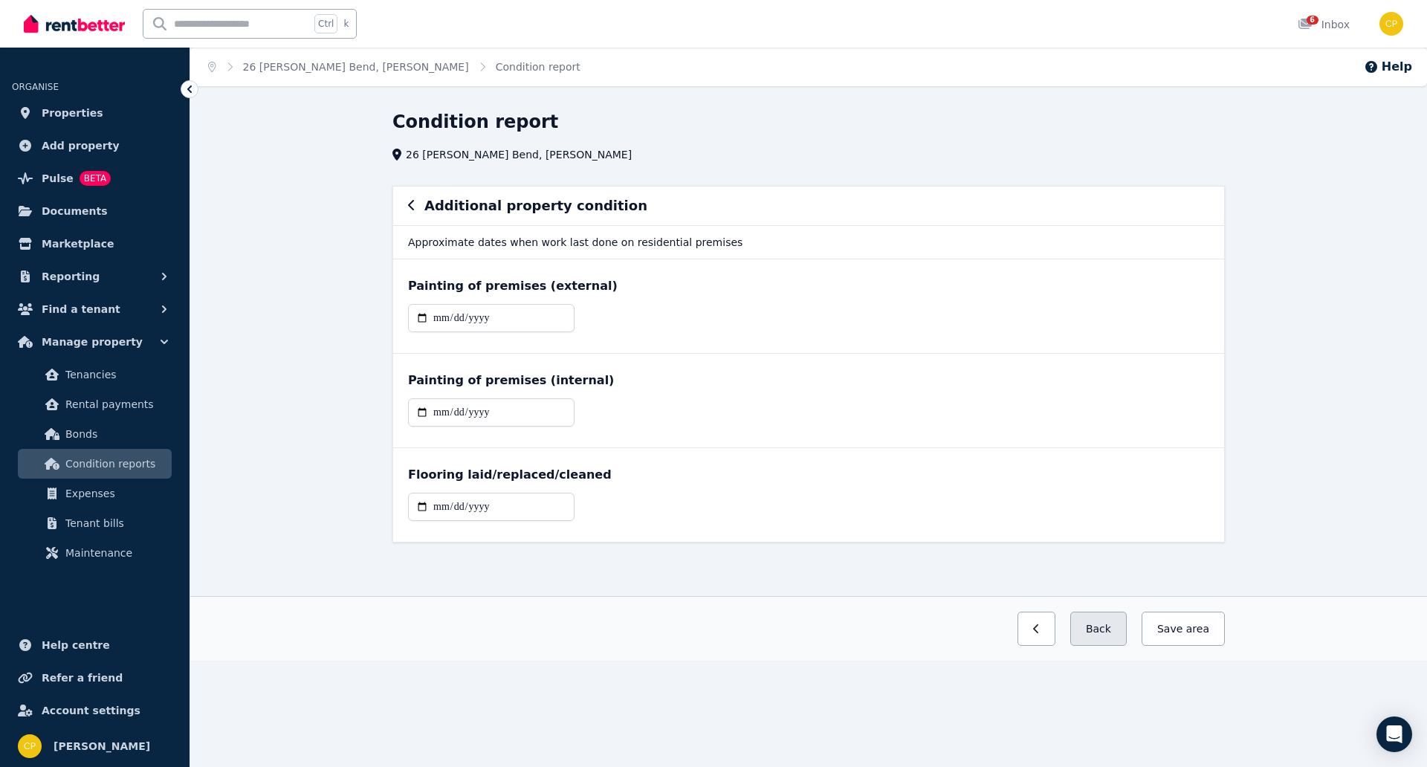
click at [1116, 626] on button "Back" at bounding box center [1098, 629] width 56 height 34
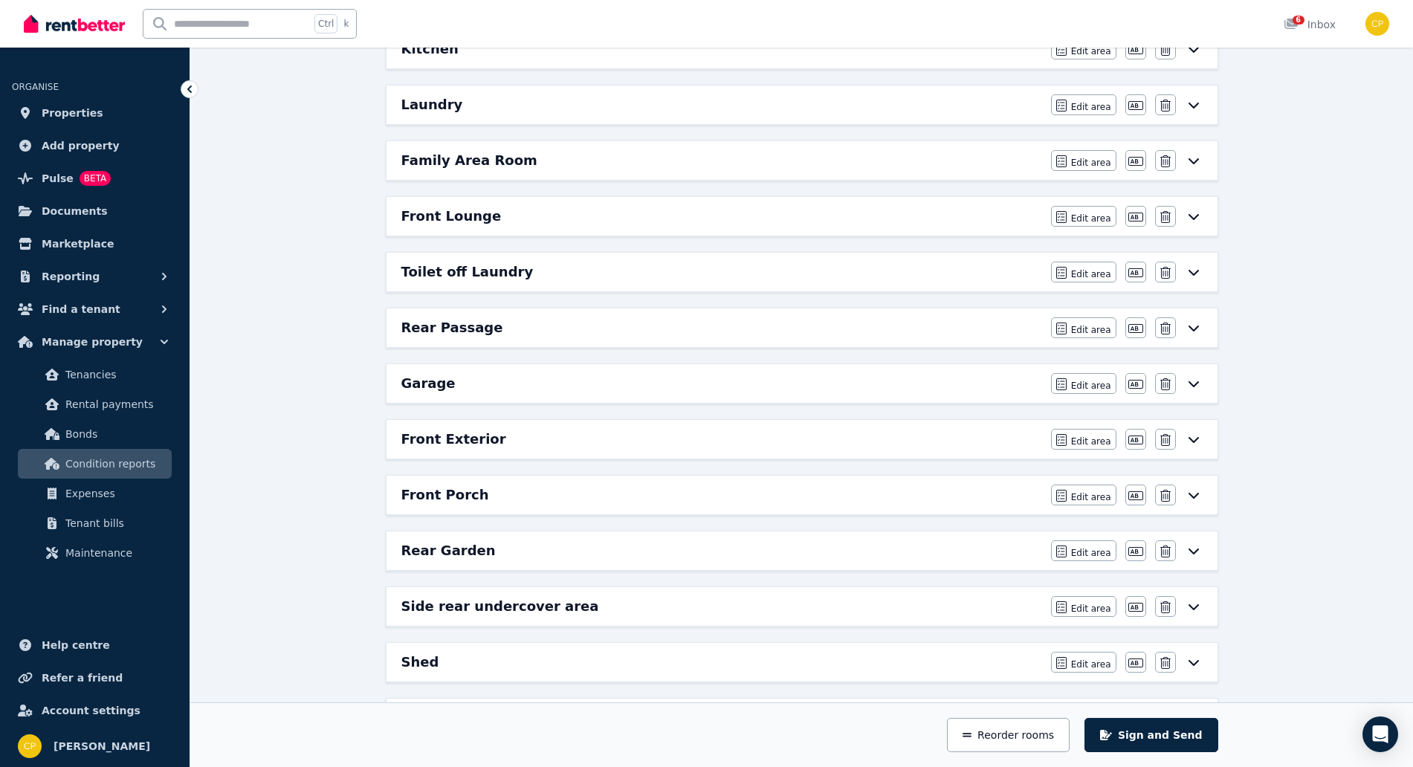
scroll to position [681, 0]
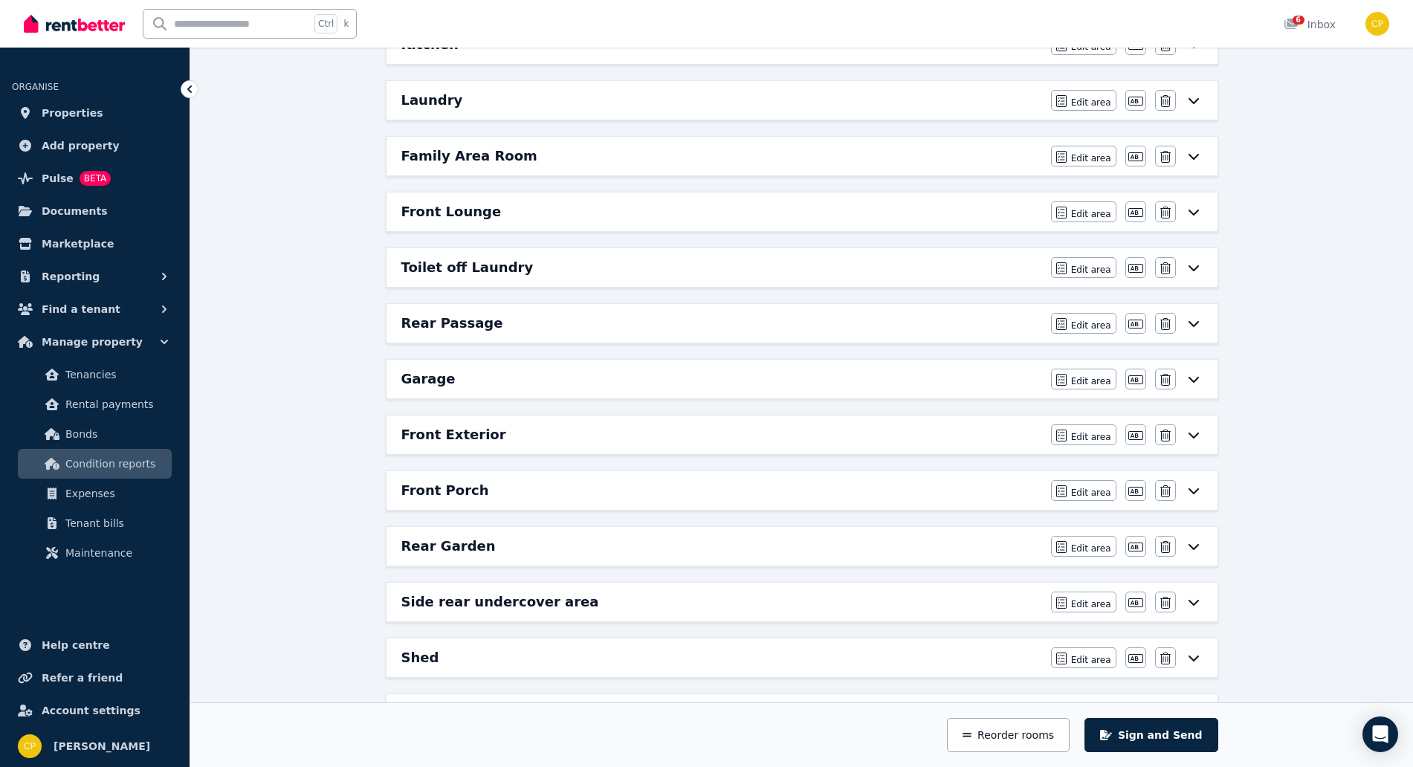
click at [557, 545] on div "Rear Garden" at bounding box center [721, 546] width 641 height 21
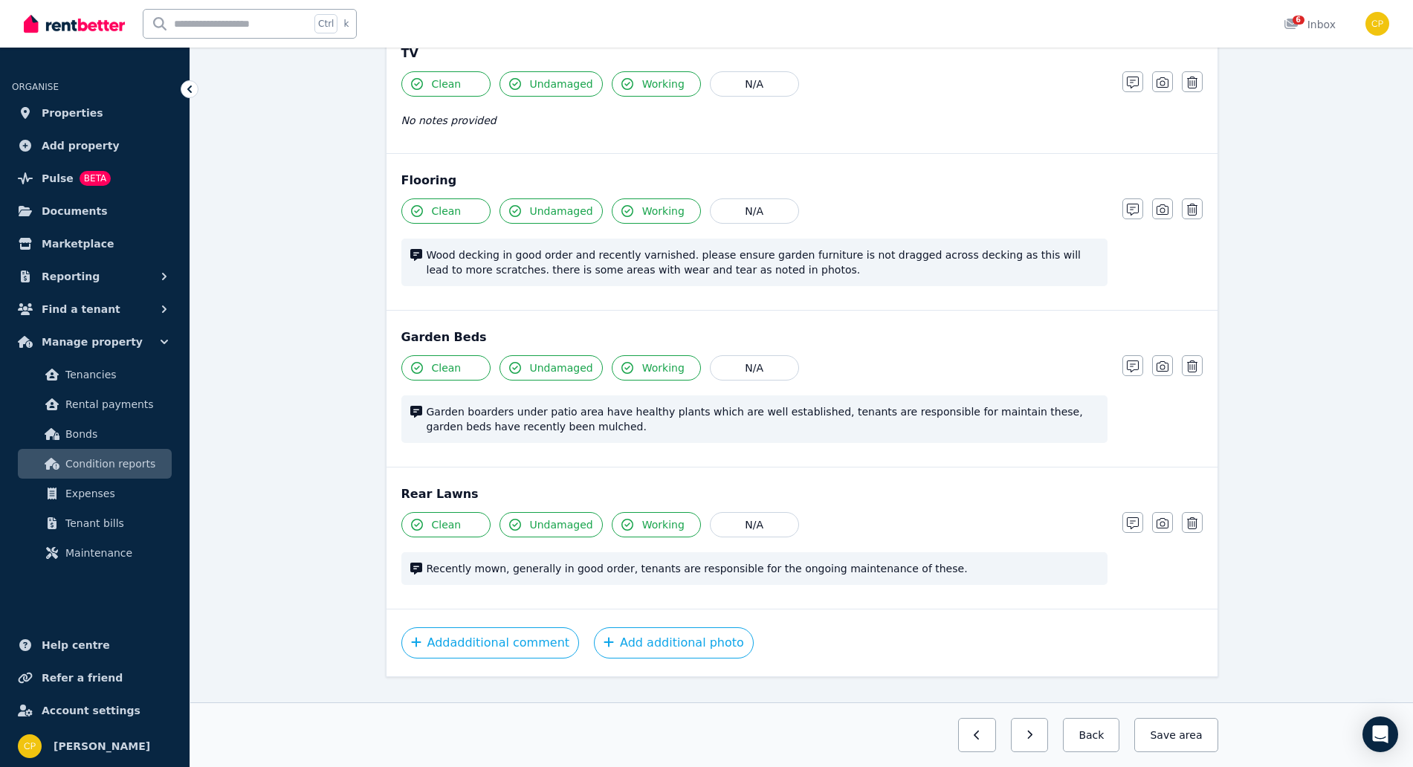
scroll to position [511, 0]
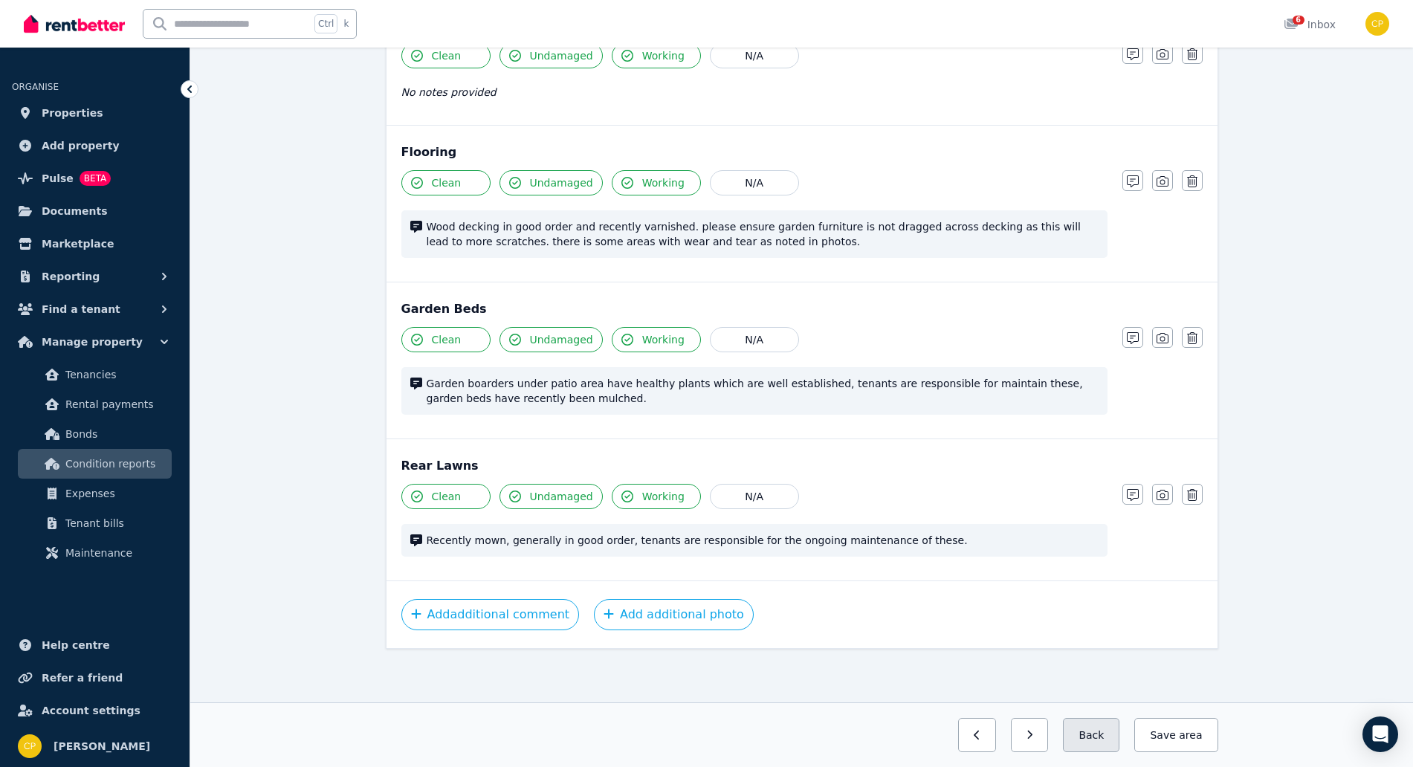
click at [1095, 749] on button "Back" at bounding box center [1091, 735] width 56 height 34
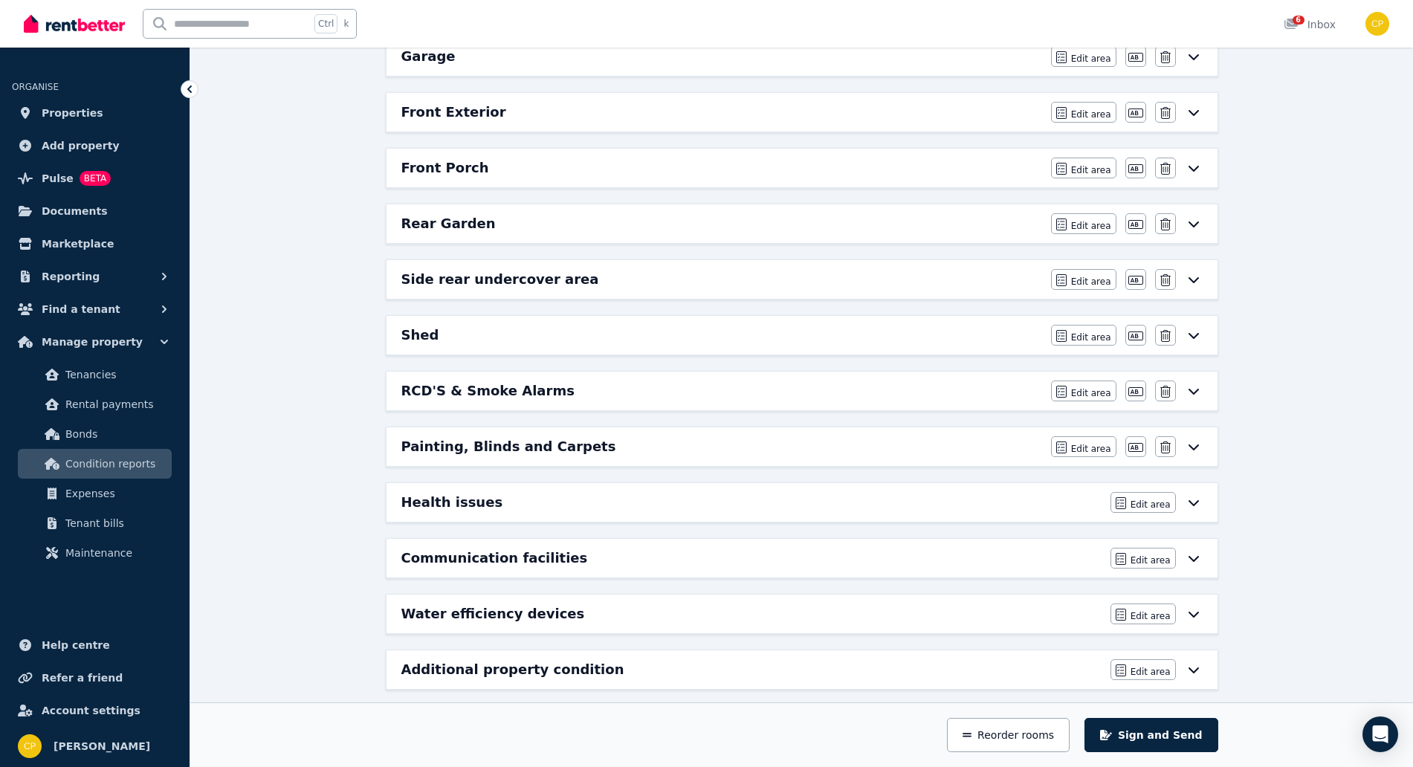
scroll to position [1019, 0]
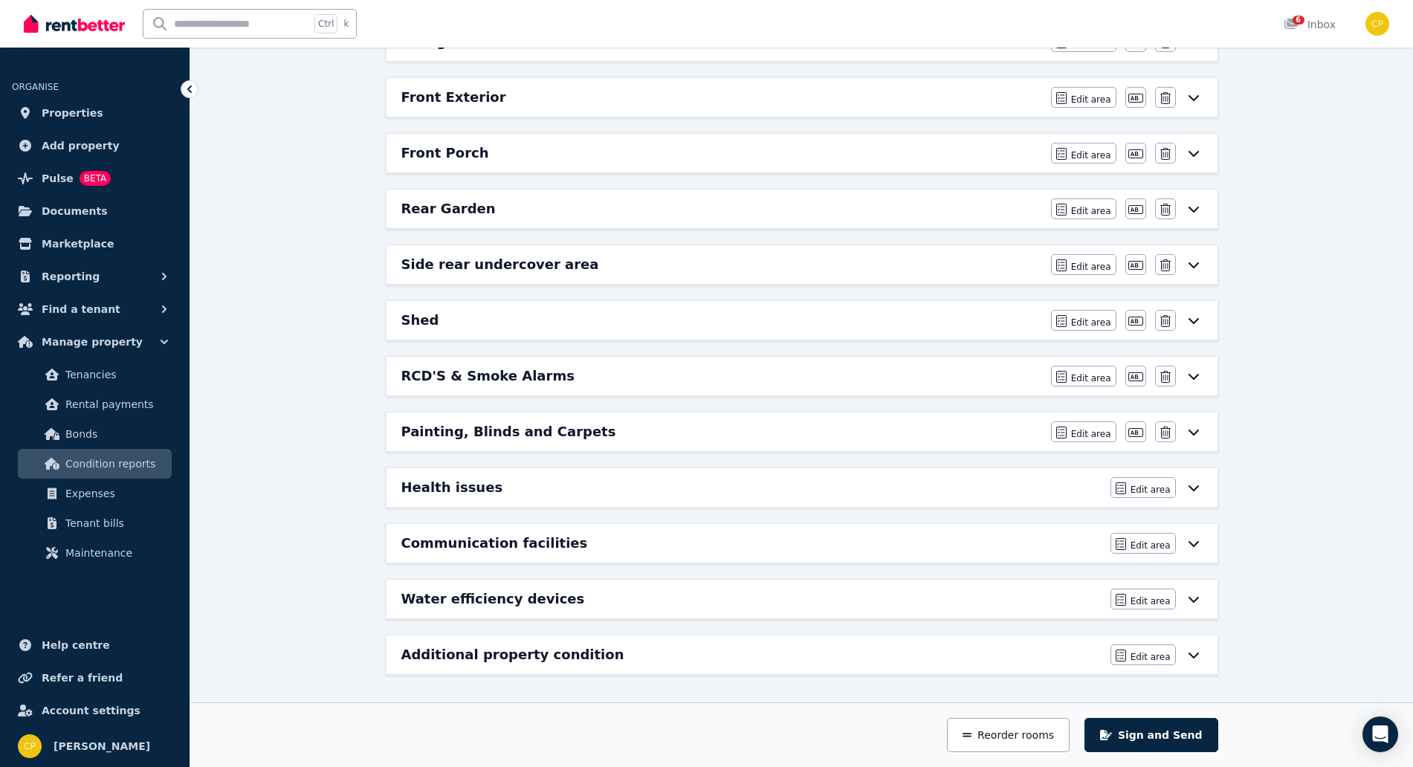
click at [606, 652] on div "Additional property condition" at bounding box center [751, 654] width 700 height 21
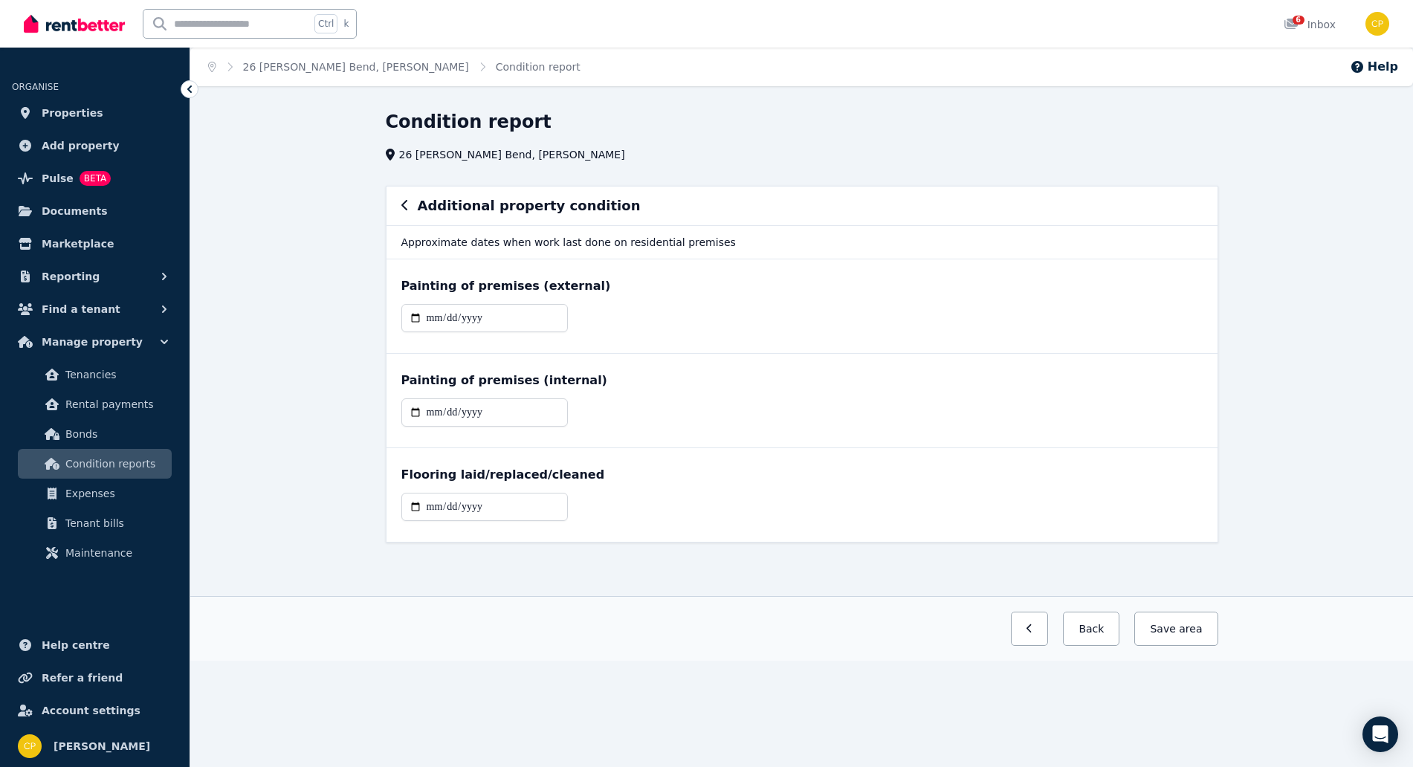
scroll to position [0, 0]
click at [1122, 632] on button "Back" at bounding box center [1098, 629] width 56 height 34
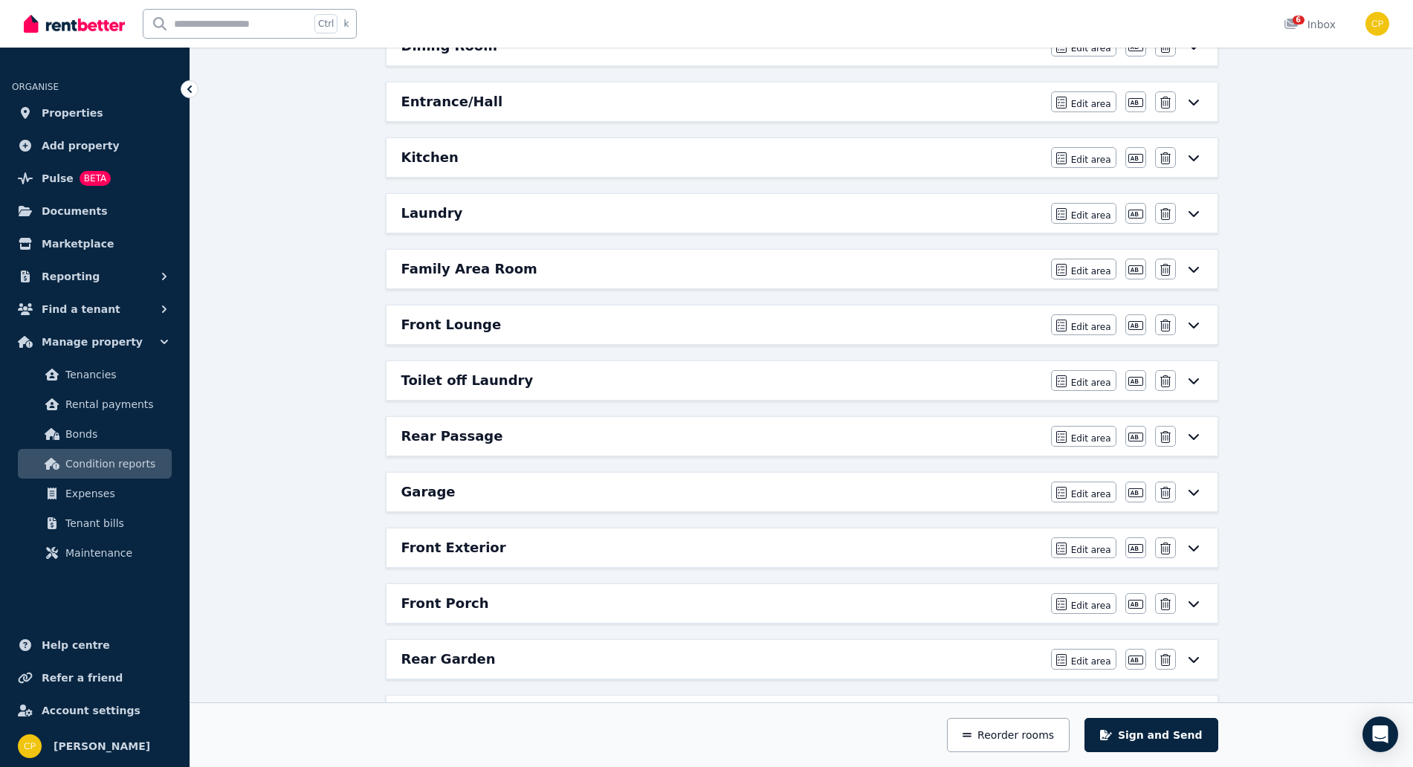
scroll to position [589, 0]
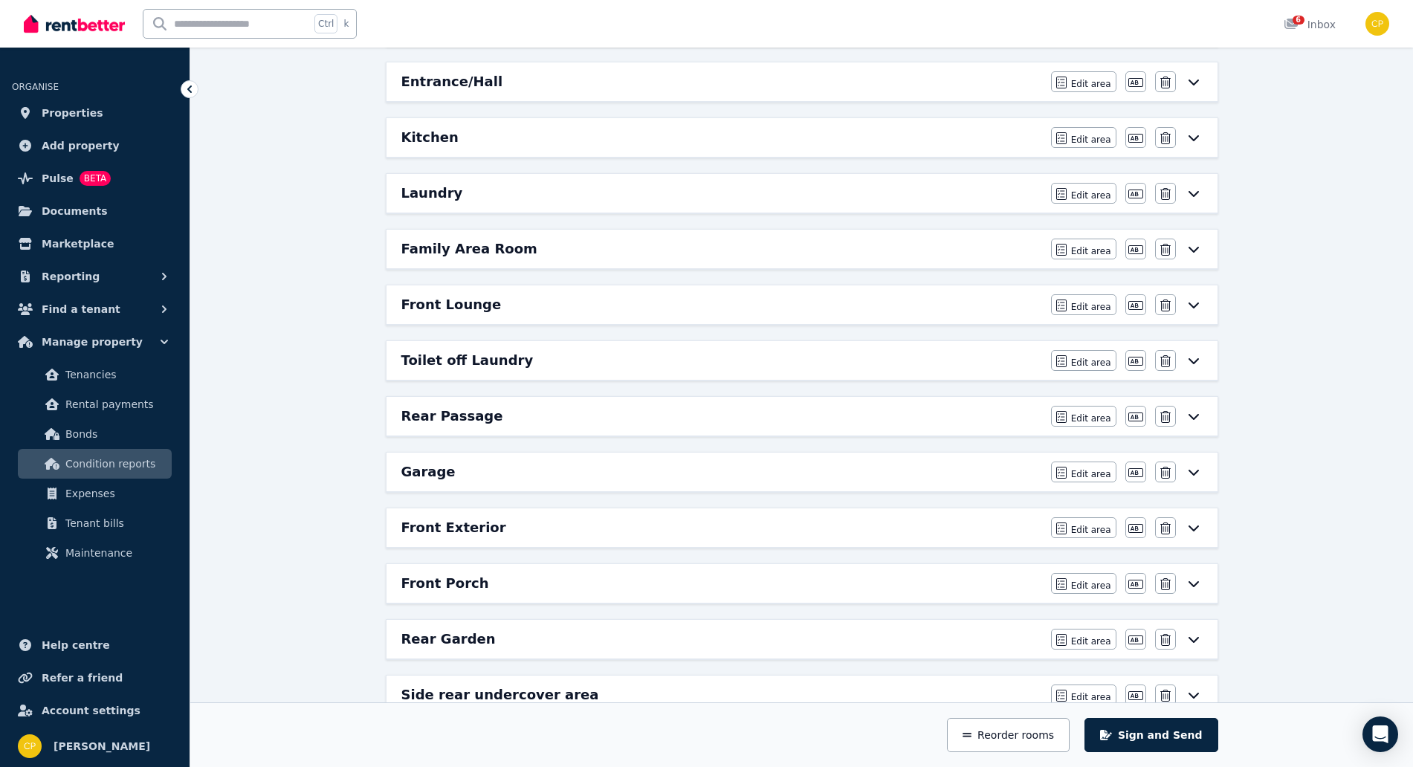
click at [617, 590] on div "Front Porch" at bounding box center [721, 583] width 641 height 21
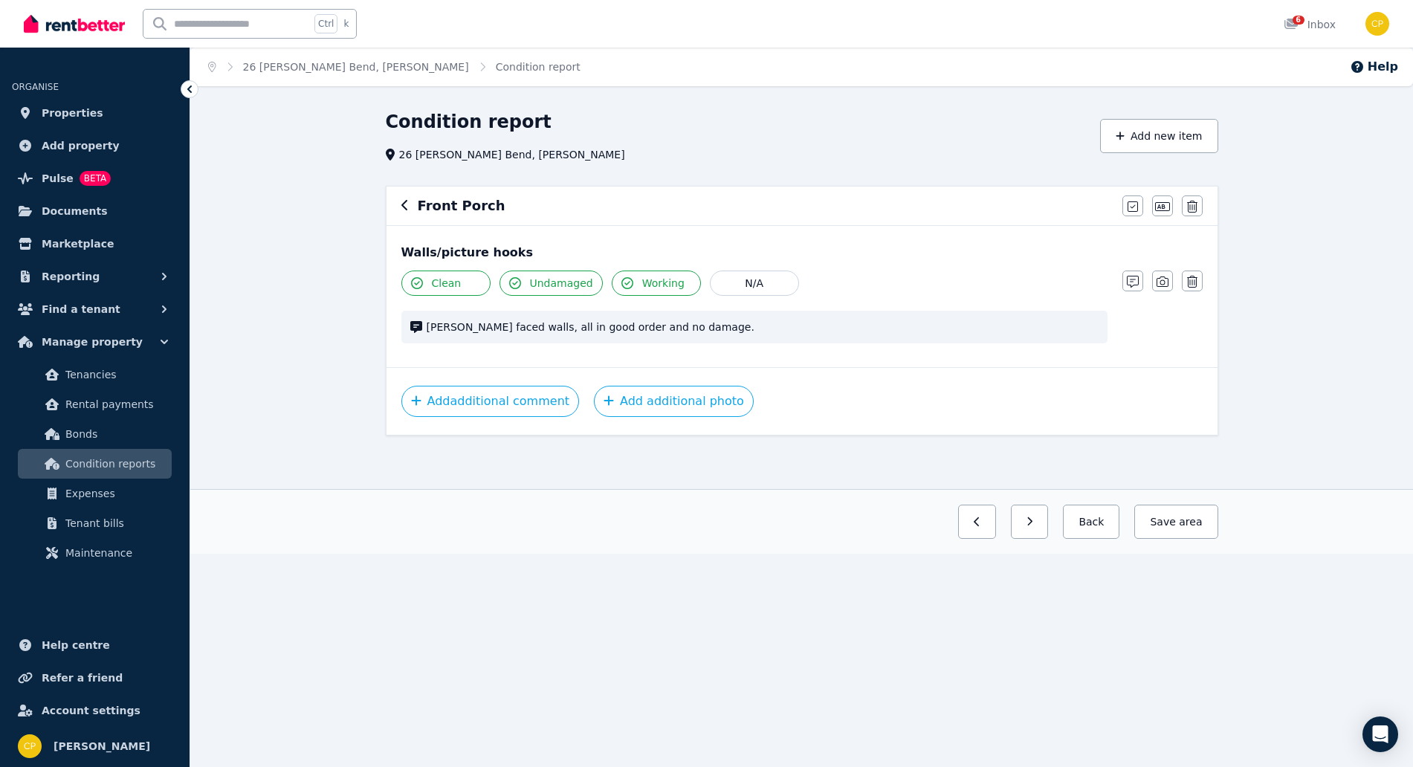
scroll to position [0, 0]
click at [1109, 528] on button "Back" at bounding box center [1098, 522] width 56 height 34
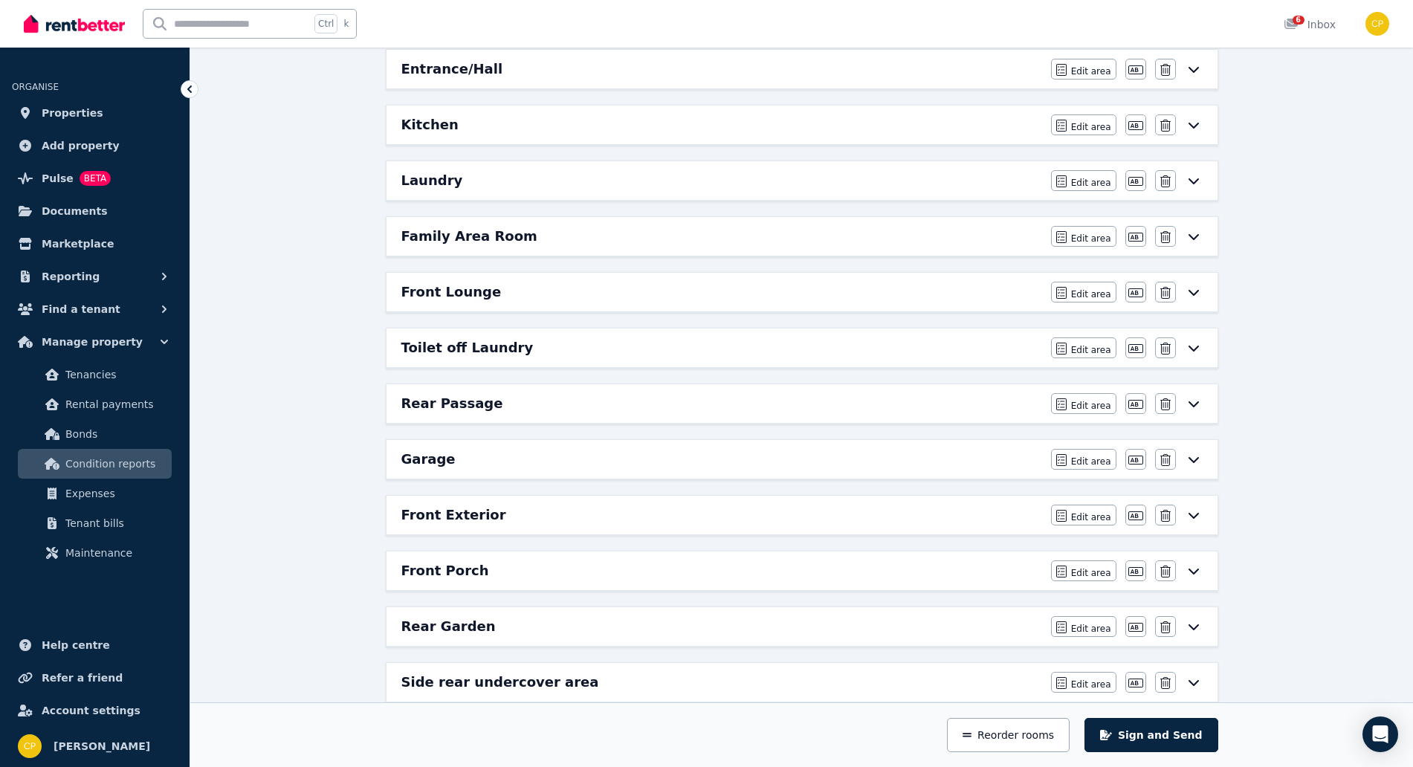
scroll to position [619, 0]
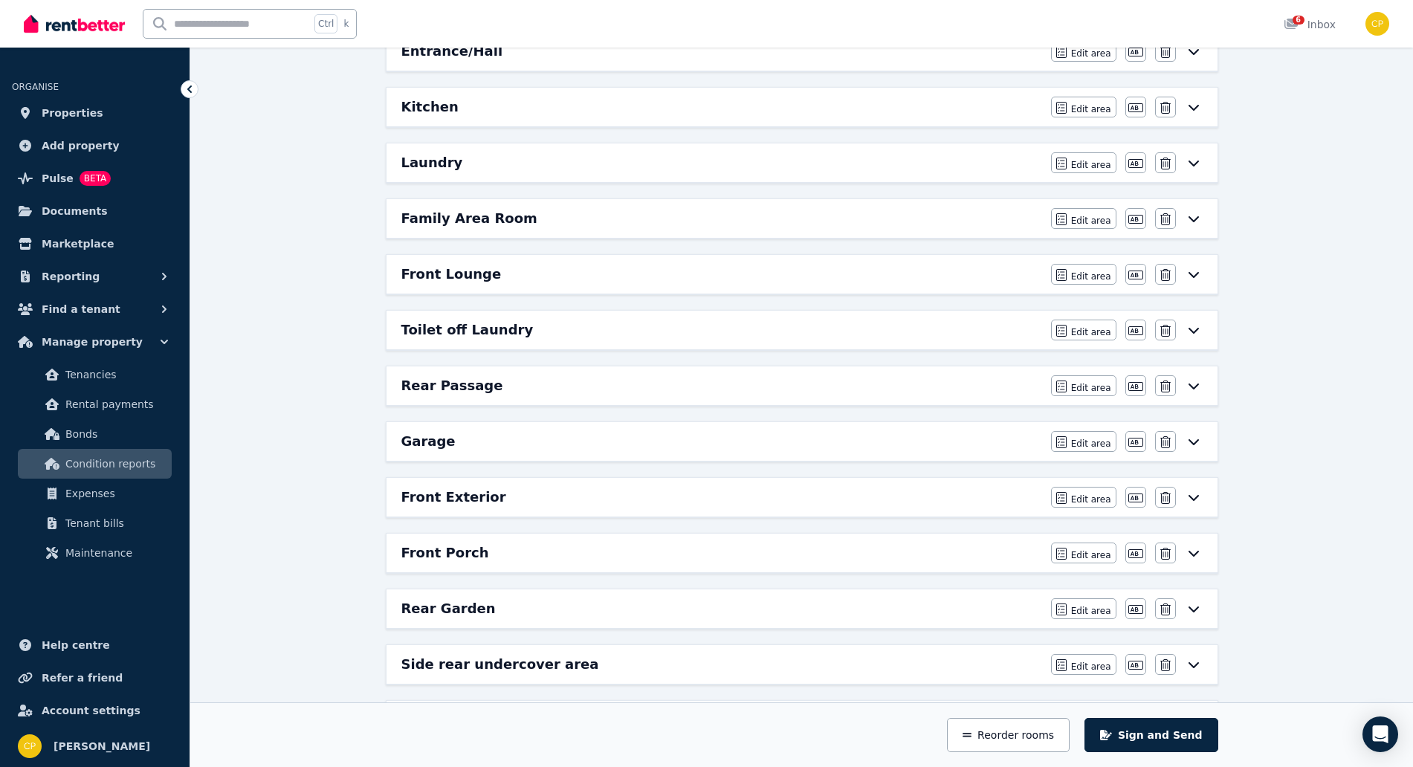
click at [843, 613] on div "Rear Garden" at bounding box center [721, 608] width 641 height 21
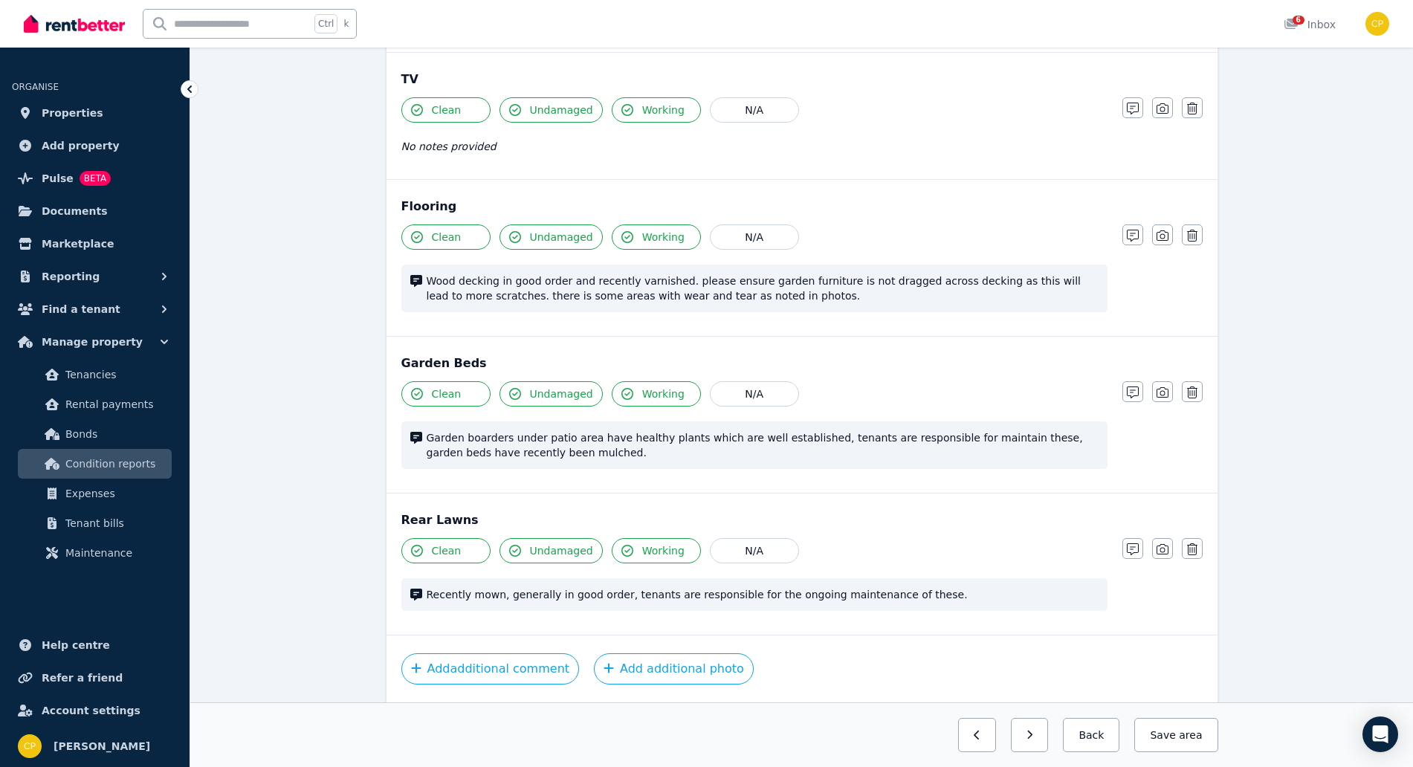
scroll to position [511, 0]
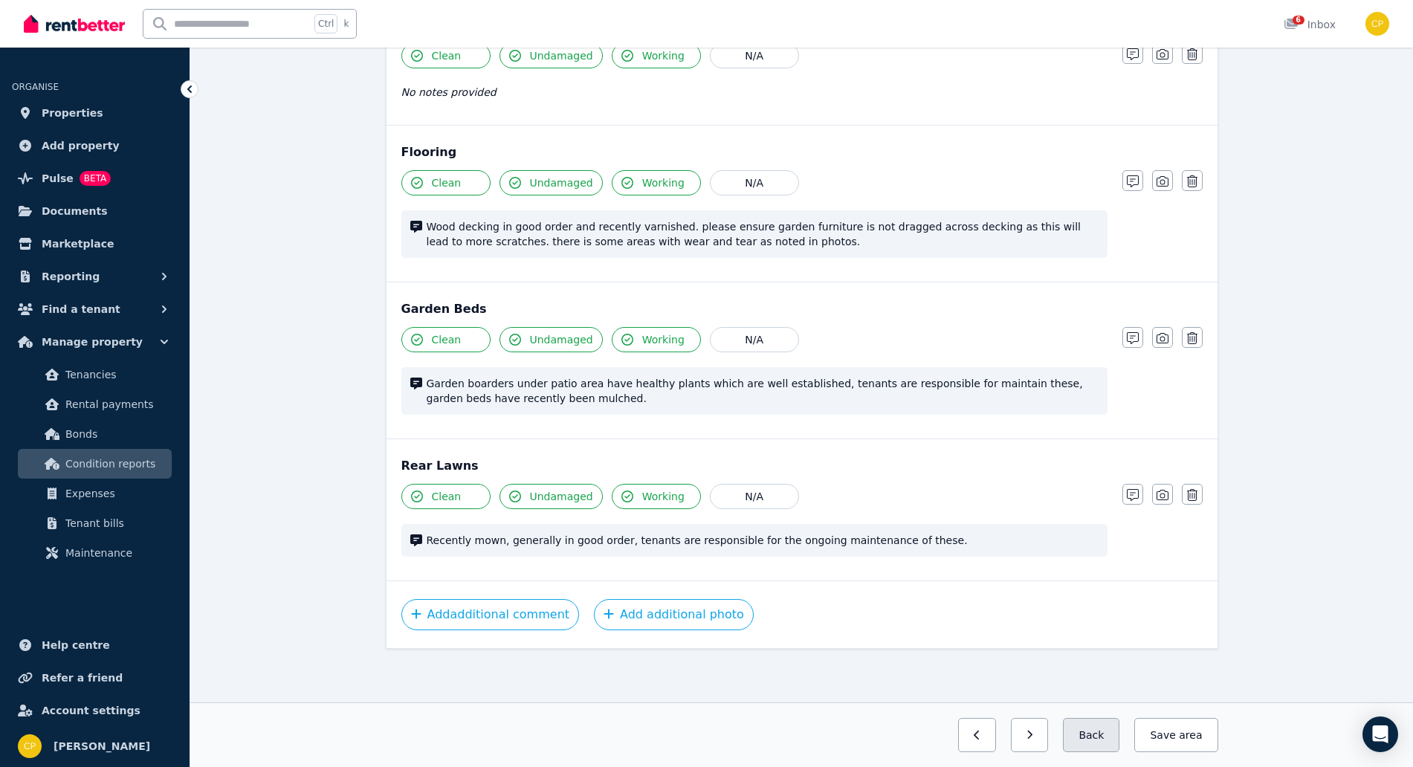
click at [1114, 739] on button "Back" at bounding box center [1091, 735] width 56 height 34
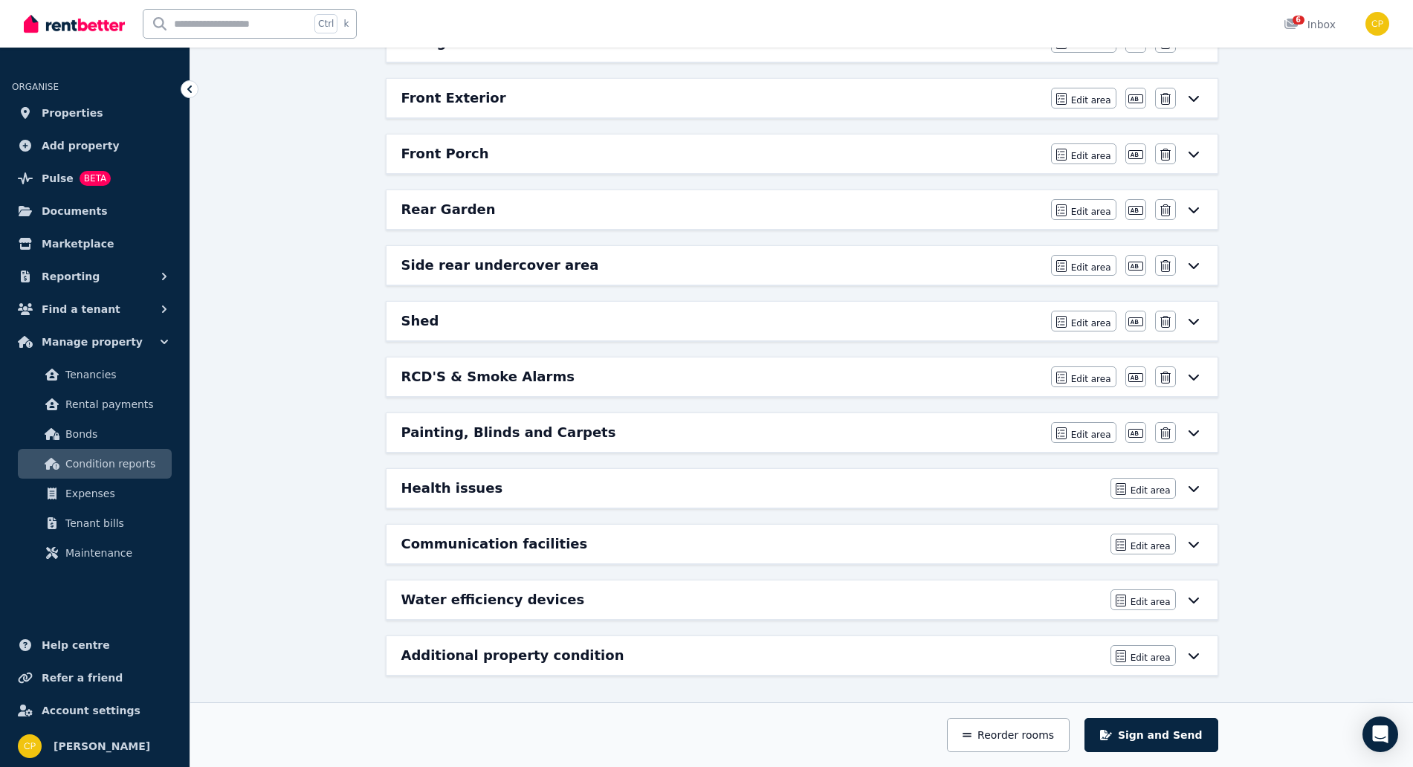
scroll to position [1019, 0]
click at [683, 542] on div "Communication facilities" at bounding box center [751, 543] width 700 height 21
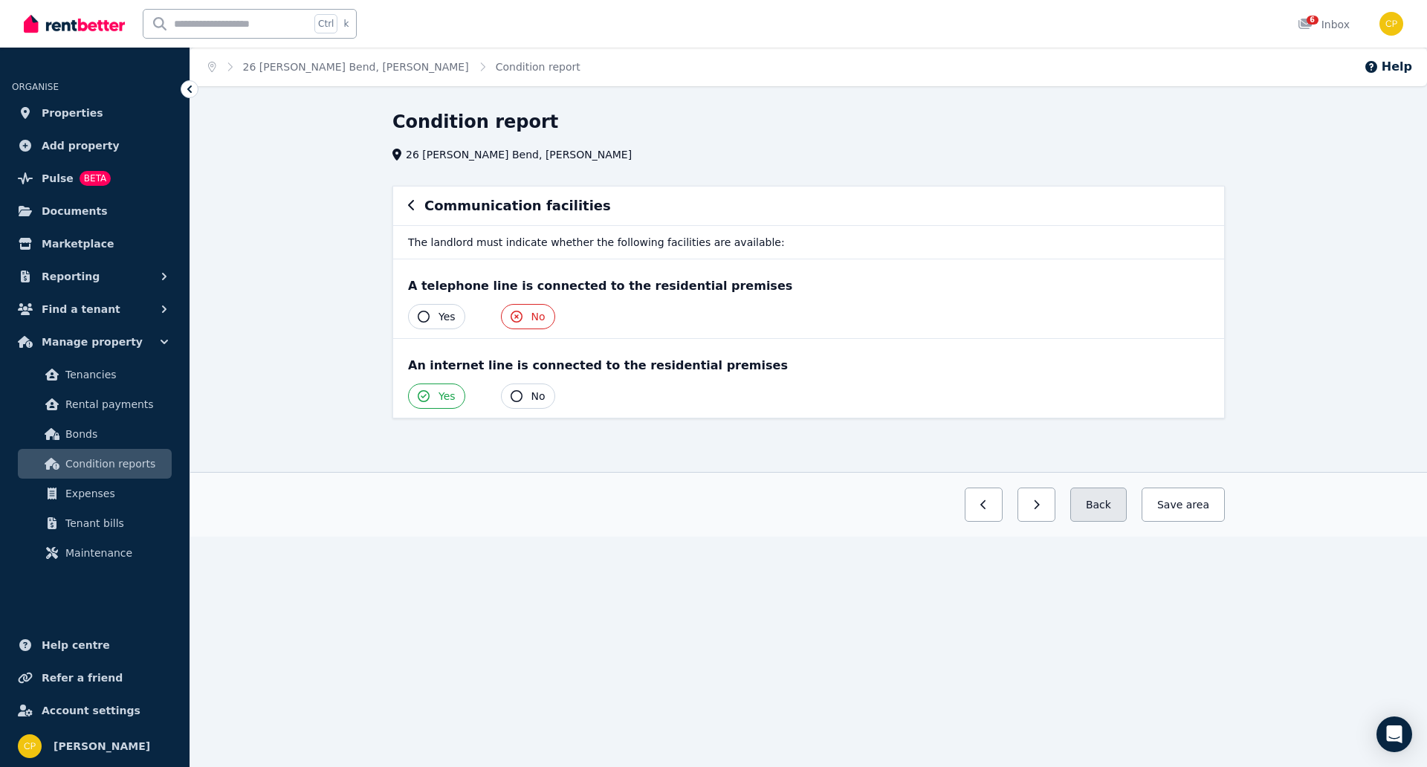
click at [1101, 510] on button "Back" at bounding box center [1098, 504] width 56 height 34
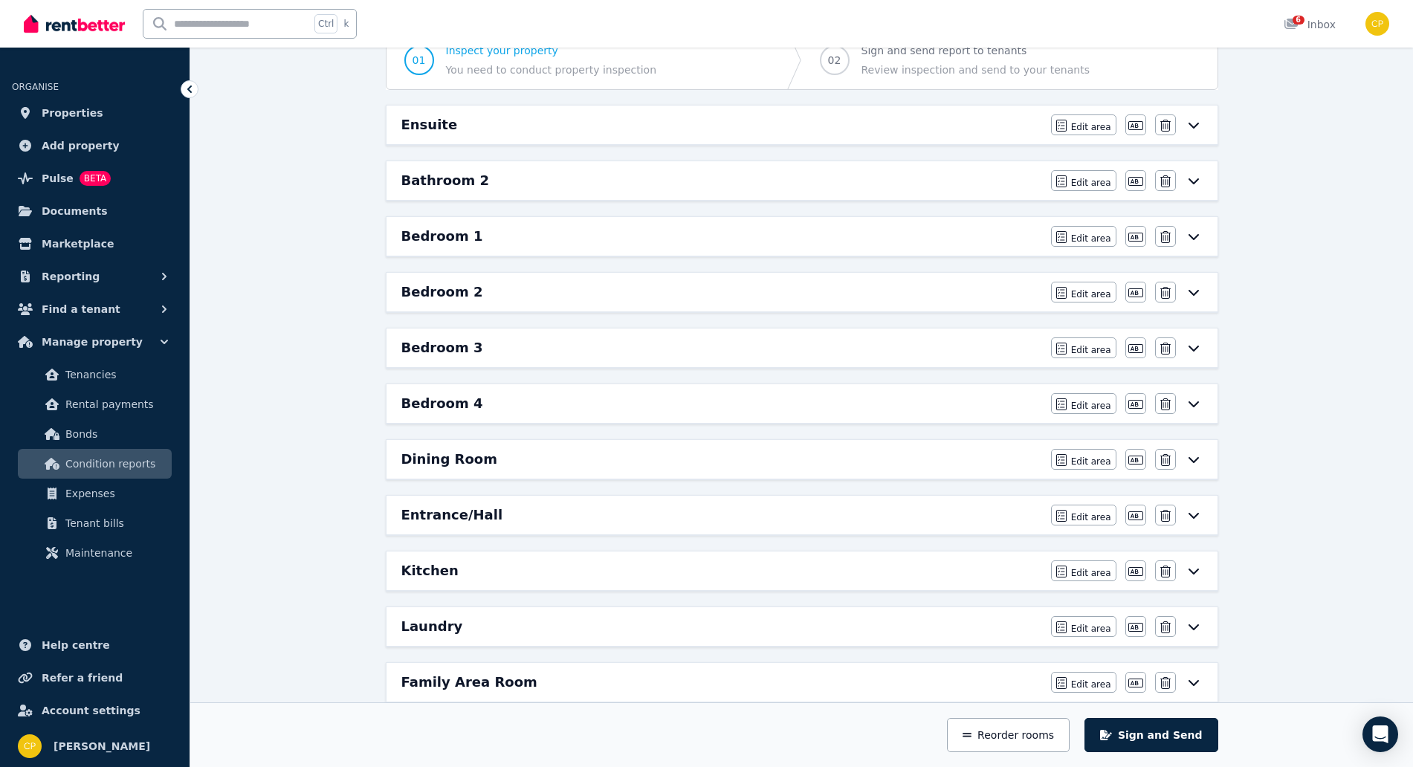
scroll to position [155, 0]
click at [505, 241] on div "Bedroom 1" at bounding box center [721, 237] width 641 height 21
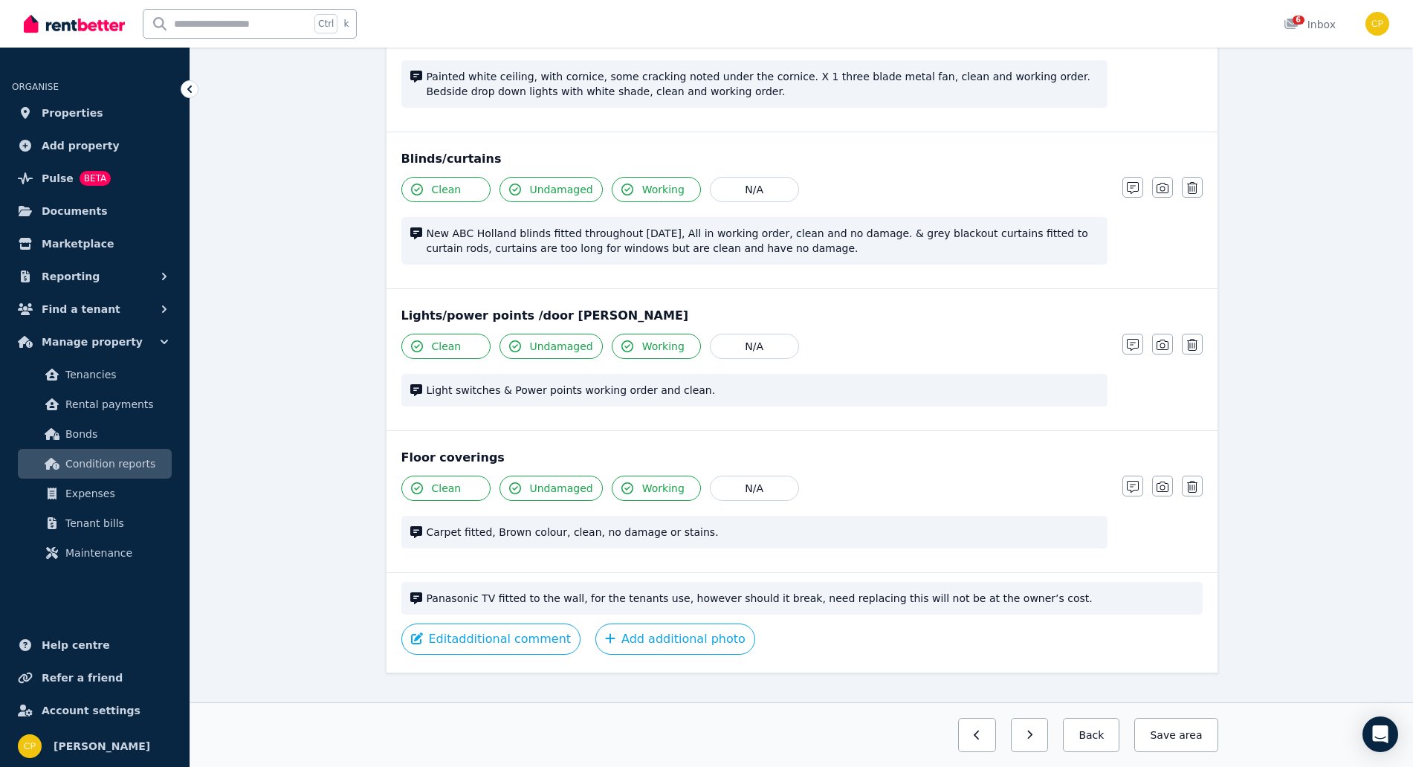
scroll to position [858, 0]
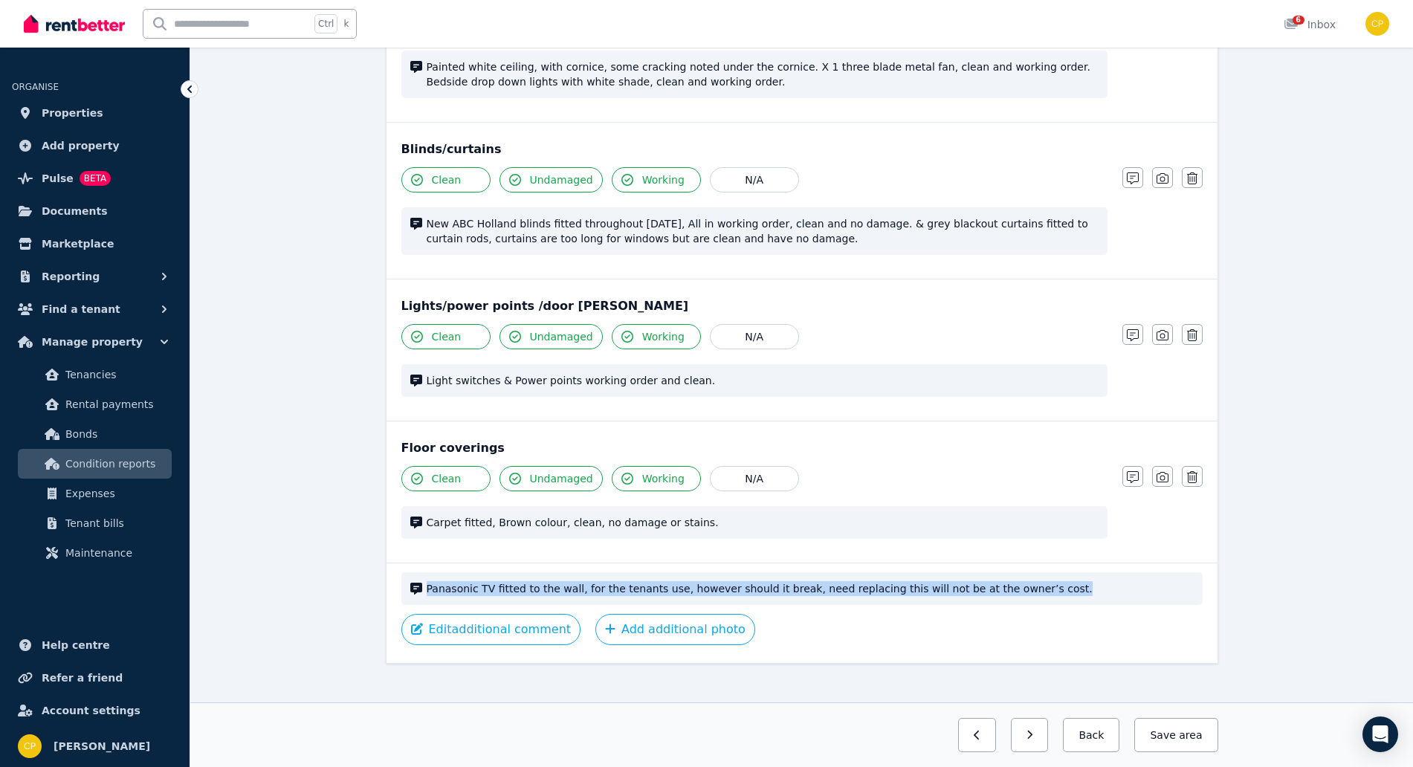
drag, startPoint x: 1020, startPoint y: 571, endPoint x: 425, endPoint y: 584, distance: 595.4
click at [425, 584] on div "Panasonic TV fitted to the wall, for the tenants use, however should it break, …" at bounding box center [801, 588] width 801 height 33
copy span "Panasonic TV fitted to the wall, for the tenants use, however should it break, …"
